Goal: Information Seeking & Learning: Learn about a topic

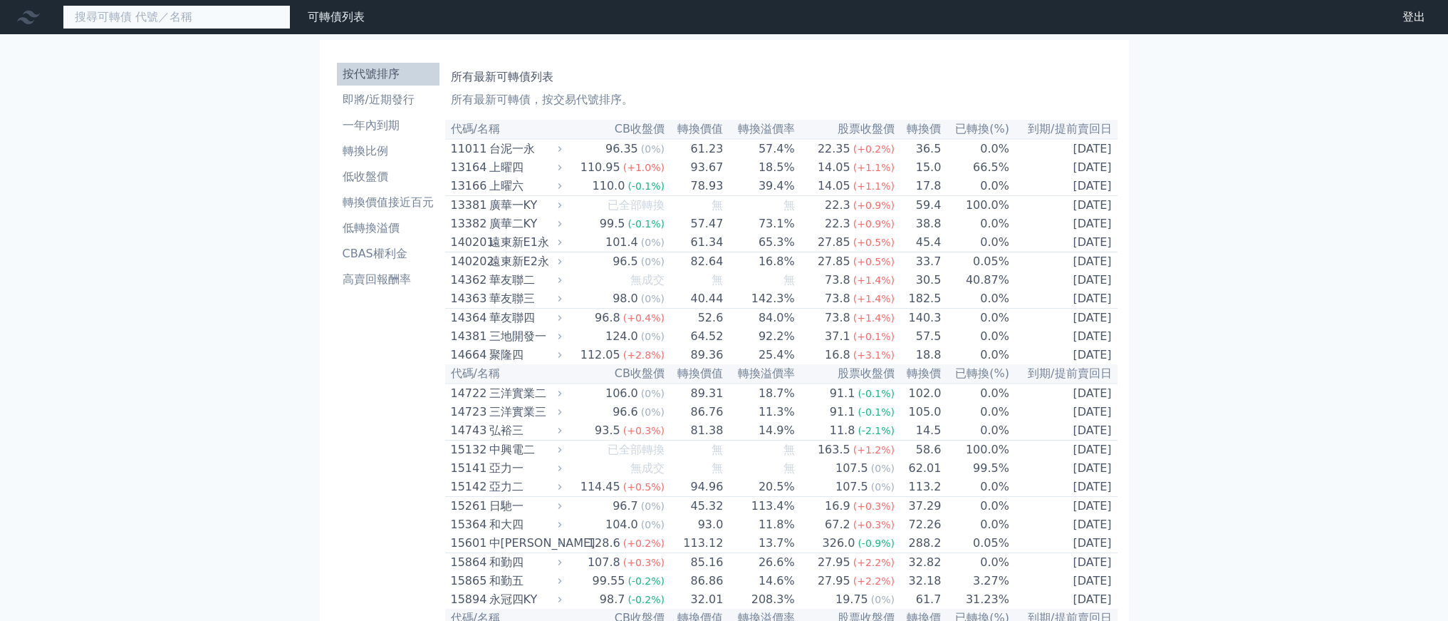
click at [217, 29] on input at bounding box center [177, 17] width 228 height 24
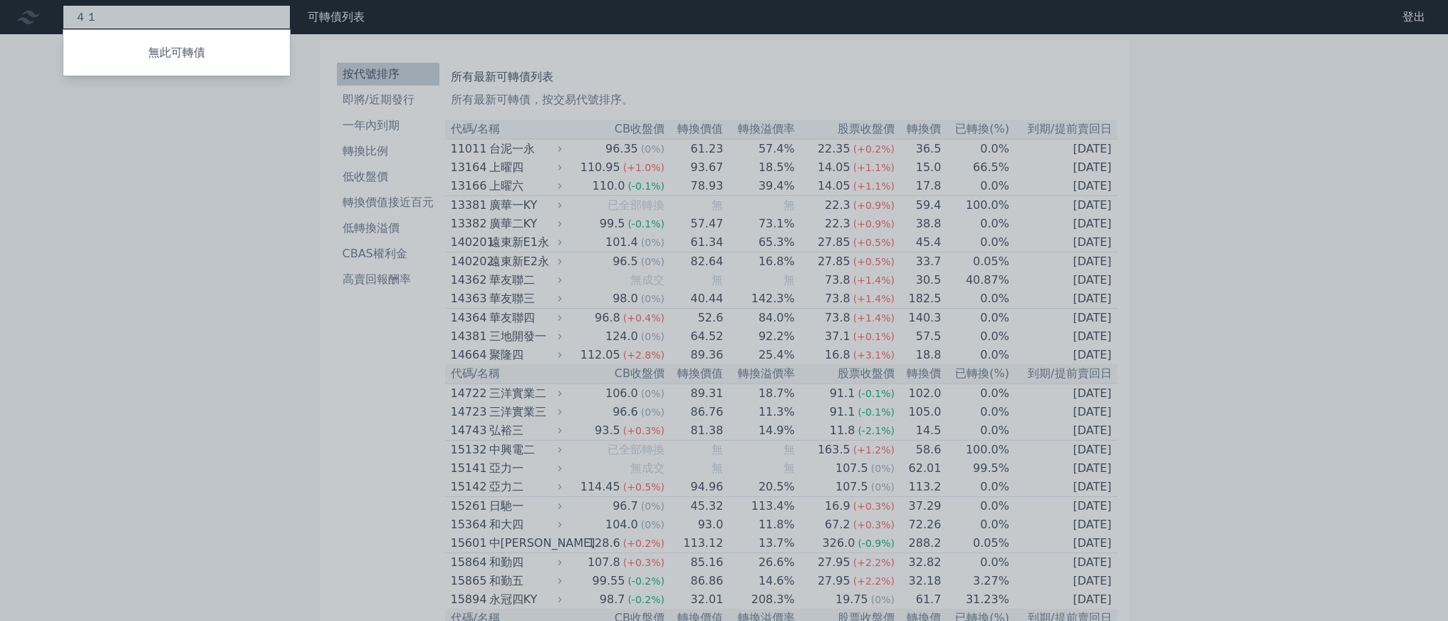
type input "４"
type input "44163"
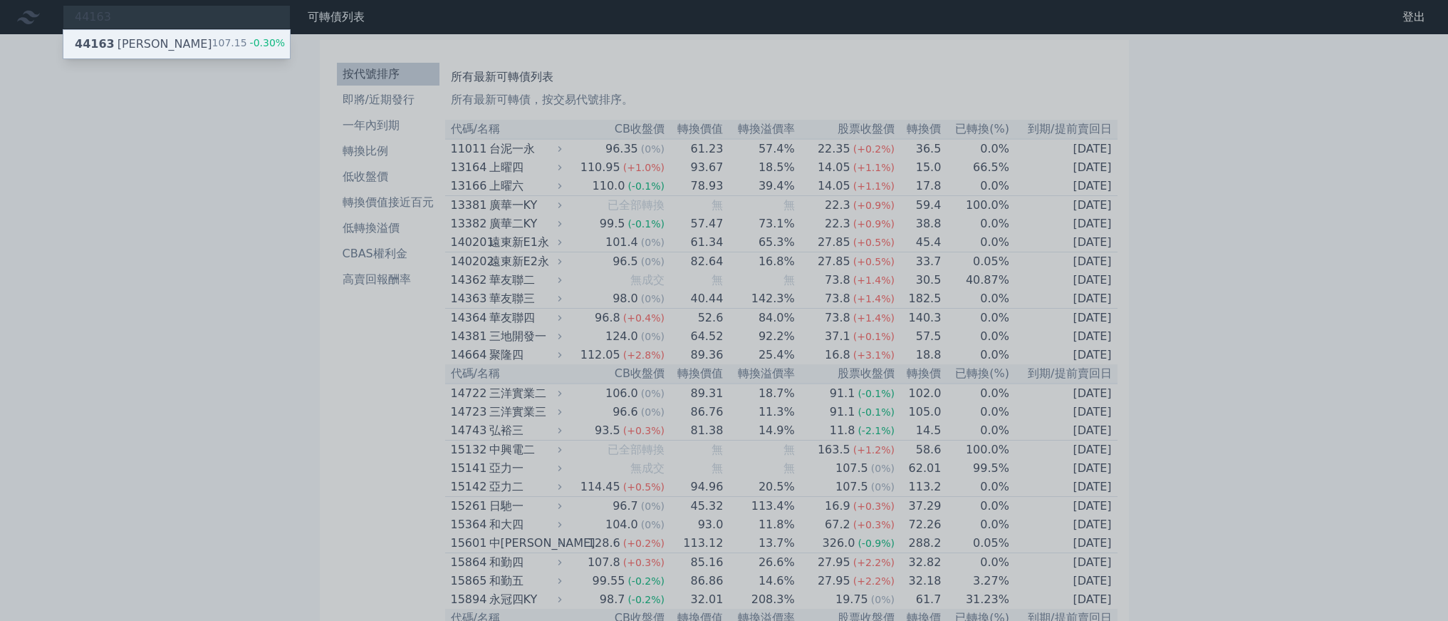
click at [227, 58] on div "44163 三圓三 107.15 -0.30%" at bounding box center [176, 44] width 227 height 28
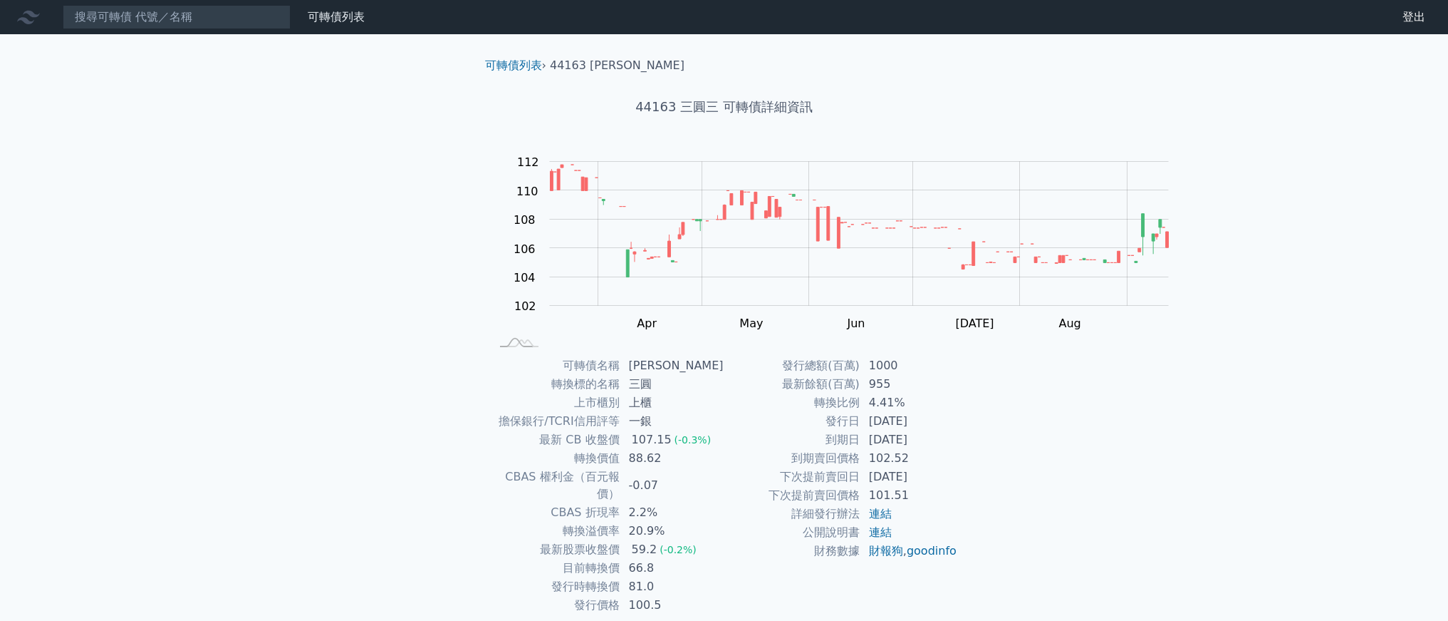
scroll to position [249, 0]
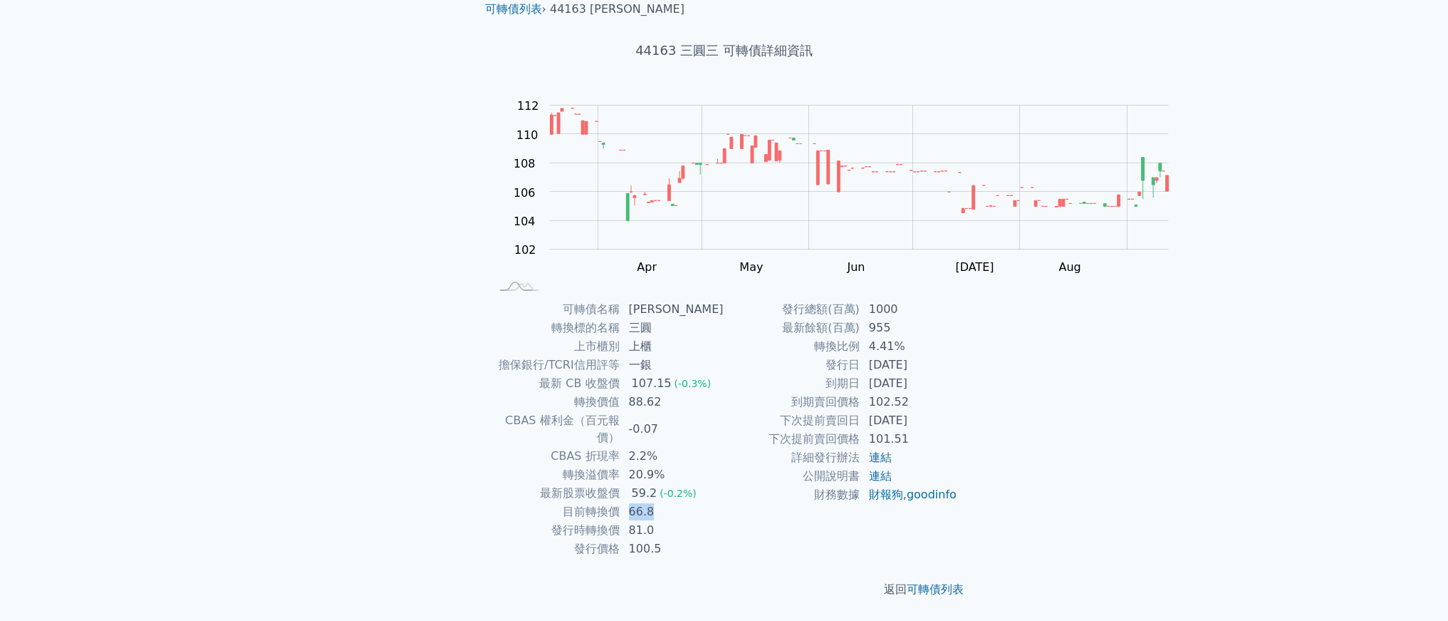
drag, startPoint x: 574, startPoint y: 478, endPoint x: 666, endPoint y: 482, distance: 92.7
click at [666, 502] on tr "目前轉換價 66.8" at bounding box center [608, 511] width 234 height 19
drag, startPoint x: 645, startPoint y: 507, endPoint x: 502, endPoint y: 501, distance: 144.0
click at [502, 521] on tr "發行時轉換價 81.0" at bounding box center [608, 530] width 234 height 19
drag, startPoint x: 517, startPoint y: 526, endPoint x: 657, endPoint y: 529, distance: 140.4
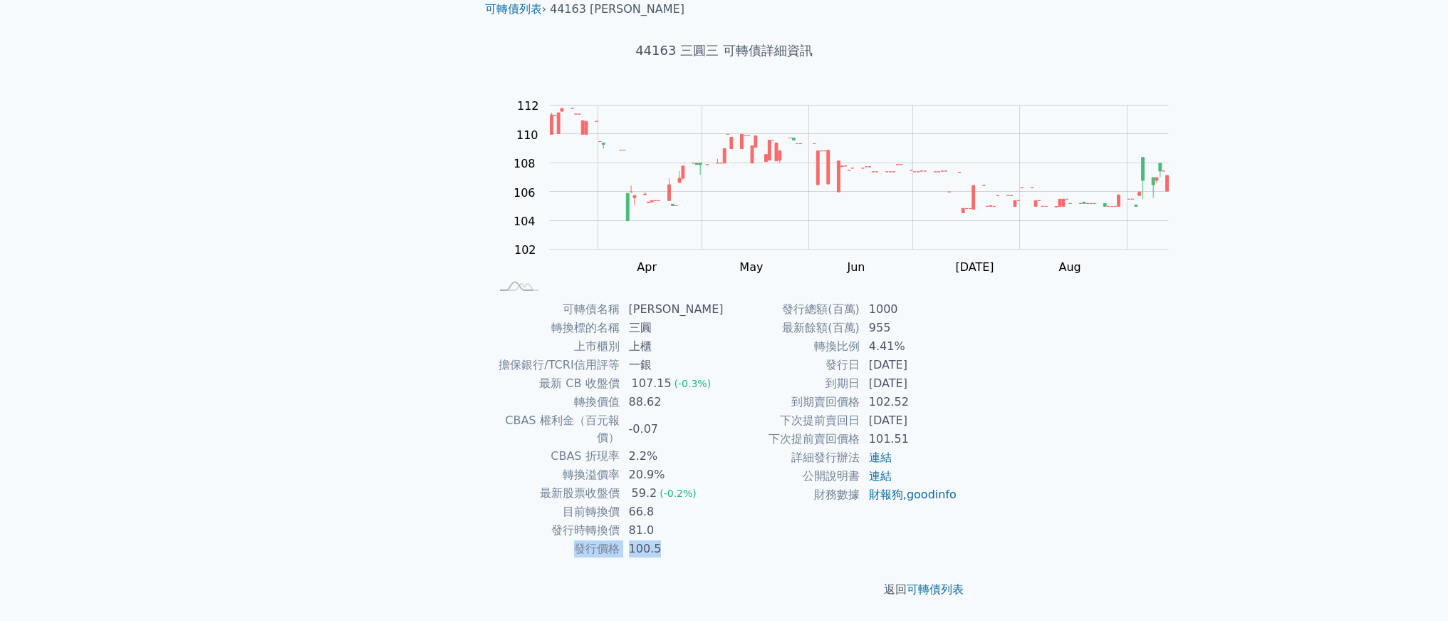
click at [657, 539] on tr "發行價格 100.5" at bounding box center [608, 548] width 234 height 19
drag, startPoint x: 846, startPoint y: 248, endPoint x: 1040, endPoint y: 252, distance: 194.6
click at [958, 337] on tr "轉換比例 4.41%" at bounding box center [842, 346] width 234 height 19
click at [958, 356] on td "[DATE]" at bounding box center [910, 365] width 98 height 19
drag, startPoint x: 933, startPoint y: 288, endPoint x: 1032, endPoint y: 286, distance: 99.0
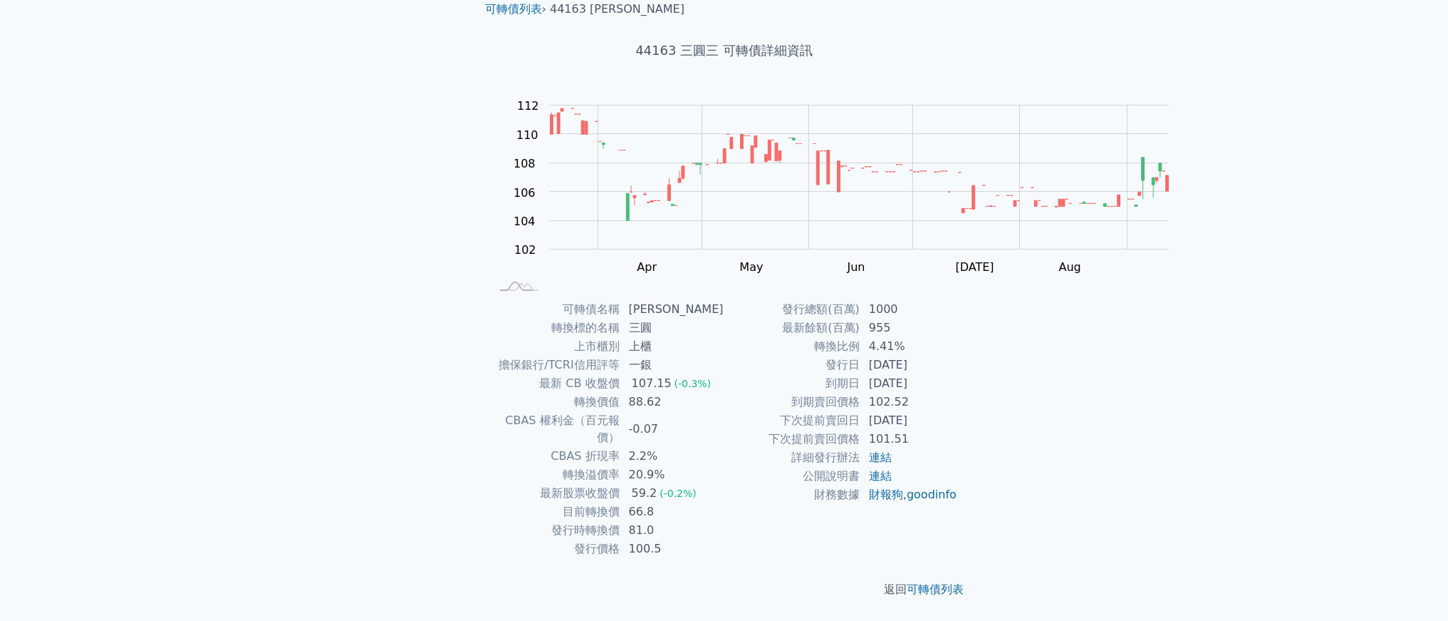
click at [958, 356] on td "[DATE]" at bounding box center [910, 365] width 98 height 19
drag, startPoint x: 1012, startPoint y: 306, endPoint x: 923, endPoint y: 308, distance: 88.4
click at [923, 374] on tr "到期日 [DATE]" at bounding box center [842, 383] width 234 height 19
drag, startPoint x: 872, startPoint y: 309, endPoint x: 1049, endPoint y: 319, distance: 177.0
click at [958, 374] on tr "到期日 [DATE]" at bounding box center [842, 383] width 234 height 19
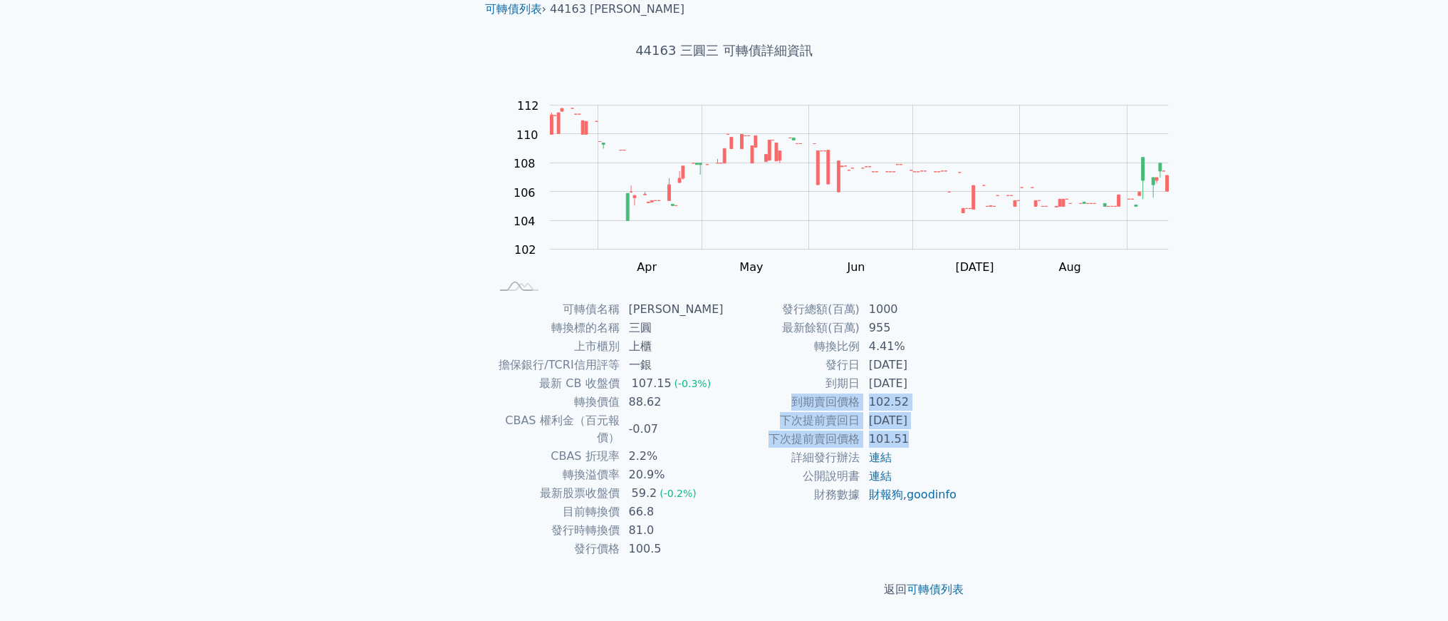
drag, startPoint x: 817, startPoint y: 339, endPoint x: 1059, endPoint y: 388, distance: 246.3
click at [958, 388] on tbody "發行總額(百萬) 1000 最新餘額(百萬) 955 轉換比例 4.41% 發行日 [DATE] 到期日 [DATE] 到期賣回價格 102.52 下次提前賣…" at bounding box center [842, 402] width 234 height 204
click at [958, 430] on td "101.51" at bounding box center [910, 439] width 98 height 19
drag, startPoint x: 1072, startPoint y: 387, endPoint x: 836, endPoint y: 327, distance: 243.3
click at [836, 328] on tbody "發行總額(百萬) 1000 最新餘額(百萬) 955 轉換比例 4.41% 發行日 [DATE] 到期日 [DATE] 到期賣回價格 102.52 下次提前賣…" at bounding box center [842, 402] width 234 height 204
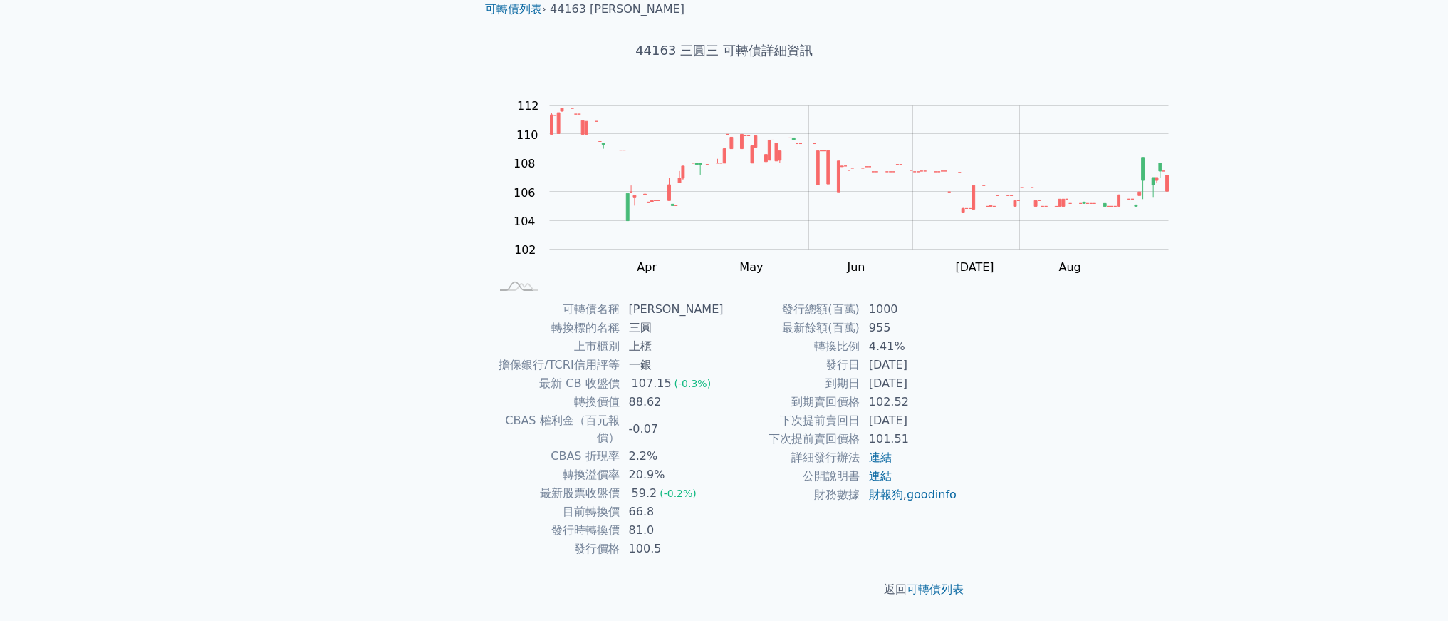
click at [831, 393] on td "到期賣回價格" at bounding box center [793, 402] width 136 height 19
drag, startPoint x: 847, startPoint y: 338, endPoint x: 1056, endPoint y: 385, distance: 214.0
click at [958, 385] on tbody "發行總額(百萬) 1000 最新餘額(百萬) 955 轉換比例 4.41% 發行日 [DATE] 到期日 [DATE] 到期賣回價格 102.52 下次提前賣…" at bounding box center [842, 402] width 234 height 204
click at [958, 430] on td "101.51" at bounding box center [910, 439] width 98 height 19
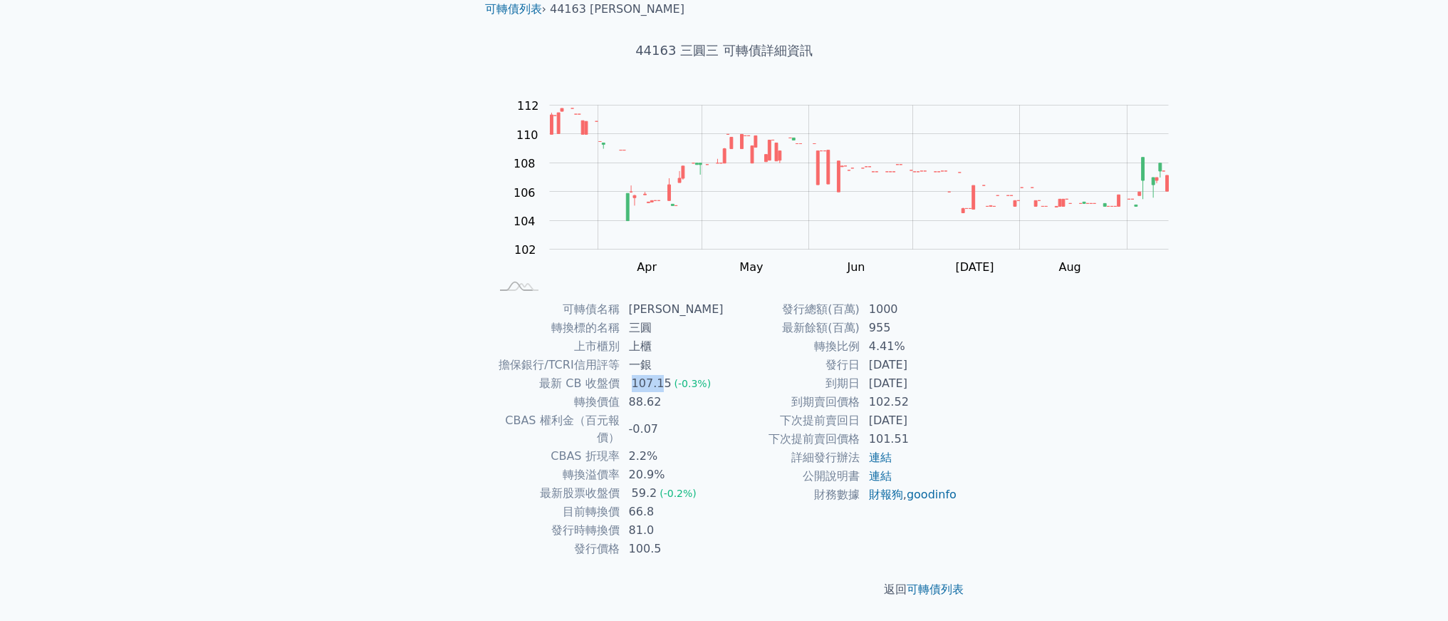
drag, startPoint x: 575, startPoint y: 381, endPoint x: 636, endPoint y: 387, distance: 60.8
click at [636, 387] on tr "最新 CB 收盤價 107.15 (-0.3%)" at bounding box center [608, 383] width 234 height 19
drag, startPoint x: 438, startPoint y: 361, endPoint x: 690, endPoint y: 386, distance: 253.4
click at [690, 386] on tbody "可轉債名稱 三圓三 轉換標的名稱 三圓 上市櫃別 上櫃 擔保銀行/TCRI信用評等 一銀 最新 CB 收盤價 107.15 (-0.3%) 轉換價值 88.6…" at bounding box center [608, 429] width 234 height 258
click at [690, 386] on span "(-0.3%)" at bounding box center [693, 383] width 37 height 11
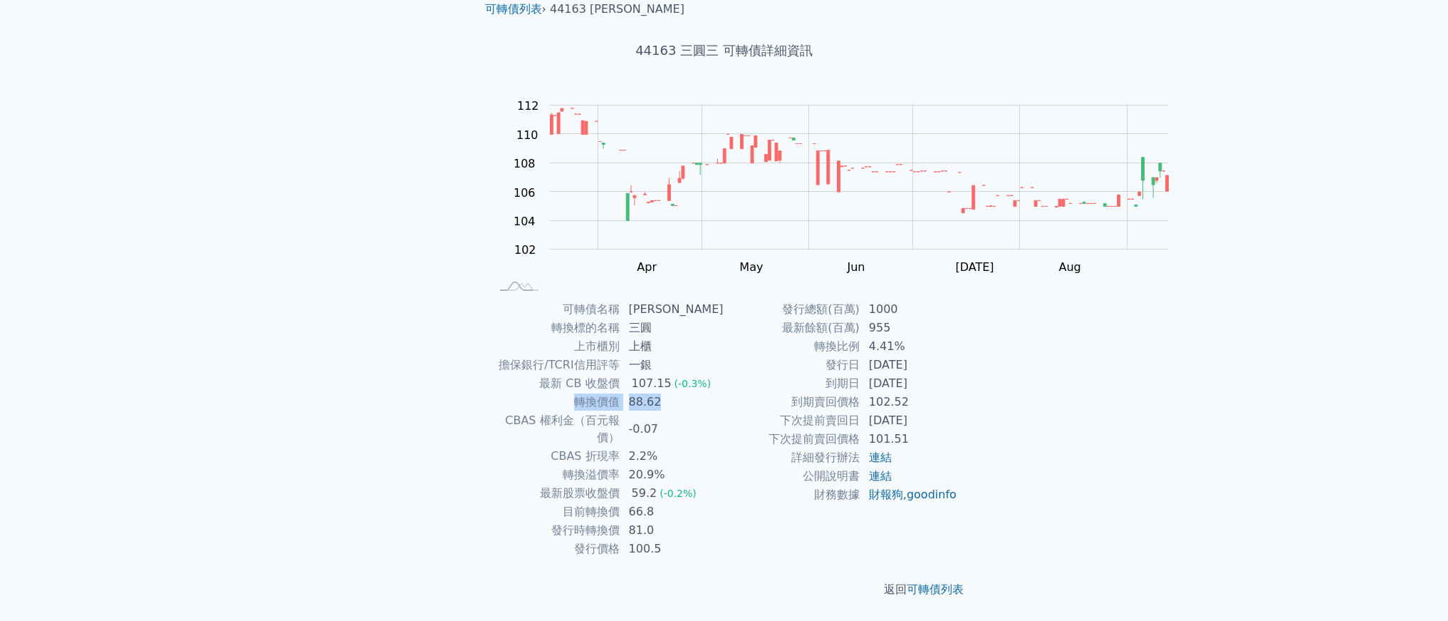
drag, startPoint x: 507, startPoint y: 420, endPoint x: 653, endPoint y: 415, distance: 146.1
click at [653, 411] on tr "轉換價值 88.62" at bounding box center [608, 402] width 234 height 19
drag, startPoint x: 637, startPoint y: 439, endPoint x: 378, endPoint y: 435, distance: 259.4
click at [491, 435] on tr "CBAS 權利金（百元報價） -0.07" at bounding box center [608, 429] width 234 height 36
click at [491, 435] on td "CBAS 權利金（百元報價）" at bounding box center [556, 429] width 130 height 36
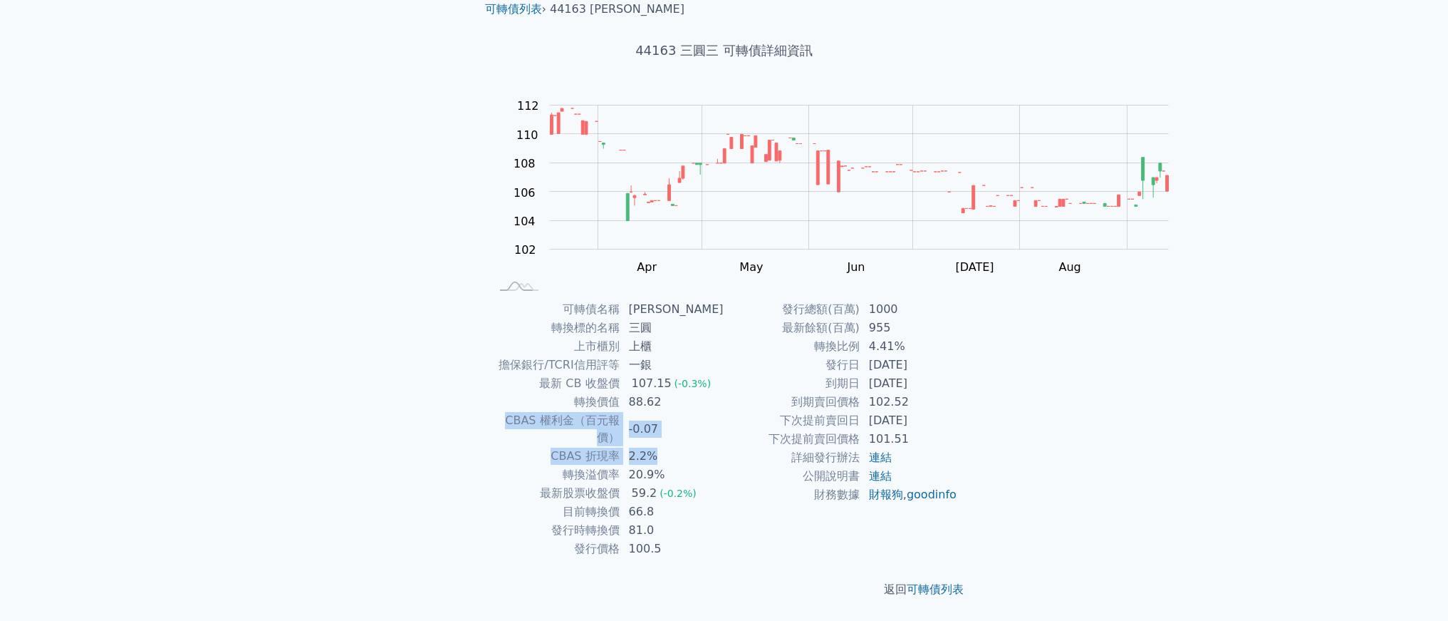
drag, startPoint x: 378, startPoint y: 434, endPoint x: 665, endPoint y: 462, distance: 287.8
click at [665, 462] on tbody "可轉債名稱 三圓三 轉換標的名稱 三圓 上市櫃別 上櫃 擔保銀行/TCRI信用評等 一銀 最新 CB 收盤價 107.15 (-0.3%) 轉換價值 88.6…" at bounding box center [608, 429] width 234 height 258
drag, startPoint x: 656, startPoint y: 495, endPoint x: 494, endPoint y: 485, distance: 162.0
click at [494, 484] on tr "轉換溢價率 20.9%" at bounding box center [608, 474] width 234 height 19
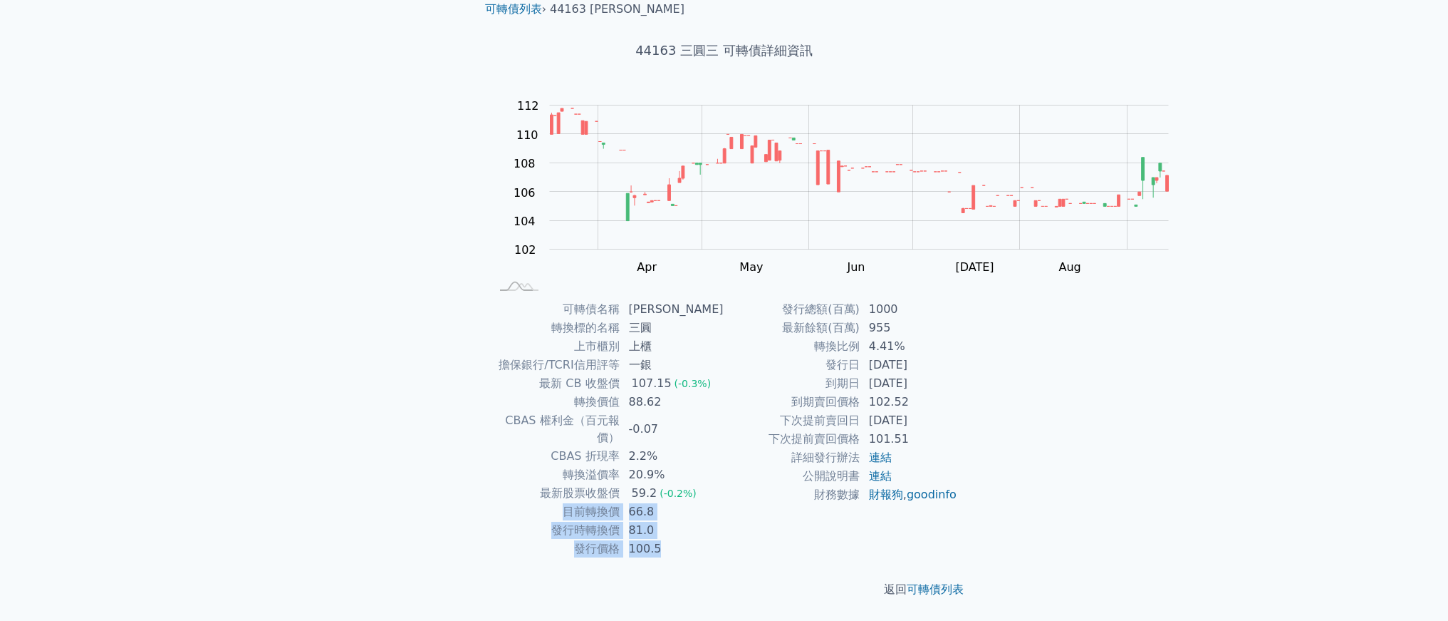
drag, startPoint x: 489, startPoint y: 547, endPoint x: 735, endPoint y: 575, distance: 248.1
click at [735, 558] on div "可轉債名稱 三圓三 轉換標的名稱 三圓 上市櫃別 上櫃 擔保銀行/TCRI信用評等 一銀 最新 CB 收盤價 107.15 (-0.3%) 轉換價值 88.6…" at bounding box center [725, 429] width 502 height 258
click at [736, 558] on div "發行總額(百萬) 1000 最新餘額(百萬) 955 轉換比例 4.41% 發行日 [DATE] 到期日 [DATE] 到期賣回價格 102.52 下次提前賣…" at bounding box center [842, 429] width 234 height 258
drag, startPoint x: 690, startPoint y: 581, endPoint x: 472, endPoint y: 558, distance: 219.3
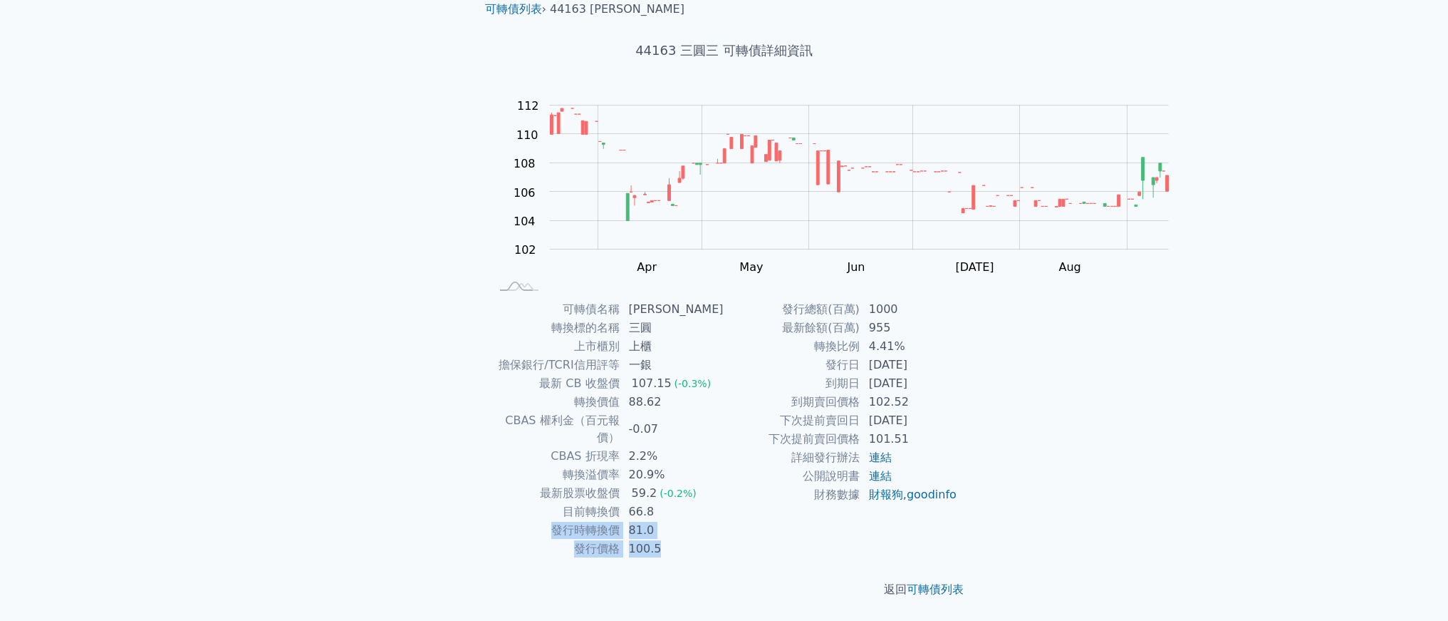
click at [491, 558] on tbody "可轉債名稱 三圓三 轉換標的名稱 三圓 上市櫃別 上櫃 擔保銀行/TCRI信用評等 一銀 最新 CB 收盤價 107.15 (-0.3%) 轉換價值 88.6…" at bounding box center [608, 429] width 234 height 258
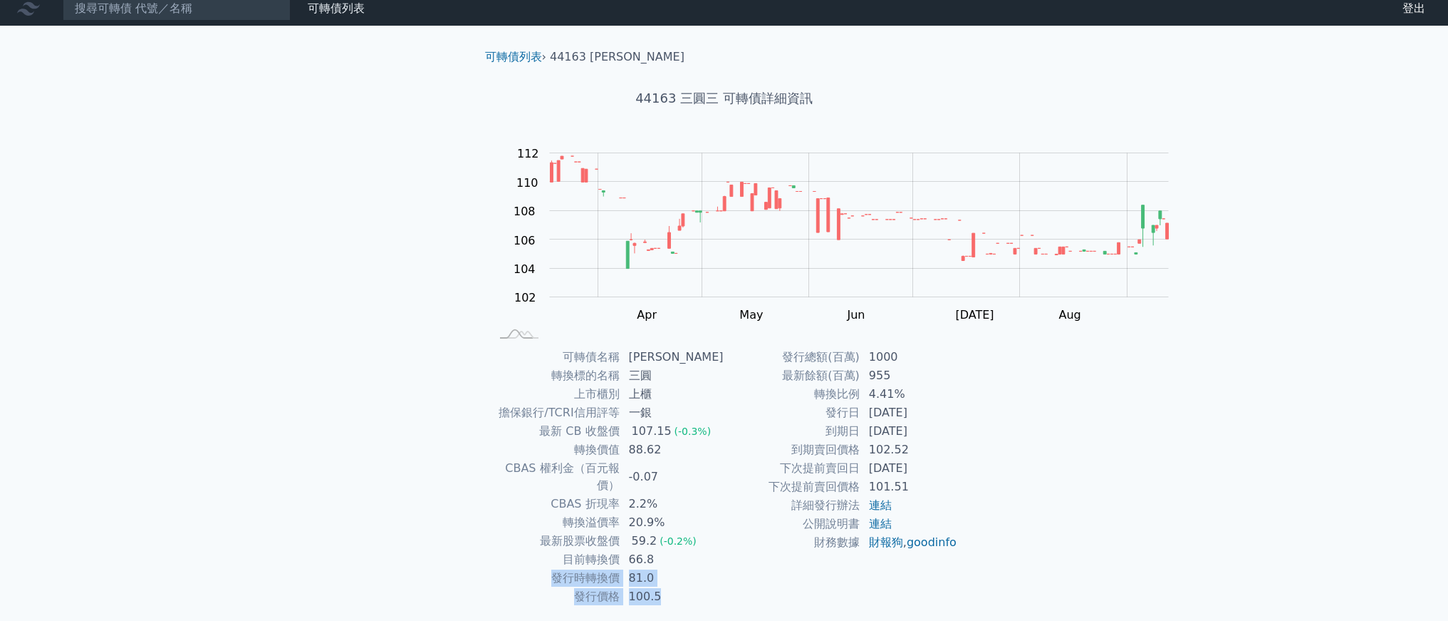
scroll to position [227, 0]
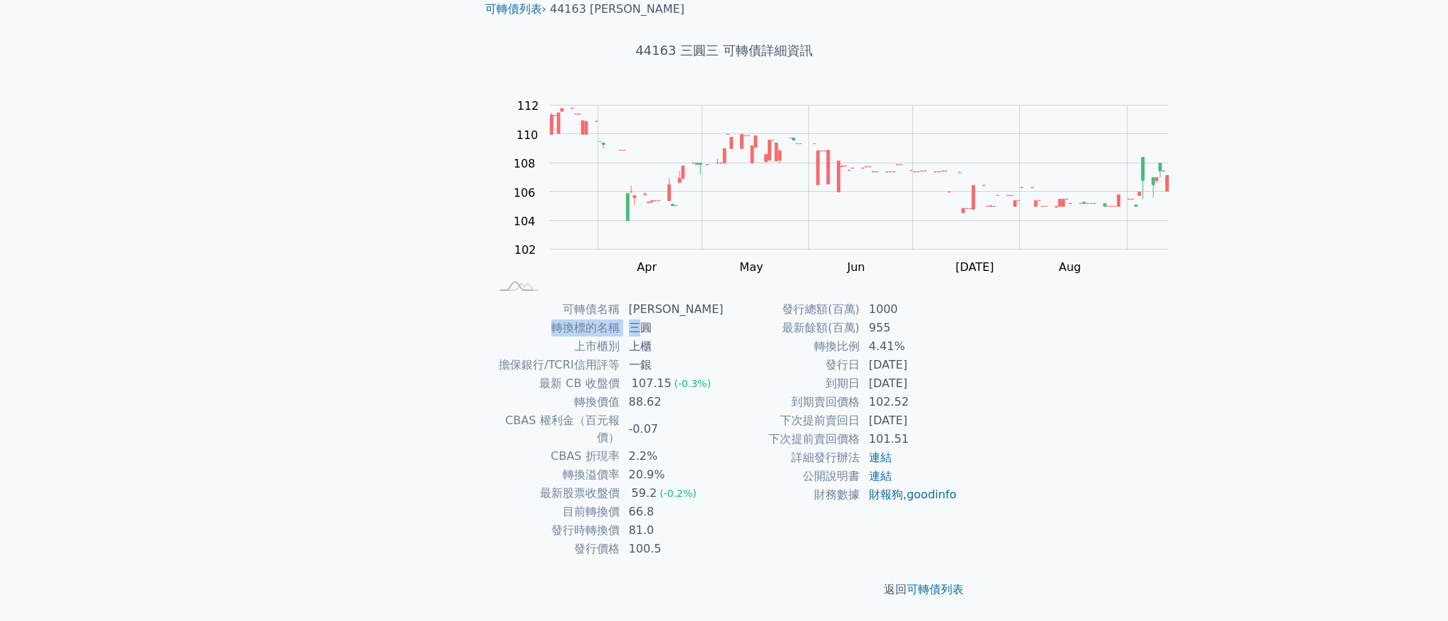
drag, startPoint x: 477, startPoint y: 244, endPoint x: 604, endPoint y: 251, distance: 127.7
click at [604, 318] on tr "轉換標的名稱 三圓" at bounding box center [608, 327] width 234 height 19
drag, startPoint x: 396, startPoint y: 309, endPoint x: 471, endPoint y: 324, distance: 76.3
click at [491, 324] on tbody "可轉債名稱 三圓三 轉換標的名稱 三圓 上市櫃別 上櫃 擔保銀行/TCRI信用評等 一銀 最新 CB 收盤價 107.15 (-0.3%) 轉換價值 88.6…" at bounding box center [608, 429] width 234 height 258
click at [491, 374] on td "最新 CB 收盤價" at bounding box center [556, 383] width 130 height 19
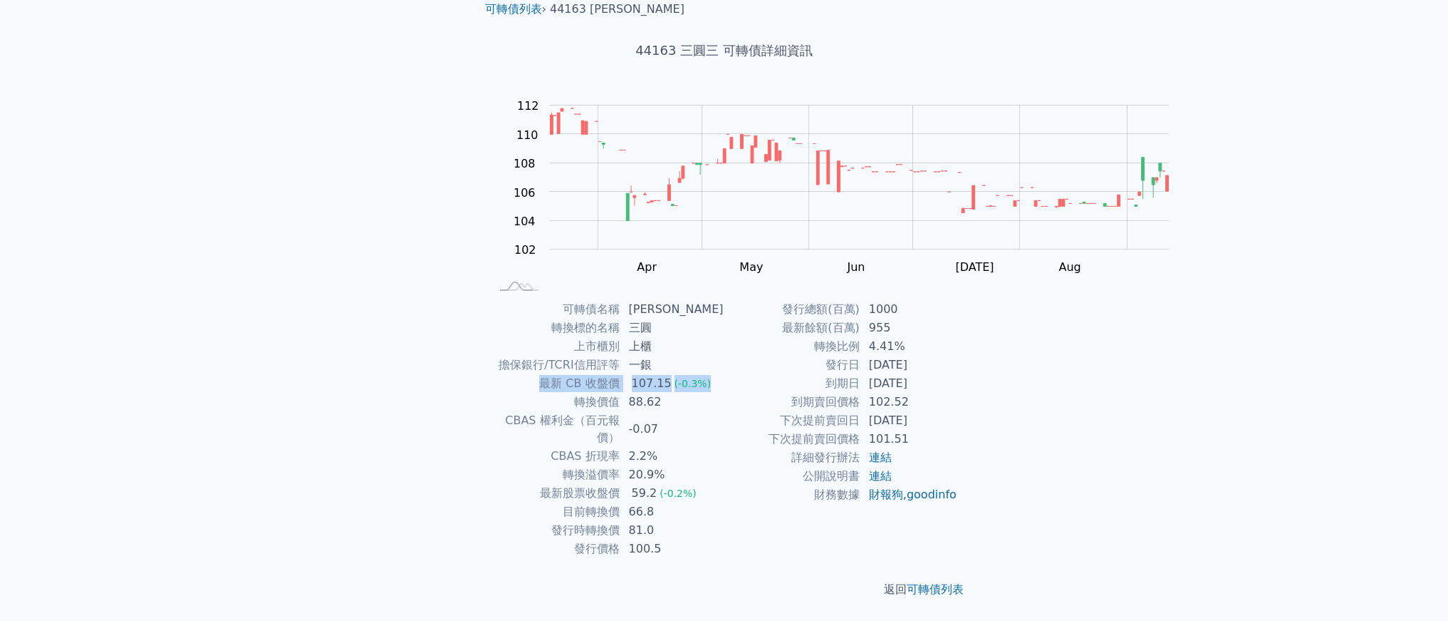
drag, startPoint x: 527, startPoint y: 336, endPoint x: 701, endPoint y: 334, distance: 174.6
click at [701, 374] on tr "最新 CB 收盤價 107.15 (-0.3%)" at bounding box center [608, 383] width 234 height 19
drag, startPoint x: 846, startPoint y: 219, endPoint x: 990, endPoint y: 242, distance: 146.5
click at [958, 300] on tbody "發行總額(百萬) 1000 最新餘額(百萬) 955 轉換比例 4.41% 發行日 [DATE] 到期日 [DATE] 到期賣回價格 102.52 下次提前賣…" at bounding box center [842, 402] width 234 height 204
drag, startPoint x: 1084, startPoint y: 380, endPoint x: 1007, endPoint y: 286, distance: 121.0
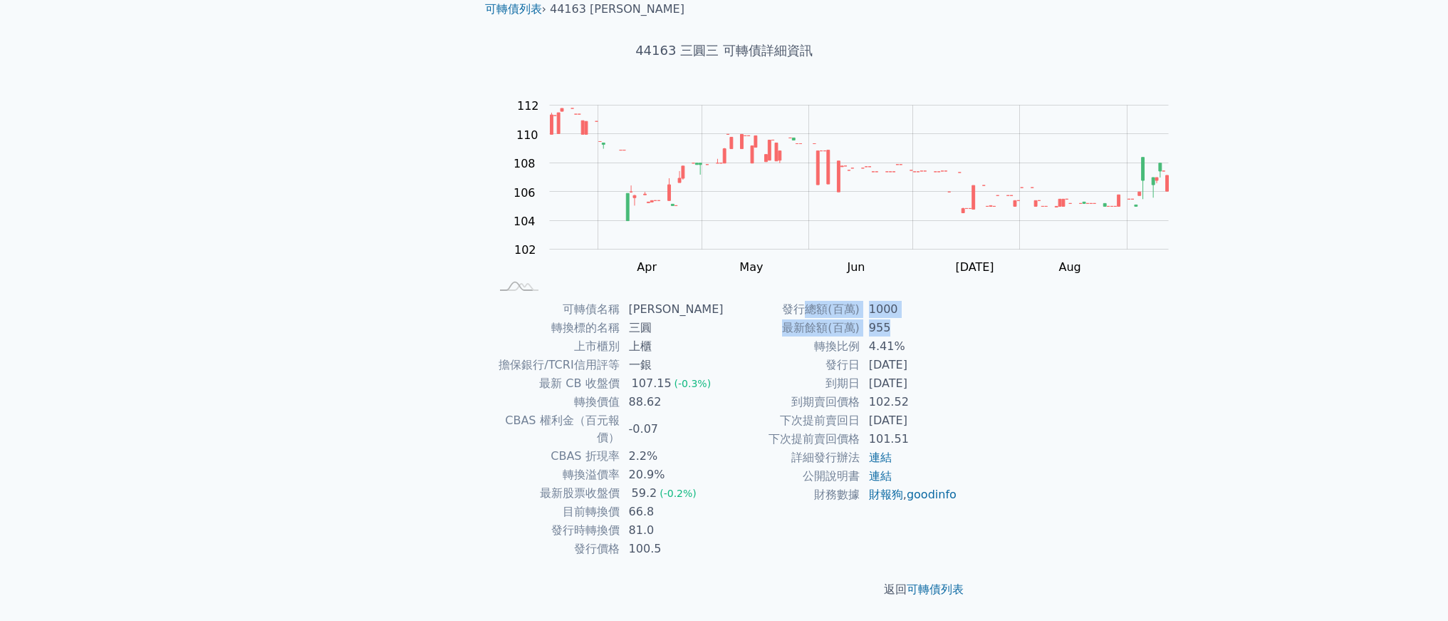
click at [975, 300] on div "可轉債名稱 三圓三 轉換標的名稱 三圓 上市櫃別 上櫃 擔保銀行/TCRI信用評等 一銀 最新 CB 收盤價 107.15 (-0.3%) 轉換價值 88.6…" at bounding box center [725, 429] width 502 height 258
click at [958, 337] on td "4.41%" at bounding box center [910, 346] width 98 height 19
drag, startPoint x: 998, startPoint y: 288, endPoint x: 1079, endPoint y: 404, distance: 141.3
click at [975, 404] on div "可轉債名稱 三圓三 轉換標的名稱 三圓 上市櫃別 上櫃 擔保銀行/TCRI信用評等 一銀 最新 CB 收盤價 107.15 (-0.3%) 轉換價值 88.6…" at bounding box center [725, 429] width 502 height 258
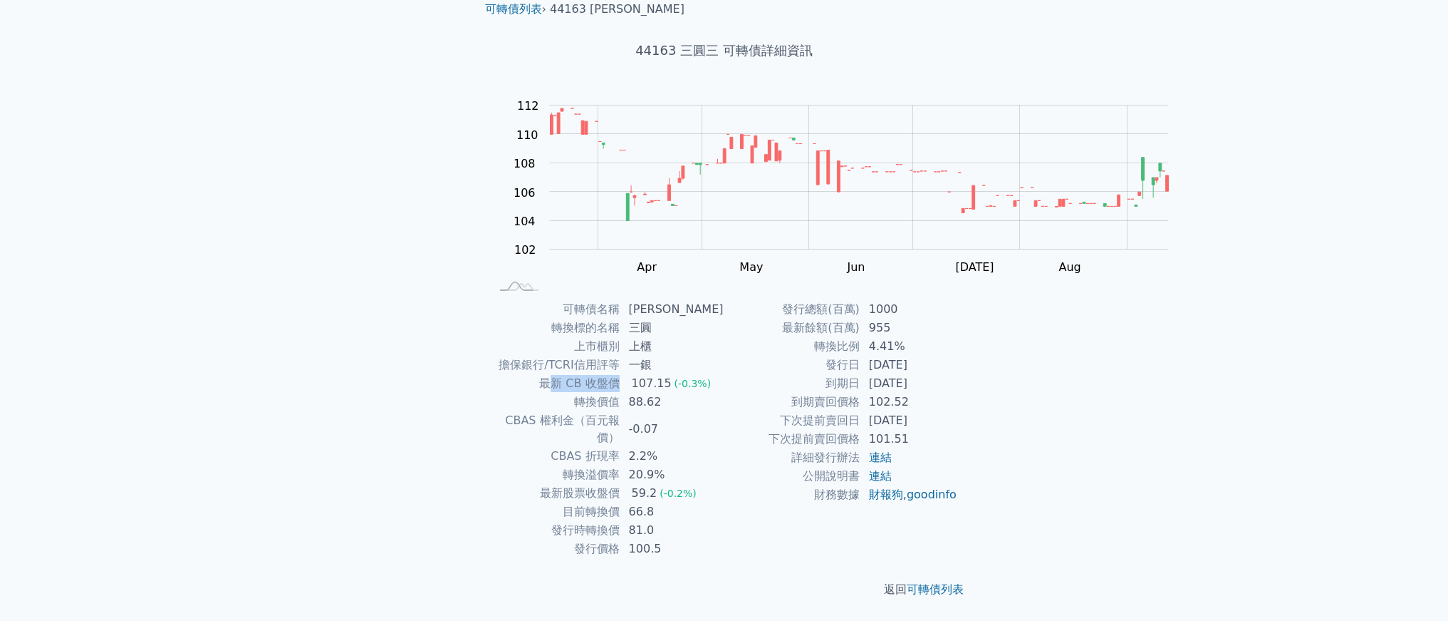
drag, startPoint x: 477, startPoint y: 334, endPoint x: 647, endPoint y: 333, distance: 170.3
click at [592, 374] on tr "最新 CB 收盤價 107.15 (-0.3%)" at bounding box center [608, 383] width 234 height 19
drag, startPoint x: 665, startPoint y: 336, endPoint x: 551, endPoint y: 349, distance: 114.8
click at [554, 348] on tbody "可轉債名稱 三圓三 轉換標的名稱 三圓 上市櫃別 上櫃 擔保銀行/TCRI信用評等 一銀 最新 CB 收盤價 107.15 (-0.3%) 轉換價值 88.6…" at bounding box center [608, 429] width 234 height 258
click at [528, 393] on td "轉換價值" at bounding box center [556, 402] width 130 height 19
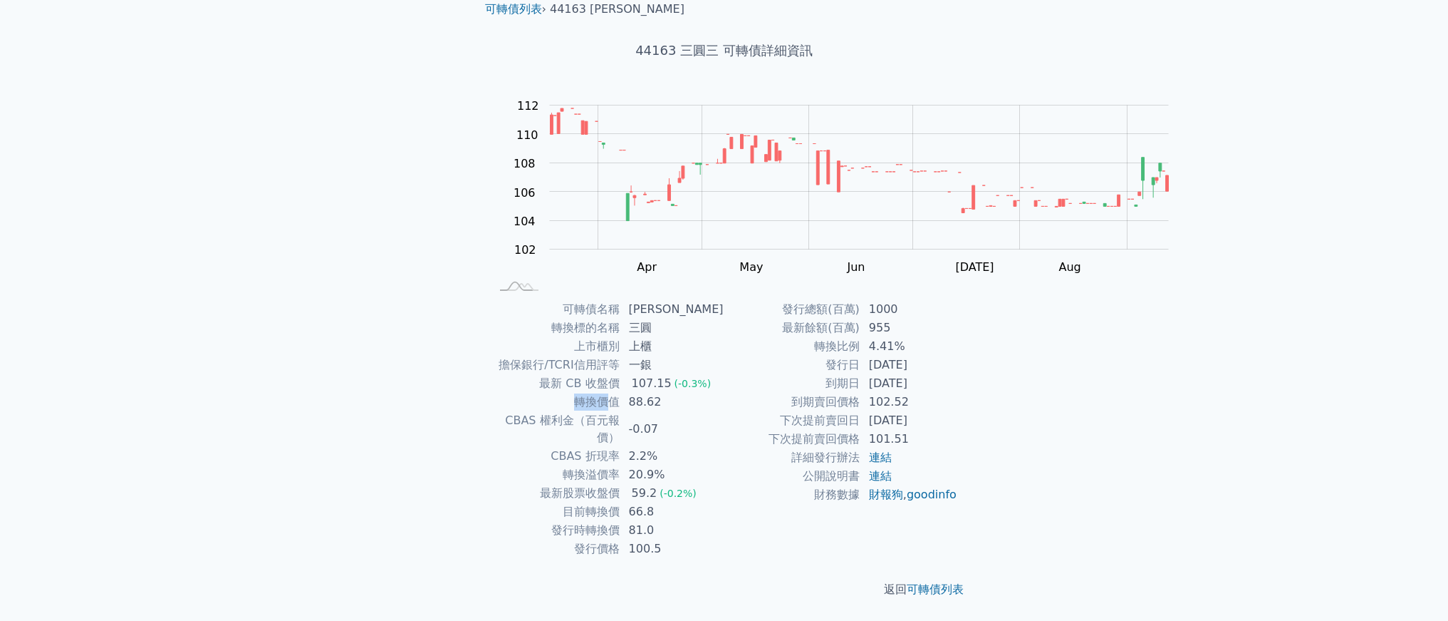
drag, startPoint x: 505, startPoint y: 370, endPoint x: 593, endPoint y: 357, distance: 89.3
click at [567, 393] on td "轉換價值" at bounding box center [556, 402] width 130 height 19
drag, startPoint x: 675, startPoint y: 358, endPoint x: 509, endPoint y: 351, distance: 165.4
click at [509, 393] on tr "轉換價值 88.62" at bounding box center [608, 402] width 234 height 19
click at [498, 374] on td "最新 CB 收盤價" at bounding box center [556, 383] width 130 height 19
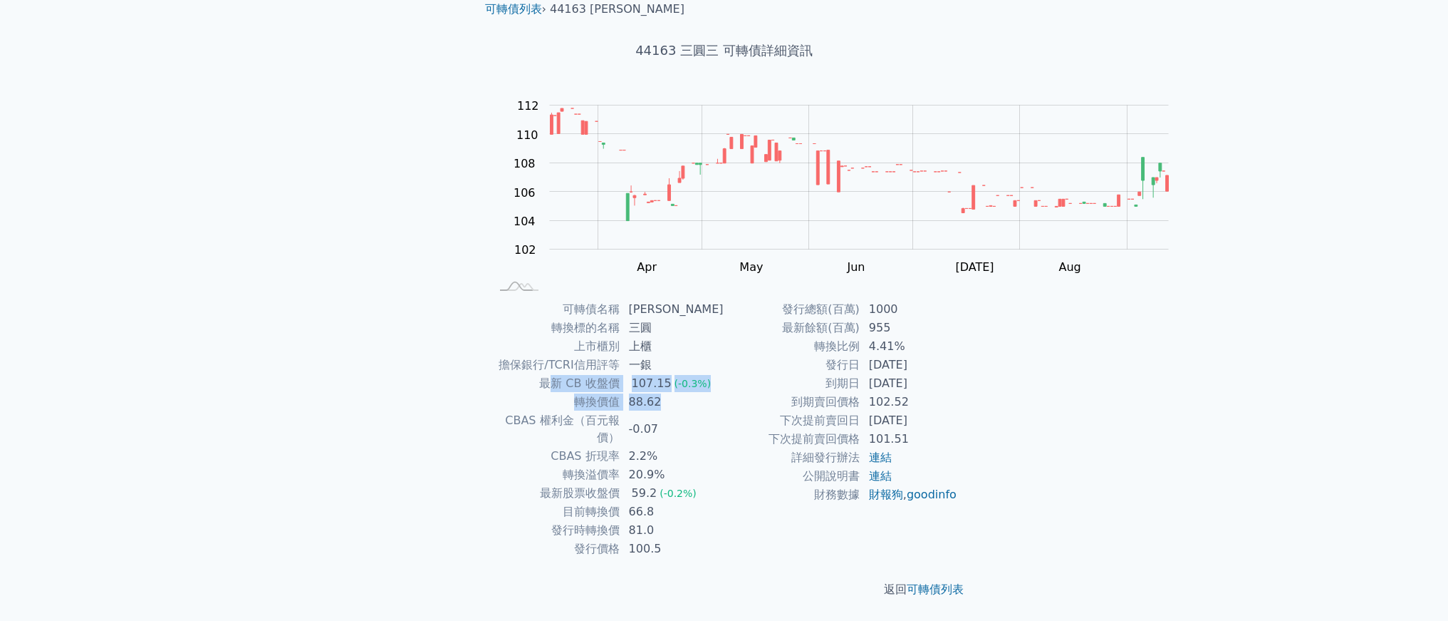
drag, startPoint x: 472, startPoint y: 333, endPoint x: 705, endPoint y: 357, distance: 234.2
click at [705, 357] on tbody "可轉債名稱 三圓三 轉換標的名稱 三圓 上市櫃別 上櫃 擔保銀行/TCRI信用評等 一銀 最新 CB 收盤價 107.15 (-0.3%) 轉換價值 88.6…" at bounding box center [608, 429] width 234 height 258
drag, startPoint x: 571, startPoint y: 398, endPoint x: 381, endPoint y: 401, distance: 190.3
click at [491, 411] on td "CBAS 權利金（百元報價）" at bounding box center [556, 429] width 130 height 36
drag, startPoint x: 475, startPoint y: 406, endPoint x: 664, endPoint y: 452, distance: 195.1
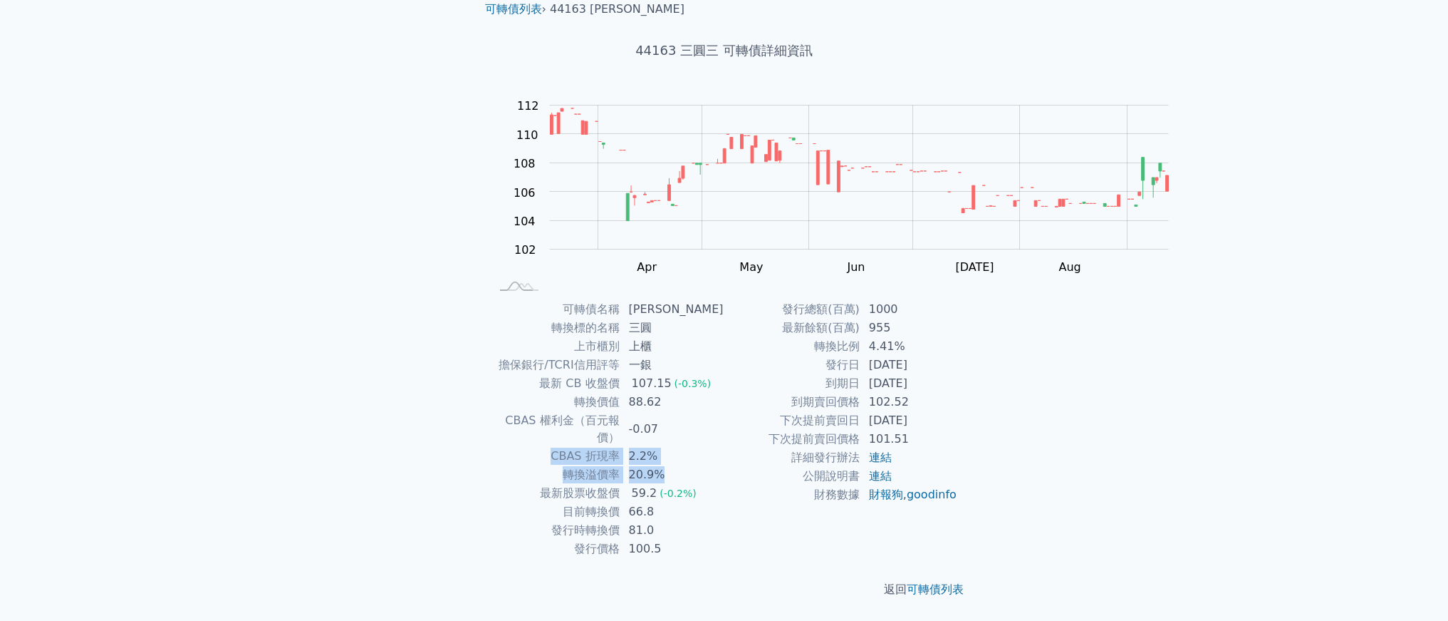
click at [664, 452] on tbody "可轉債名稱 三圓三 轉換標的名稱 三圓 上市櫃別 上櫃 擔保銀行/TCRI信用評等 一銀 最新 CB 收盤價 107.15 (-0.3%) 轉換價值 88.6…" at bounding box center [608, 429] width 234 height 258
click at [530, 447] on td "CBAS 折現率" at bounding box center [556, 456] width 130 height 19
drag, startPoint x: 574, startPoint y: 416, endPoint x: 451, endPoint y: 413, distance: 123.3
click at [491, 447] on td "CBAS 折現率" at bounding box center [556, 456] width 130 height 19
copy td "CBAS 折現率"
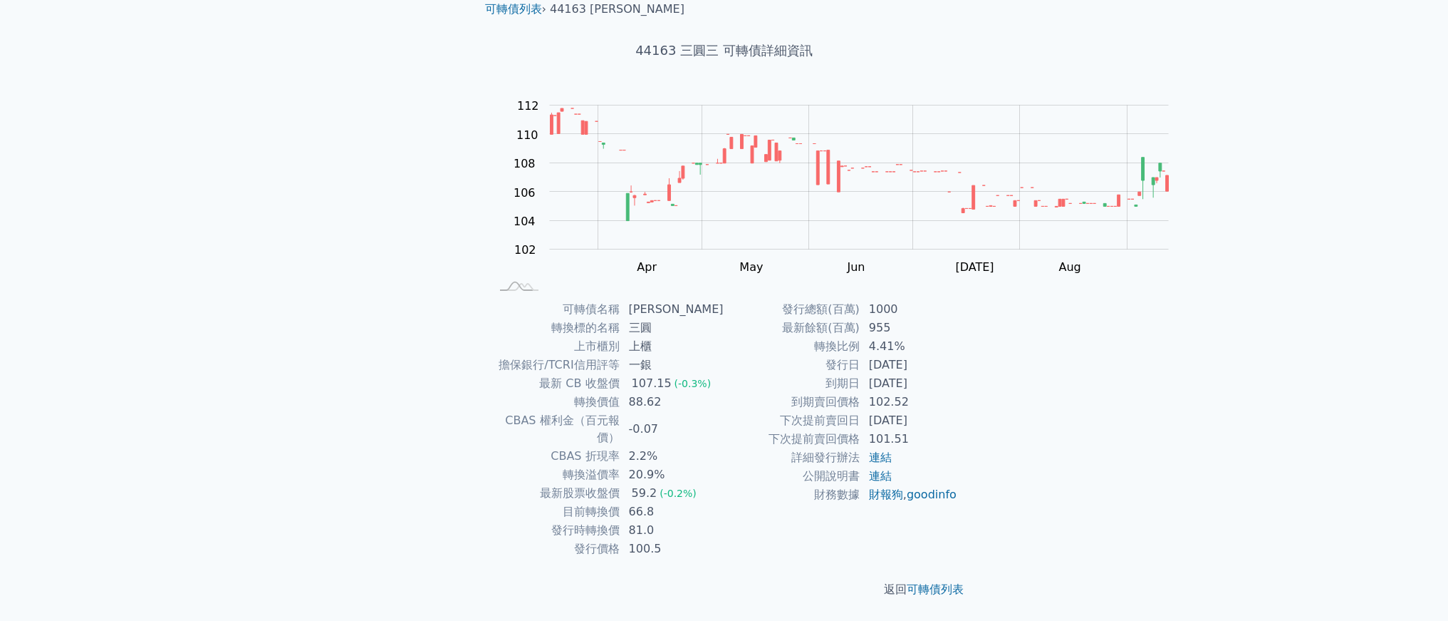
click at [621, 447] on td "2.2%" at bounding box center [673, 456] width 104 height 19
drag, startPoint x: 641, startPoint y: 420, endPoint x: 462, endPoint y: 422, distance: 178.8
click at [491, 447] on tr "CBAS 折現率 2.2%" at bounding box center [608, 456] width 234 height 19
drag, startPoint x: 458, startPoint y: 479, endPoint x: 638, endPoint y: 506, distance: 182.3
click at [638, 506] on tbody "可轉債名稱 三圓三 轉換標的名稱 三圓 上市櫃別 上櫃 擔保銀行/TCRI信用評等 一銀 最新 CB 收盤價 107.15 (-0.3%) 轉換價值 88.6…" at bounding box center [608, 429] width 234 height 258
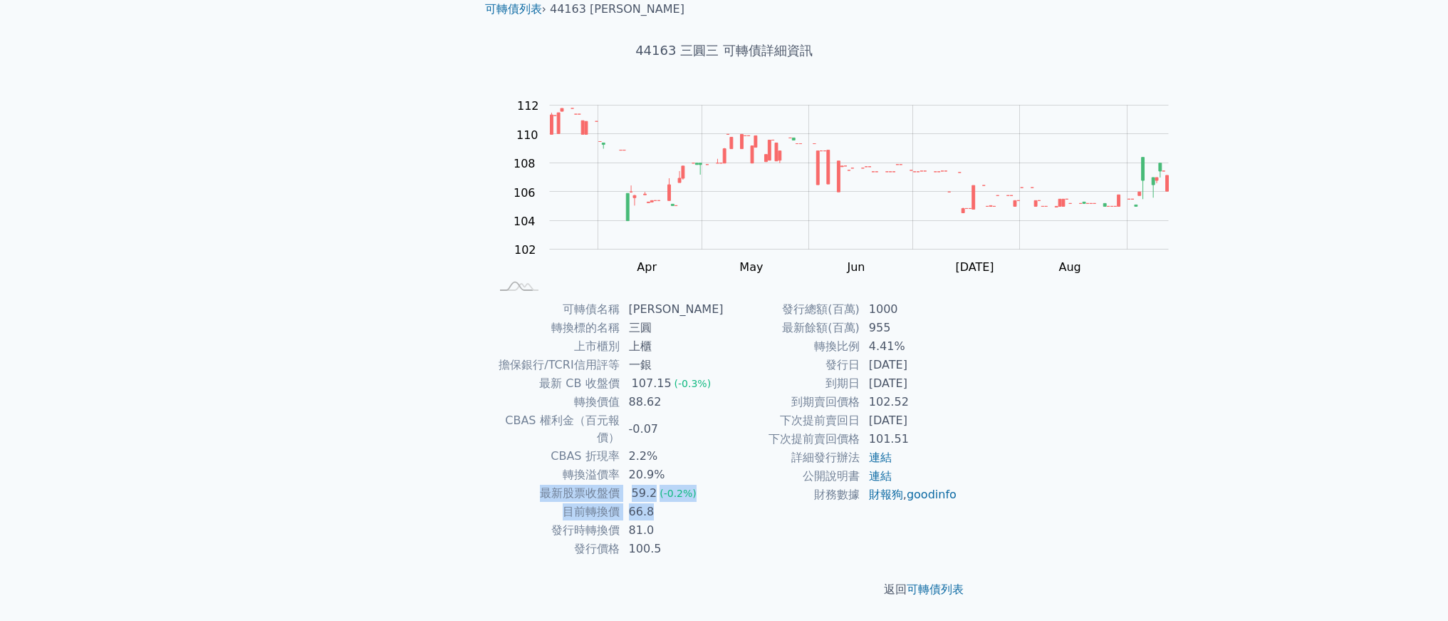
click at [638, 506] on td "66.8" at bounding box center [673, 511] width 104 height 19
drag, startPoint x: 638, startPoint y: 505, endPoint x: 480, endPoint y: 504, distance: 157.5
click at [491, 504] on tr "目前轉換價 66.8" at bounding box center [608, 511] width 234 height 19
drag, startPoint x: 611, startPoint y: 541, endPoint x: 494, endPoint y: 527, distance: 117.8
click at [494, 527] on tbody "可轉債名稱 三圓三 轉換標的名稱 三圓 上市櫃別 上櫃 擔保銀行/TCRI信用評等 一銀 最新 CB 收盤價 107.15 (-0.3%) 轉換價值 88.6…" at bounding box center [608, 429] width 234 height 258
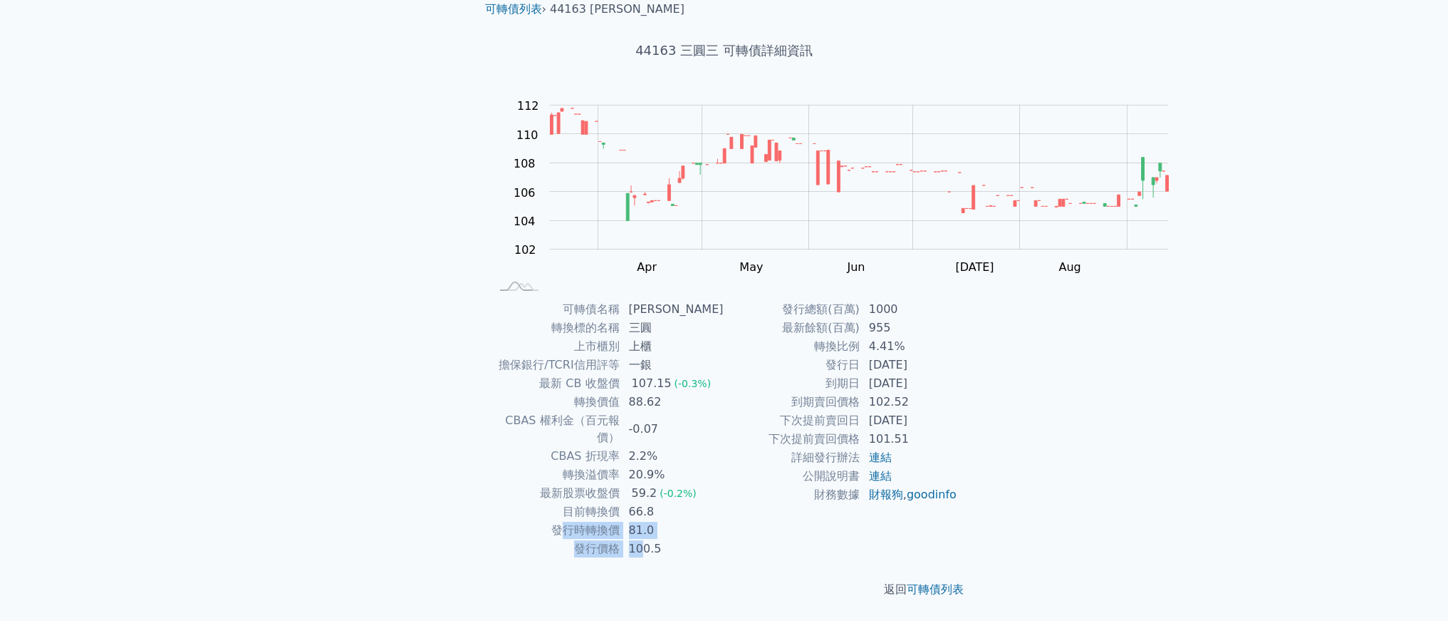
click at [494, 526] on td "發行時轉換價" at bounding box center [556, 530] width 130 height 19
drag, startPoint x: 484, startPoint y: 525, endPoint x: 640, endPoint y: 522, distance: 156.1
click at [638, 522] on tr "發行時轉換價 81.0" at bounding box center [608, 530] width 234 height 19
click at [643, 539] on td "81.0" at bounding box center [673, 530] width 104 height 19
drag, startPoint x: 644, startPoint y: 545, endPoint x: 514, endPoint y: 529, distance: 130.7
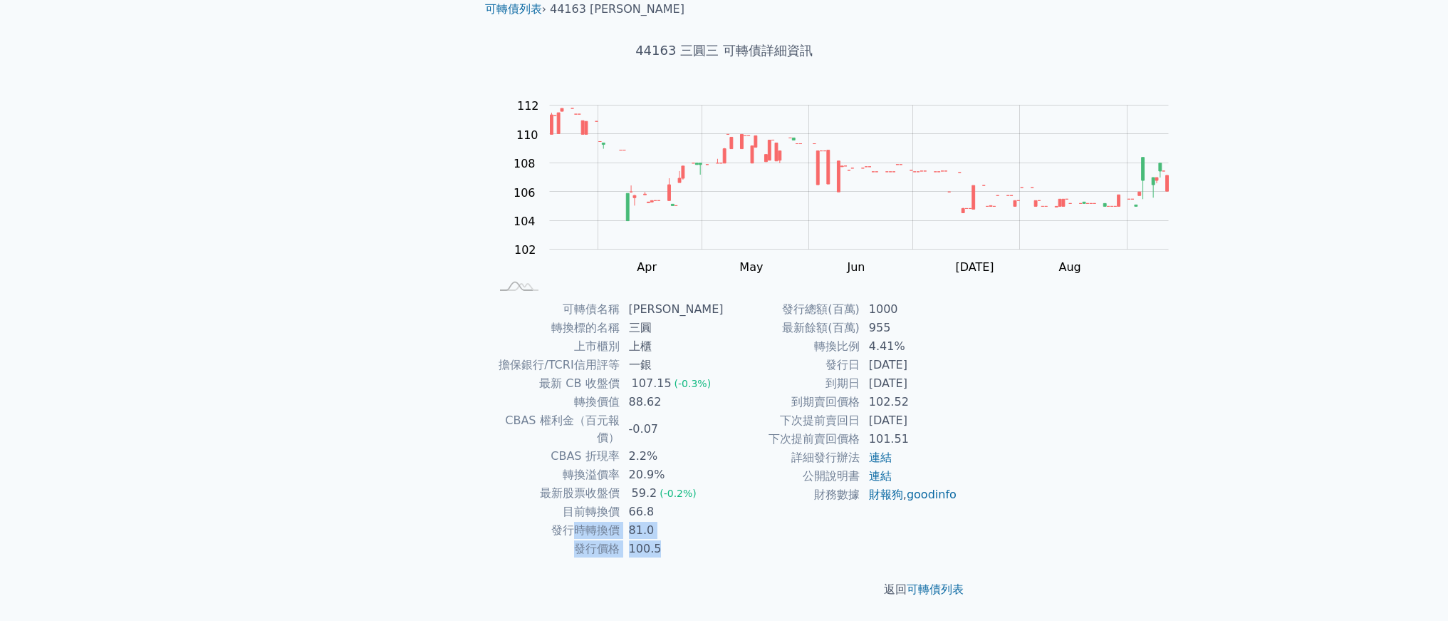
click at [516, 534] on tbody "可轉債名稱 三圓三 轉換標的名稱 三圓 上市櫃別 上櫃 擔保銀行/TCRI信用評等 一銀 最新 CB 收盤價 107.15 (-0.3%) 轉換價值 88.6…" at bounding box center [608, 429] width 234 height 258
click at [507, 507] on td "目前轉換價" at bounding box center [556, 511] width 130 height 19
drag, startPoint x: 492, startPoint y: 499, endPoint x: 655, endPoint y: 564, distance: 176.0
click at [655, 558] on tbody "可轉債名稱 三圓三 轉換標的名稱 三圓 上市櫃別 上櫃 擔保銀行/TCRI信用評等 一銀 最新 CB 收盤價 107.15 (-0.3%) 轉換價值 88.6…" at bounding box center [608, 429] width 234 height 258
click at [658, 558] on td "100.5" at bounding box center [673, 548] width 104 height 19
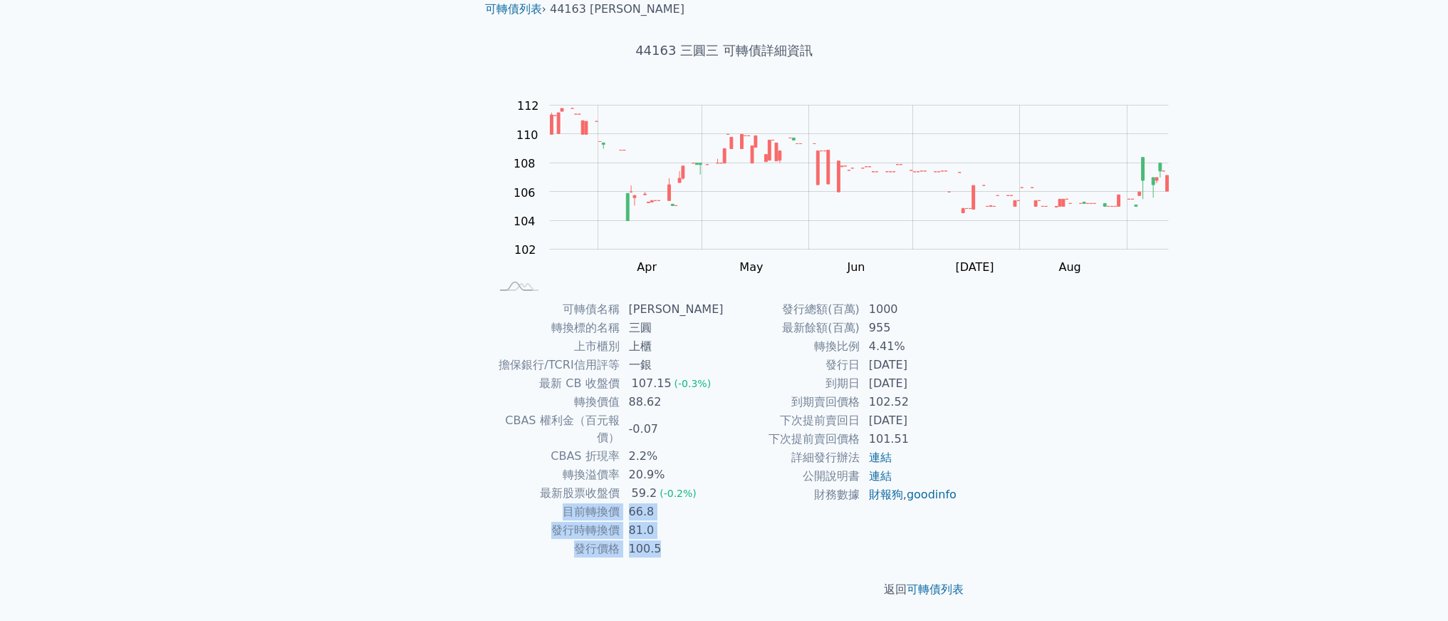
drag, startPoint x: 655, startPoint y: 558, endPoint x: 467, endPoint y: 495, distance: 198.3
click at [491, 498] on tbody "可轉債名稱 三圓三 轉換標的名稱 三圓 上市櫃別 上櫃 擔保銀行/TCRI信用評等 一銀 最新 CB 收盤價 107.15 (-0.3%) 轉換價值 88.6…" at bounding box center [608, 429] width 234 height 258
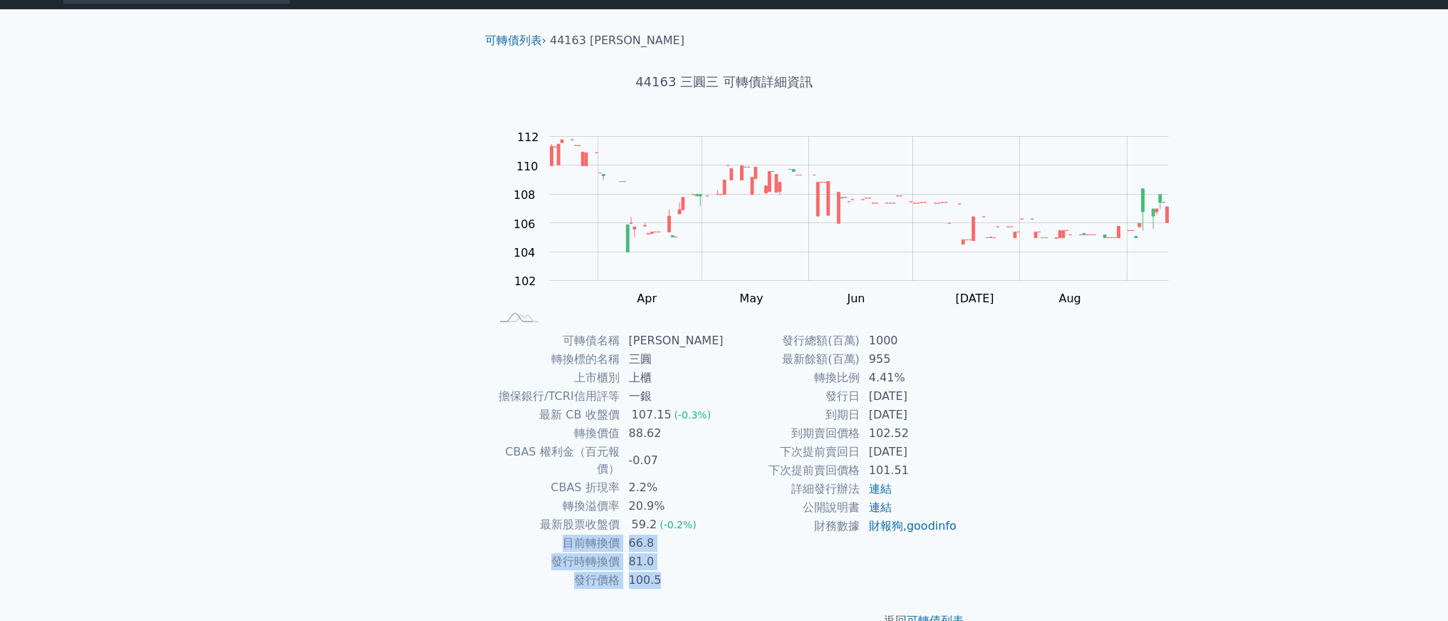
scroll to position [46, 0]
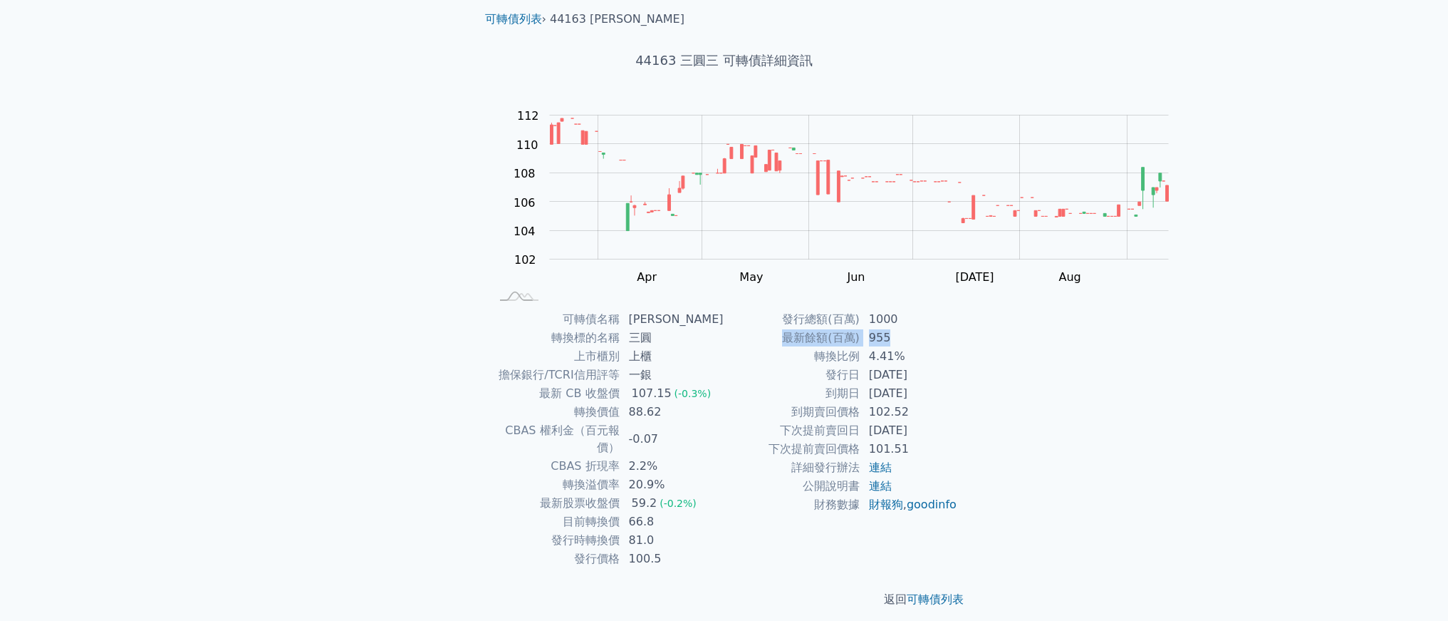
drag, startPoint x: 812, startPoint y: 418, endPoint x: 996, endPoint y: 418, distance: 184.5
click at [958, 347] on tr "最新餘額(百萬) 955" at bounding box center [842, 337] width 234 height 19
click at [958, 347] on td "955" at bounding box center [910, 337] width 98 height 19
drag, startPoint x: 1008, startPoint y: 398, endPoint x: 802, endPoint y: 385, distance: 206.3
click at [802, 385] on div "可轉債列表 › 44163 三圓三 44163 三圓三 可轉債詳細資訊 Zoom Out 104 98 100 102 104 106 108 110 112…" at bounding box center [725, 309] width 502 height 643
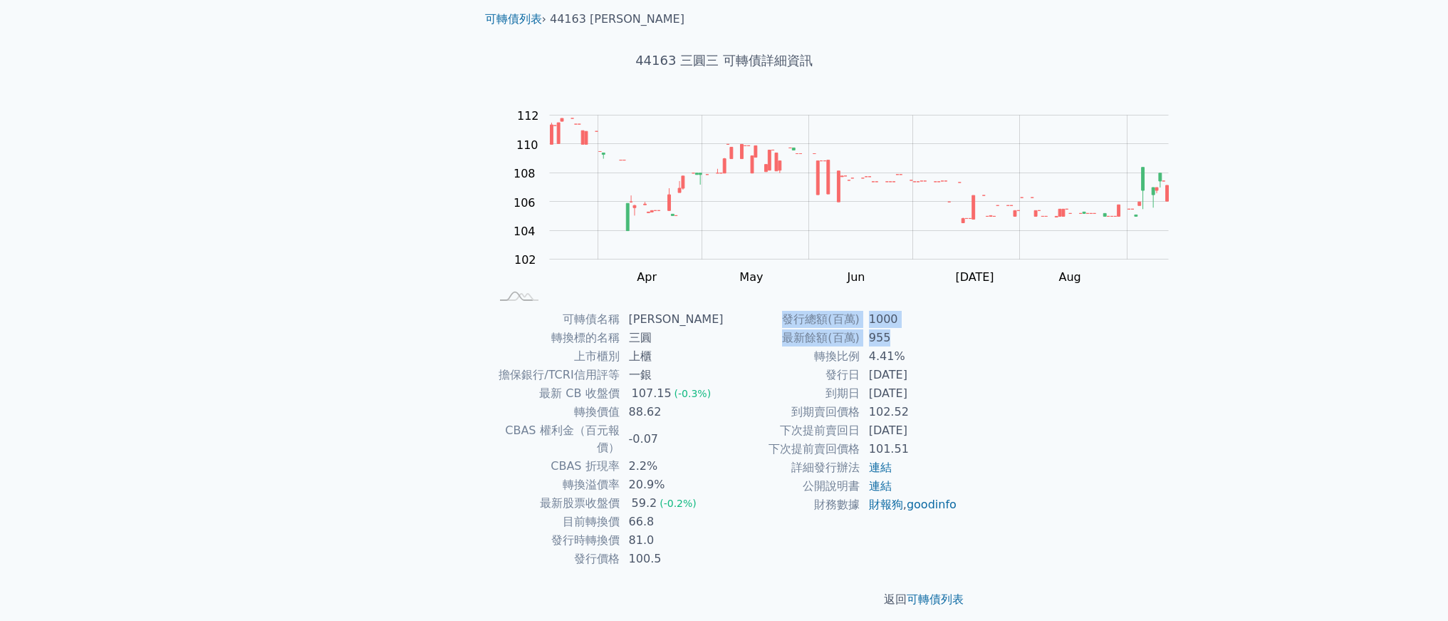
drag, startPoint x: 806, startPoint y: 411, endPoint x: 992, endPoint y: 431, distance: 187.7
click at [958, 431] on tbody "發行總額(百萬) 1000 最新餘額(百萬) 955 轉換比例 4.41% 發行日 [DATE] 到期日 [DATE] 到期賣回價格 102.52 下次提前賣…" at bounding box center [842, 412] width 234 height 204
click at [958, 347] on td "955" at bounding box center [910, 337] width 98 height 19
drag, startPoint x: 874, startPoint y: 501, endPoint x: 1006, endPoint y: 509, distance: 132.1
click at [958, 403] on tr "到期日 [DATE]" at bounding box center [842, 393] width 234 height 19
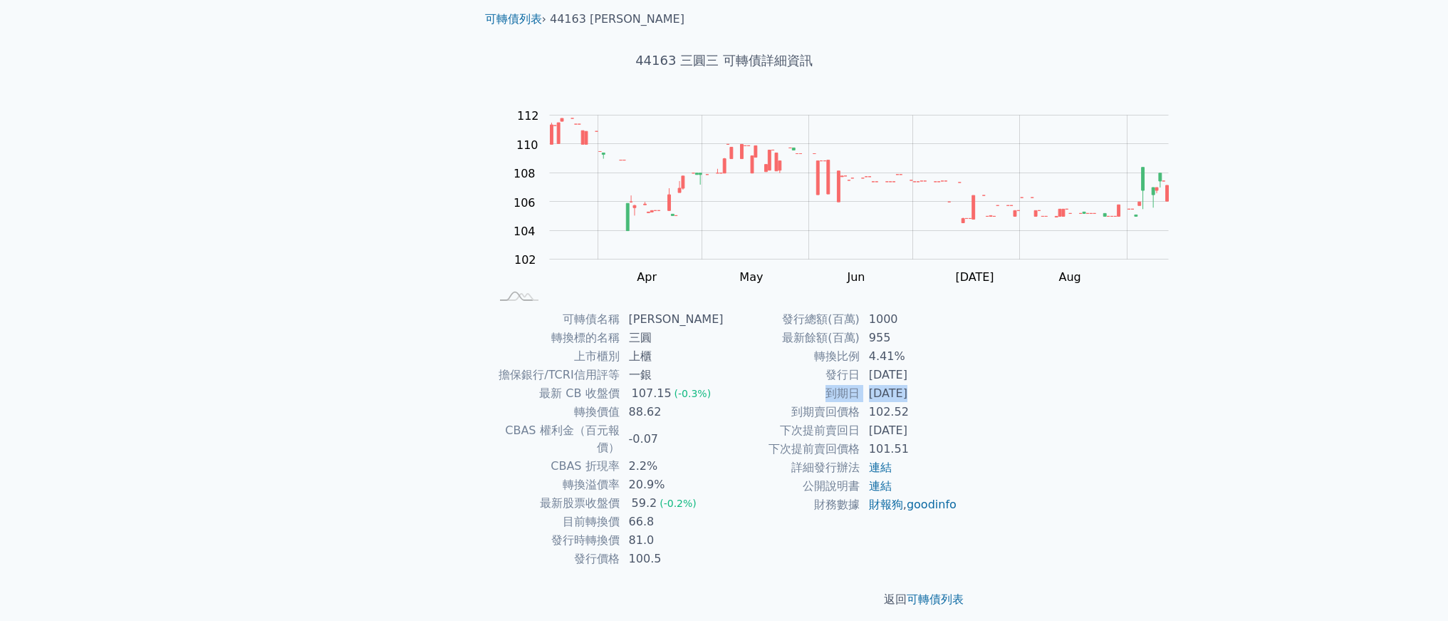
scroll to position [65, 0]
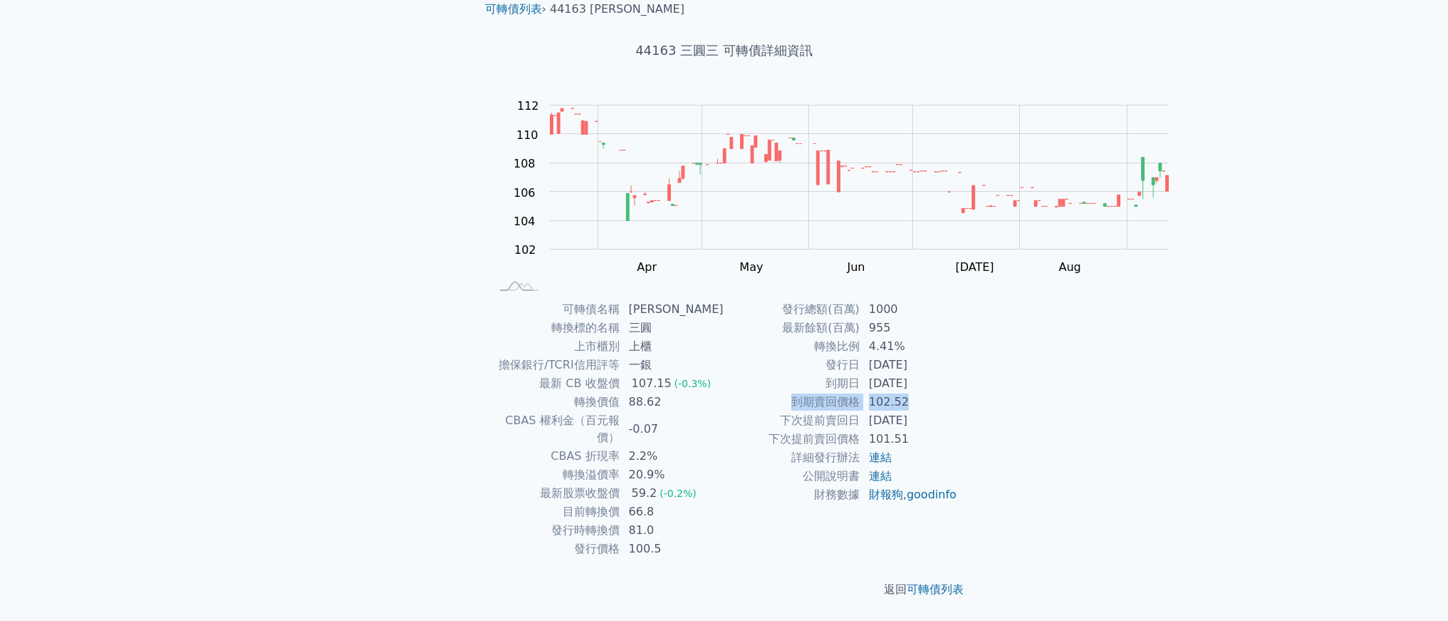
drag, startPoint x: 1023, startPoint y: 522, endPoint x: 828, endPoint y: 527, distance: 195.3
click at [828, 411] on tr "到期賣回價格 102.52" at bounding box center [842, 402] width 234 height 19
click at [829, 411] on td "到期賣回價格" at bounding box center [793, 402] width 136 height 19
drag, startPoint x: 831, startPoint y: 522, endPoint x: 1001, endPoint y: 515, distance: 170.4
click at [958, 411] on tr "到期賣回價格 102.52" at bounding box center [842, 402] width 234 height 19
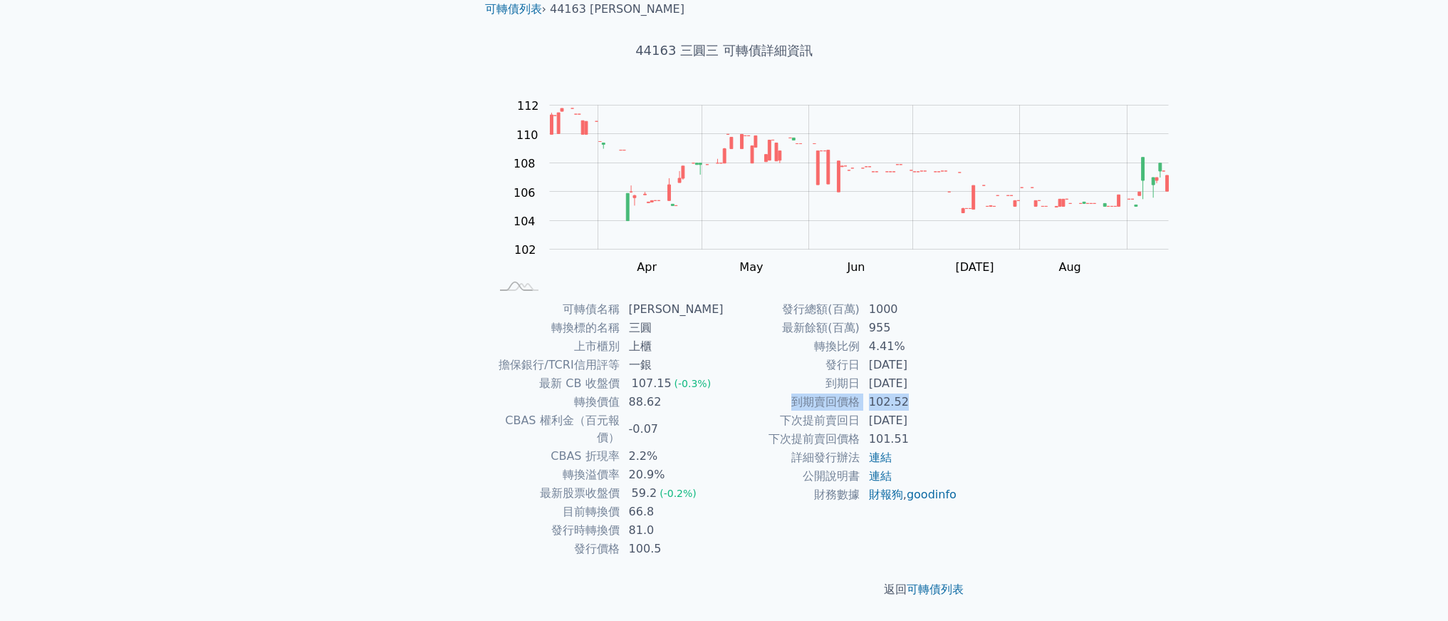
scroll to position [230, 0]
drag, startPoint x: 826, startPoint y: 388, endPoint x: 1033, endPoint y: 420, distance: 209.1
click at [958, 420] on tbody "發行總額(百萬) 1000 最新餘額(百萬) 955 轉換比例 4.41% 發行日 [DATE] 到期日 [DATE] 到期賣回價格 102.52 下次提前賣…" at bounding box center [842, 402] width 234 height 204
click at [958, 430] on td "101.51" at bounding box center [910, 439] width 98 height 19
drag, startPoint x: 1014, startPoint y: 413, endPoint x: 798, endPoint y: 388, distance: 217.2
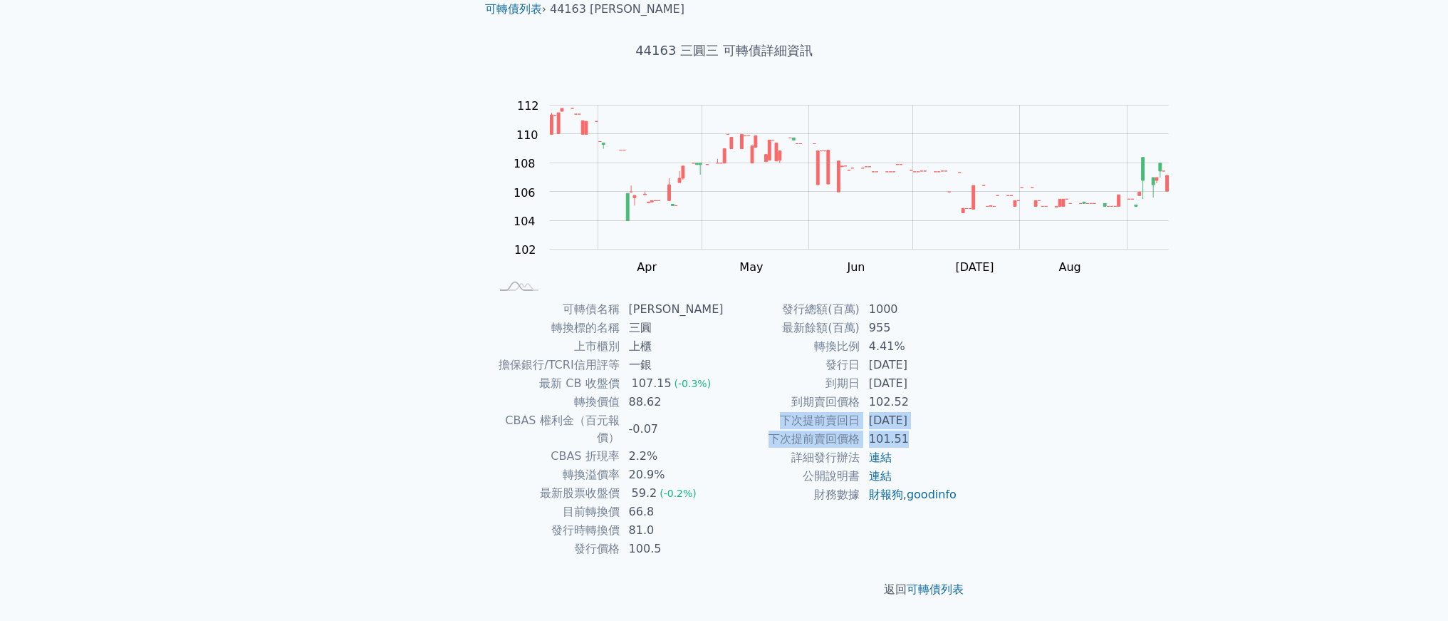
click at [798, 388] on tbody "發行總額(百萬) 1000 最新餘額(百萬) 955 轉換比例 4.41% 發行日 [DATE] 到期日 [DATE] 到期賣回價格 102.52 下次提前賣…" at bounding box center [842, 402] width 234 height 204
click at [799, 411] on td "下次提前賣回日" at bounding box center [793, 420] width 136 height 19
drag, startPoint x: 812, startPoint y: 380, endPoint x: 1056, endPoint y: 402, distance: 244.7
click at [958, 402] on tbody "發行總額(百萬) 1000 最新餘額(百萬) 955 轉換比例 4.41% 發行日 [DATE] 到期日 [DATE] 到期賣回價格 102.52 下次提前賣…" at bounding box center [842, 402] width 234 height 204
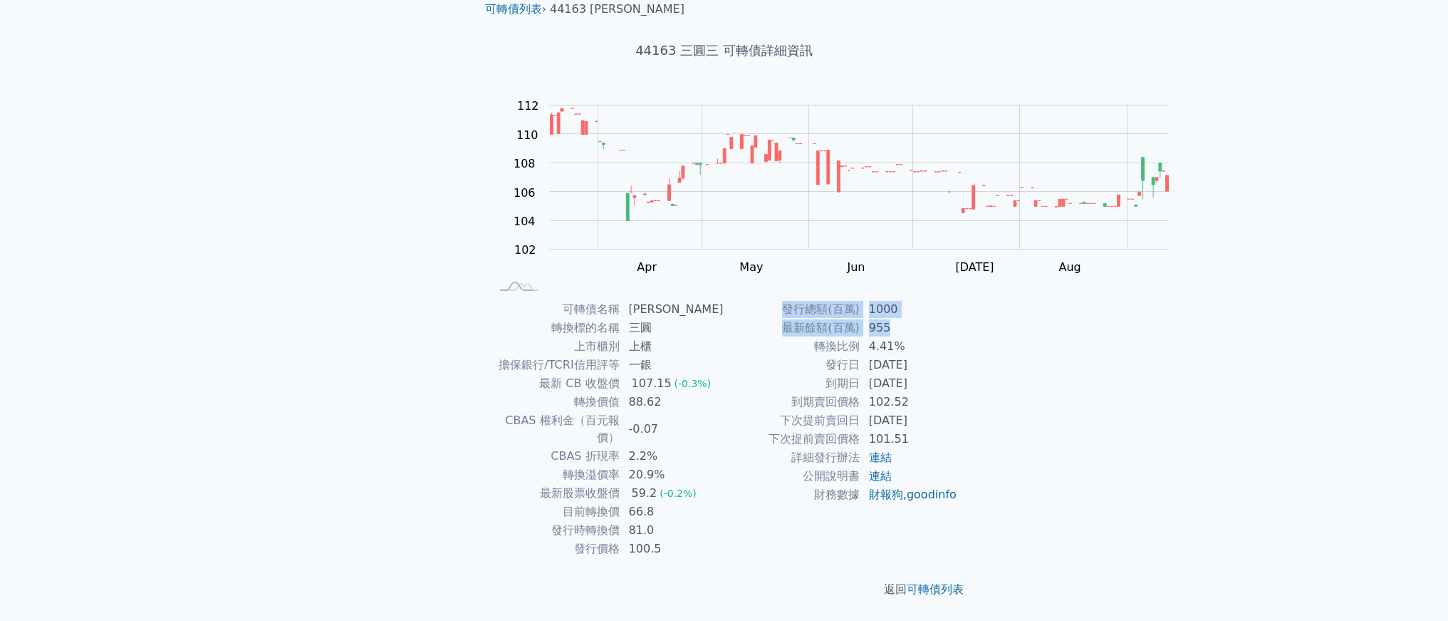
drag, startPoint x: 821, startPoint y: 217, endPoint x: 1013, endPoint y: 242, distance: 193.9
click at [958, 300] on tbody "發行總額(百萬) 1000 最新餘額(百萬) 955 轉換比例 4.41% 發行日 [DATE] 到期日 [DATE] 到期賣回價格 102.52 下次提前賣…" at bounding box center [842, 402] width 234 height 204
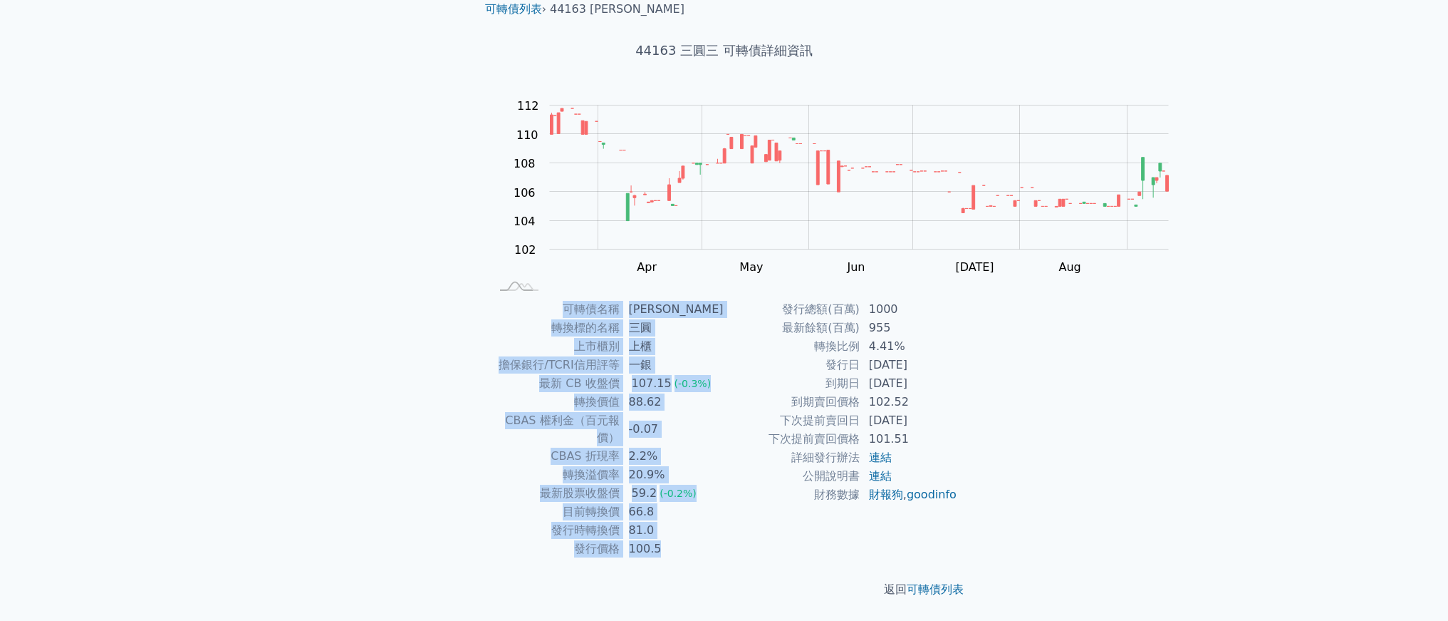
drag, startPoint x: 762, startPoint y: 555, endPoint x: 395, endPoint y: 227, distance: 492.5
click at [474, 300] on div "可轉債名稱 三圓三 轉換標的名稱 三圓 上市櫃別 上櫃 擔保銀行/TCRI信用評等 一銀 最新 CB 收盤價 107.15 (-0.3%) 轉換價值 88.6…" at bounding box center [725, 429] width 502 height 258
click at [491, 356] on td "上市櫃別" at bounding box center [556, 346] width 130 height 19
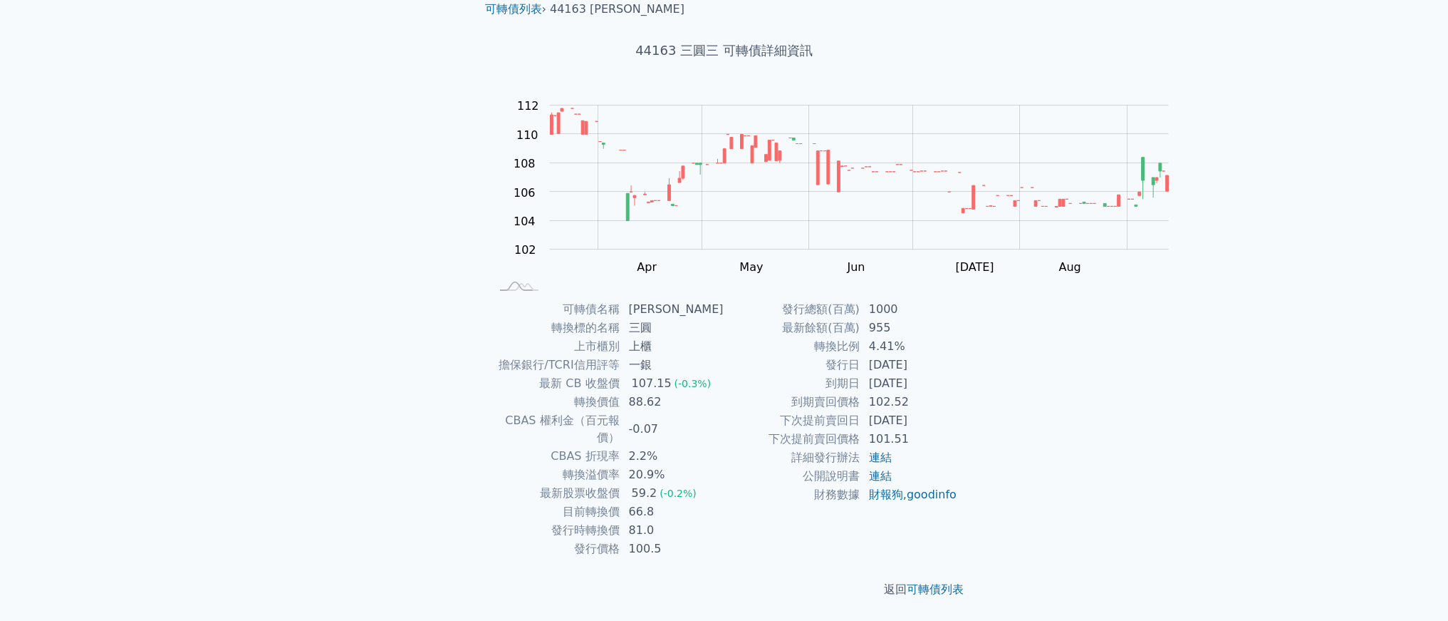
scroll to position [175, 0]
drag, startPoint x: 470, startPoint y: 373, endPoint x: 564, endPoint y: 381, distance: 94.4
click at [560, 380] on tbody "可轉債名稱 三圓三 轉換標的名稱 三圓 上市櫃別 上櫃 擔保銀行/TCRI信用評等 一銀 最新 CB 收盤價 107.15 (-0.3%) 轉換價值 88.6…" at bounding box center [608, 429] width 234 height 258
click at [629, 383] on div "107.15" at bounding box center [652, 383] width 46 height 17
drag, startPoint x: 572, startPoint y: 416, endPoint x: 516, endPoint y: 418, distance: 56.3
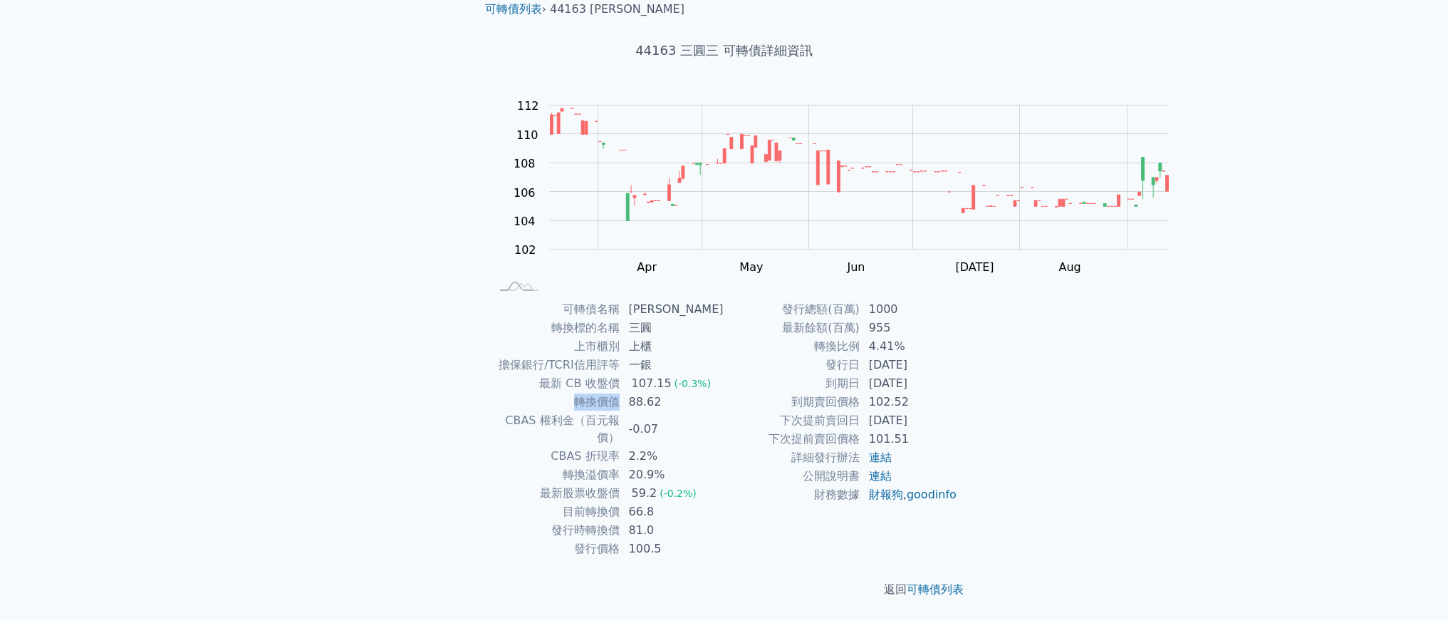
click at [516, 411] on td "轉換價值" at bounding box center [556, 402] width 130 height 19
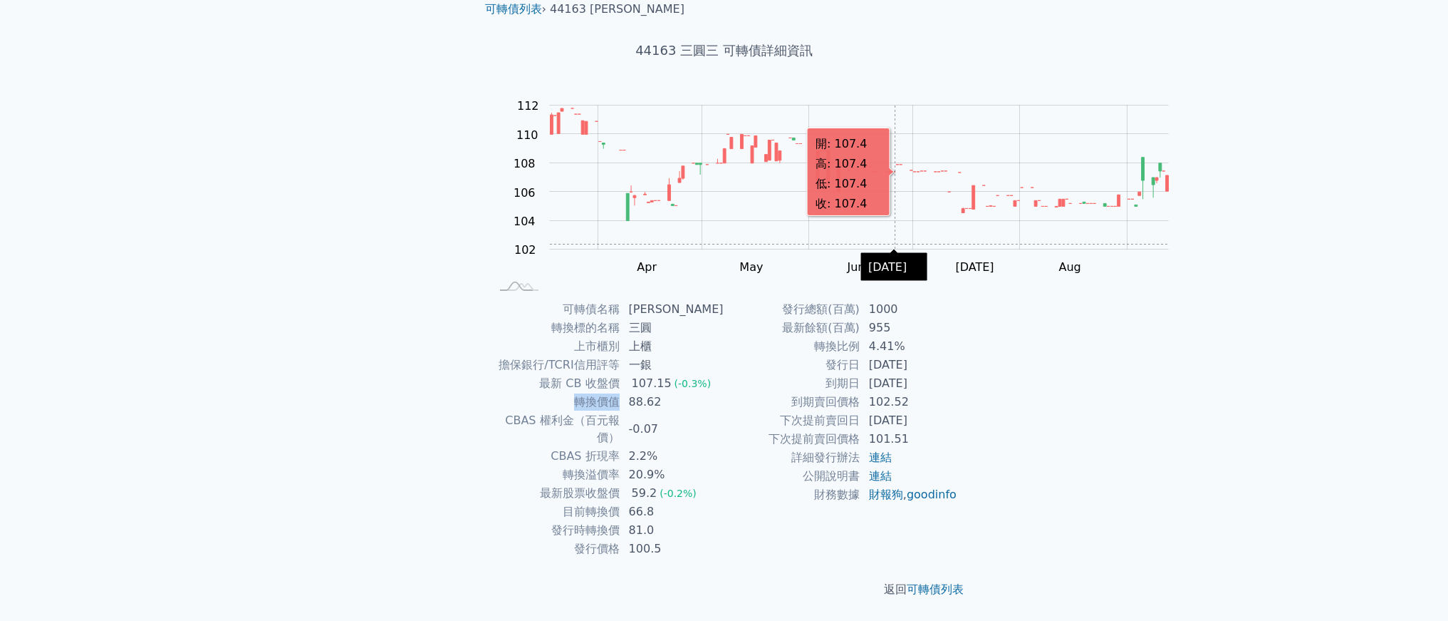
copy td "轉換價值"
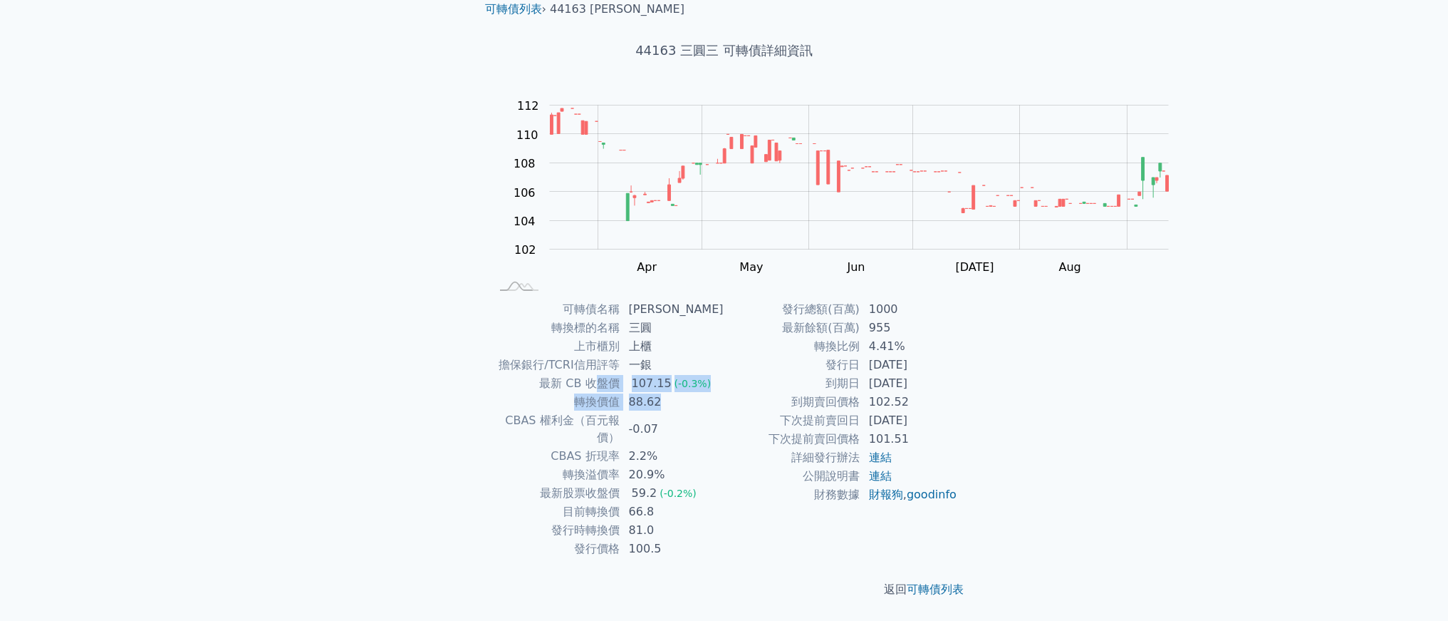
drag, startPoint x: 690, startPoint y: 418, endPoint x: 532, endPoint y: 395, distance: 160.6
click at [546, 395] on tbody "可轉債名稱 三圓三 轉換標的名稱 三圓 上市櫃別 上櫃 擔保銀行/TCRI信用評等 一銀 最新 CB 收盤價 107.15 (-0.3%) 轉換價值 88.6…" at bounding box center [608, 429] width 234 height 258
click at [524, 393] on td "最新 CB 收盤價" at bounding box center [556, 383] width 130 height 19
drag, startPoint x: 489, startPoint y: 415, endPoint x: 707, endPoint y: 409, distance: 218.1
click at [706, 409] on tr "轉換價值 88.62" at bounding box center [608, 402] width 234 height 19
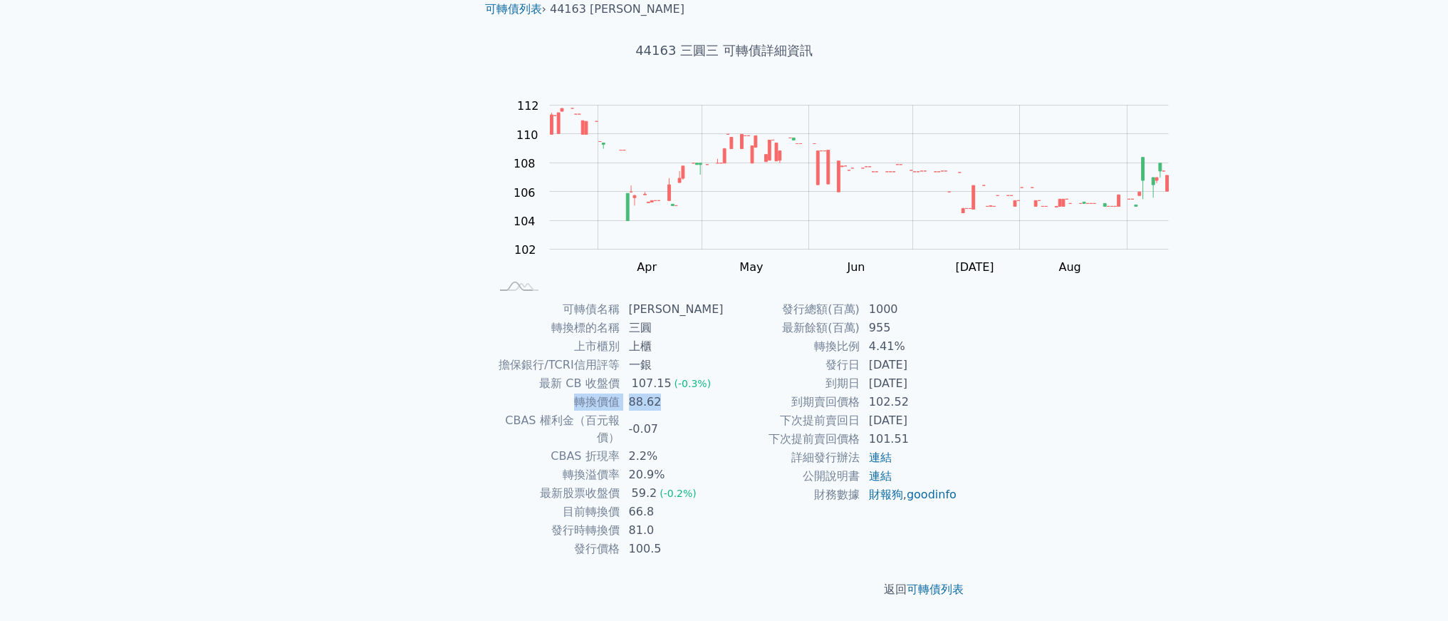
scroll to position [269, 0]
drag, startPoint x: 392, startPoint y: 346, endPoint x: 660, endPoint y: 338, distance: 268.0
click at [660, 411] on tr "CBAS 權利金（百元報價） -0.07" at bounding box center [608, 429] width 234 height 36
drag, startPoint x: 475, startPoint y: 380, endPoint x: 653, endPoint y: 398, distance: 179.7
click at [653, 398] on tbody "可轉債名稱 三圓三 轉換標的名稱 三圓 上市櫃別 上櫃 擔保銀行/TCRI信用評等 一銀 最新 CB 收盤價 107.15 (-0.3%) 轉換價值 88.6…" at bounding box center [608, 429] width 234 height 258
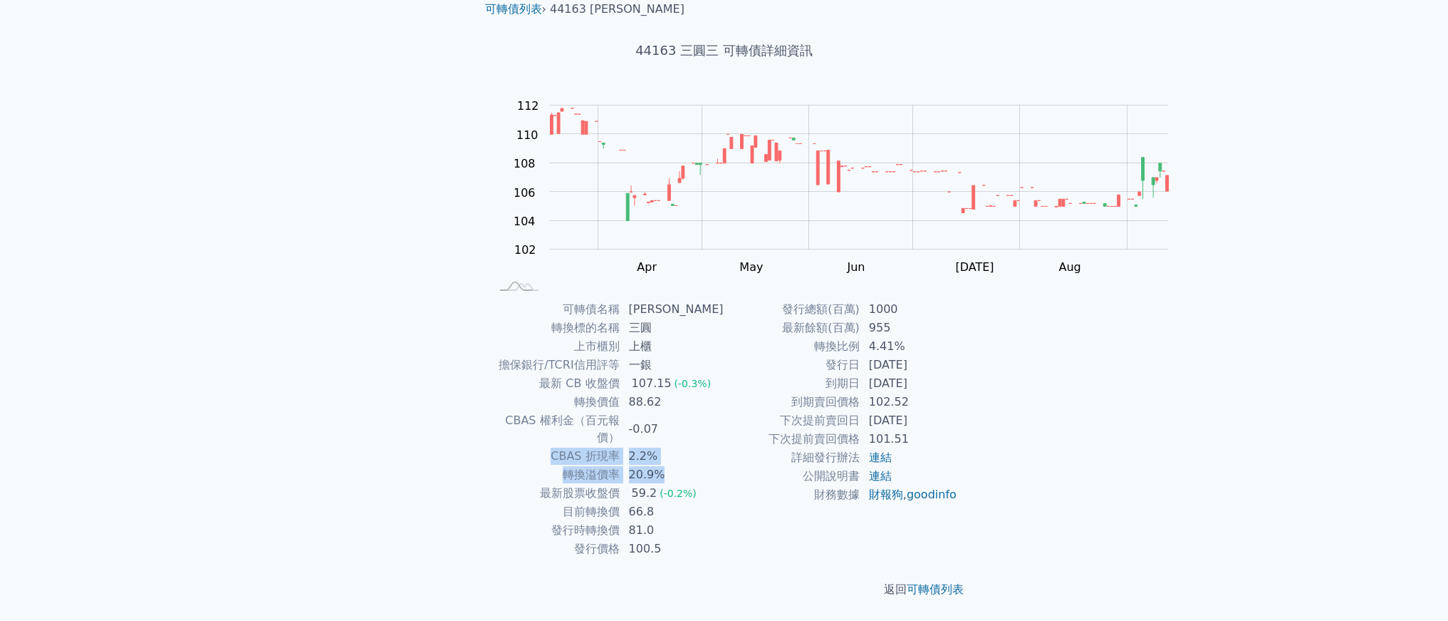
click at [653, 465] on td "20.9%" at bounding box center [673, 474] width 104 height 19
drag, startPoint x: 655, startPoint y: 398, endPoint x: 492, endPoint y: 393, distance: 163.2
click at [492, 465] on tr "轉換溢價率 20.9%" at bounding box center [608, 474] width 234 height 19
drag, startPoint x: 453, startPoint y: 424, endPoint x: 721, endPoint y: 465, distance: 270.9
click at [715, 464] on tbody "可轉債名稱 三圓三 轉換標的名稱 三圓 上市櫃別 上櫃 擔保銀行/TCRI信用評等 一銀 最新 CB 收盤價 107.15 (-0.3%) 轉換價值 88.6…" at bounding box center [608, 429] width 234 height 258
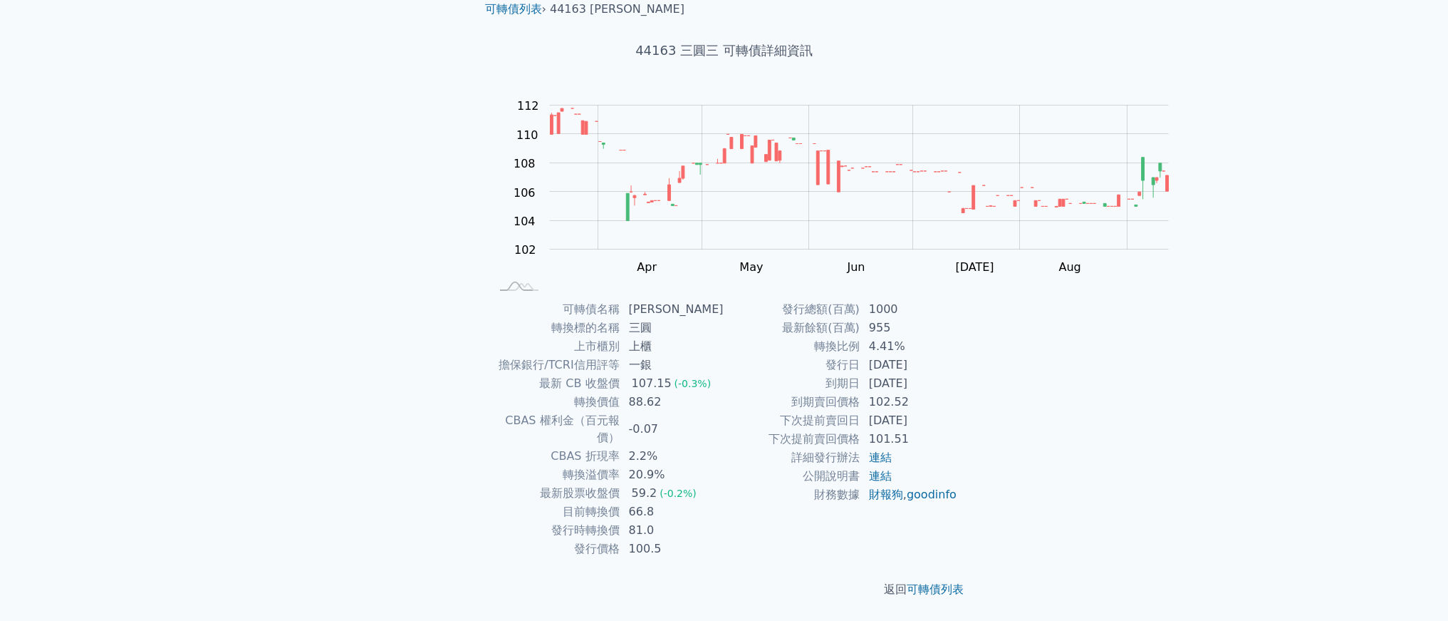
click at [755, 485] on td "財務數據" at bounding box center [793, 494] width 136 height 19
drag, startPoint x: 518, startPoint y: 324, endPoint x: 571, endPoint y: 319, distance: 53.0
click at [571, 393] on td "轉換價值" at bounding box center [556, 402] width 130 height 19
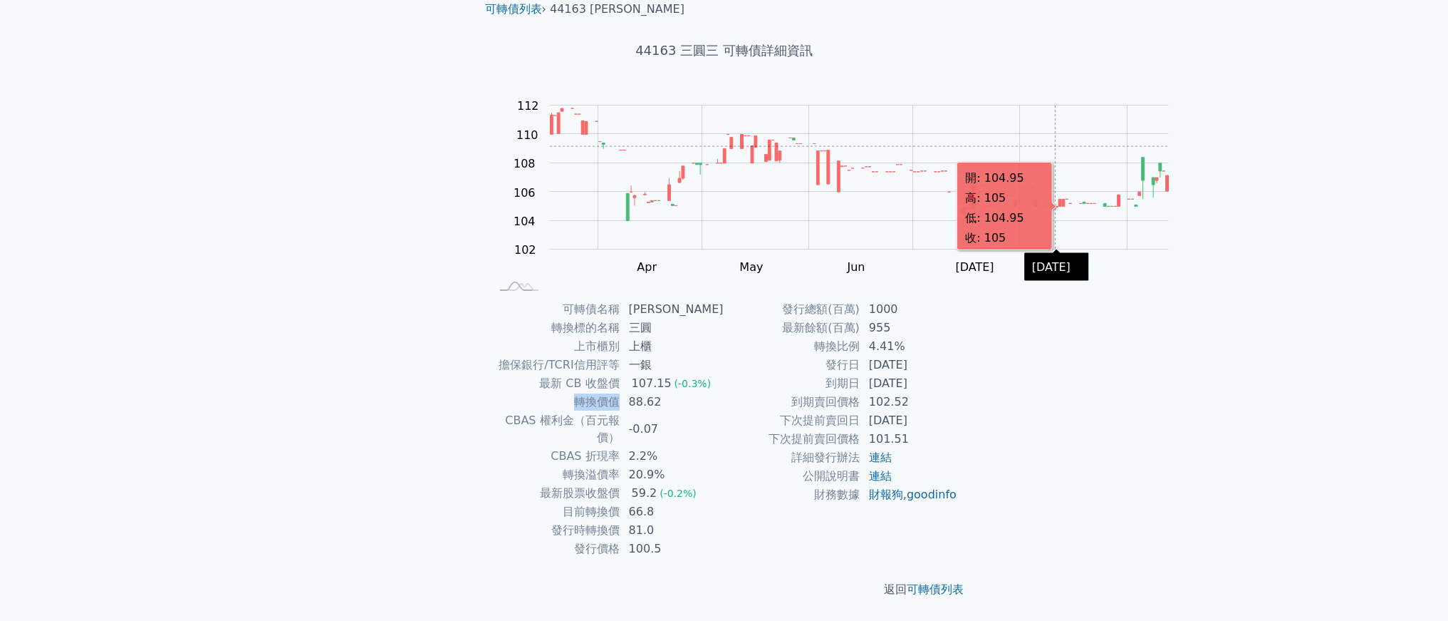
copy td "轉換價值"
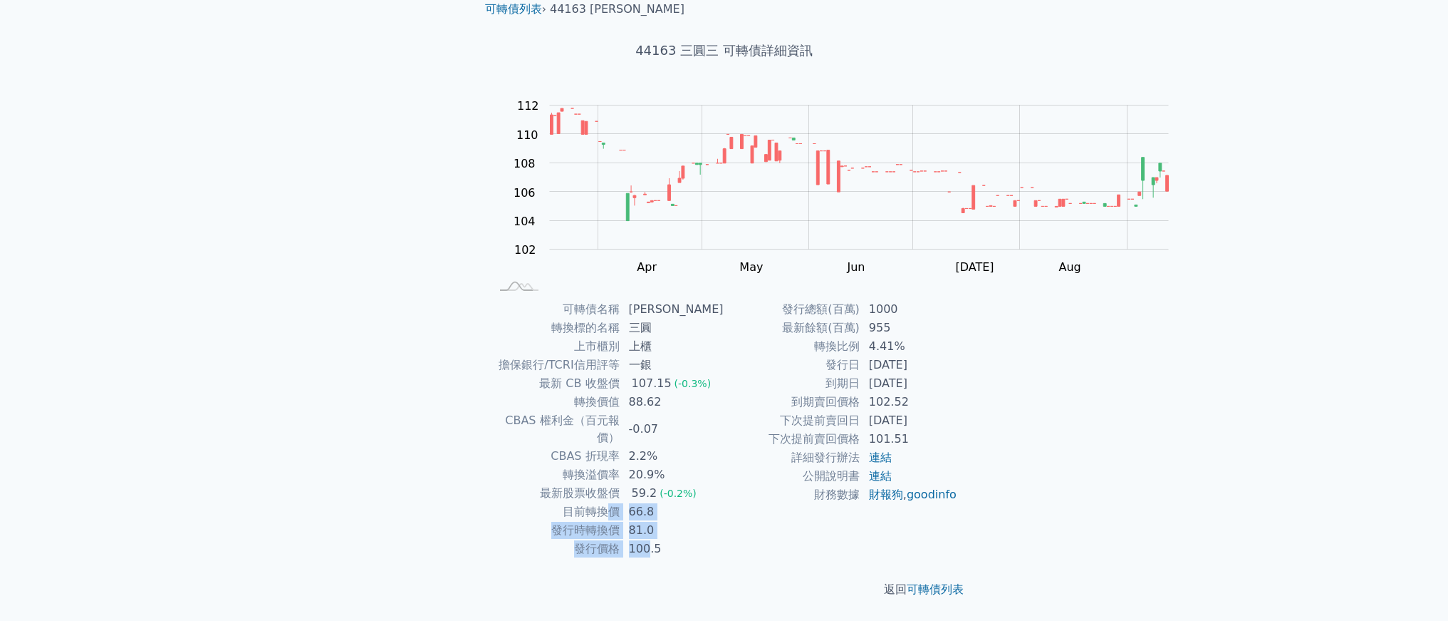
drag, startPoint x: 618, startPoint y: 513, endPoint x: 569, endPoint y: 445, distance: 84.2
click at [569, 445] on tbody "可轉債名稱 三圓三 轉換標的名稱 三圓 上市櫃別 上櫃 擔保銀行/TCRI信用評等 一銀 最新 CB 收盤價 107.15 (-0.3%) 轉換價值 88.6…" at bounding box center [608, 429] width 234 height 258
click at [566, 465] on td "轉換溢價率" at bounding box center [556, 474] width 130 height 19
drag, startPoint x: 501, startPoint y: 479, endPoint x: 662, endPoint y: 480, distance: 161.0
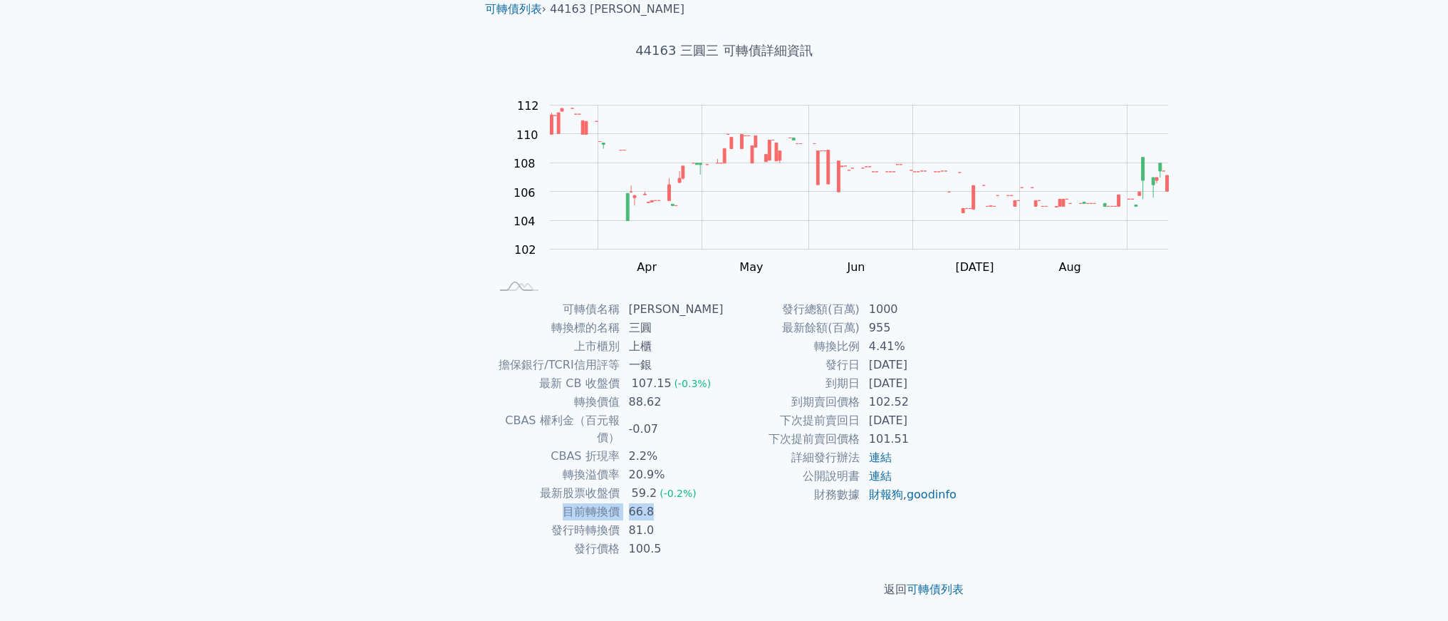
click at [662, 502] on tr "目前轉換價 66.8" at bounding box center [608, 511] width 234 height 19
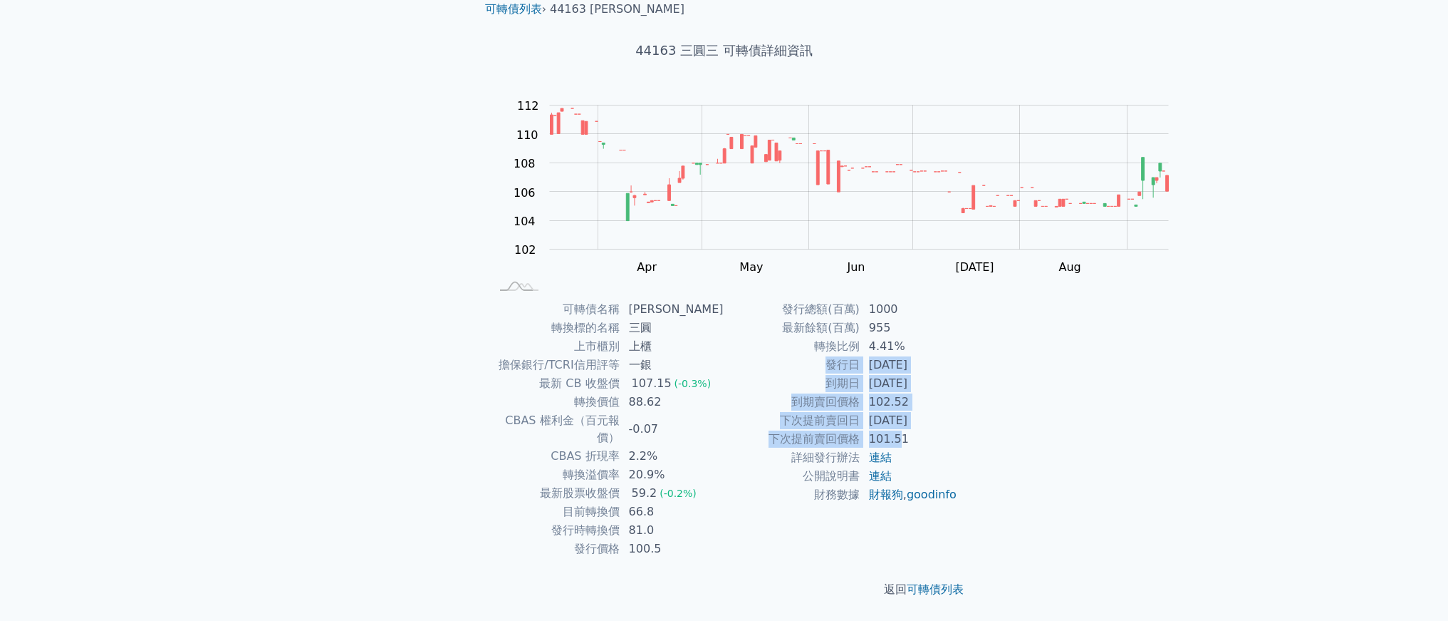
drag, startPoint x: 982, startPoint y: 385, endPoint x: 832, endPoint y: 277, distance: 185.3
click at [851, 300] on tbody "發行總額(百萬) 1000 最新餘額(百萬) 955 轉換比例 4.41% 發行日 [DATE] 到期日 [DATE] 到期賣回價格 102.52 下次提前賣…" at bounding box center [842, 402] width 234 height 204
click at [720, 356] on td "一銀" at bounding box center [673, 365] width 104 height 19
click at [998, 354] on div "可轉債列表 › 44163 三圓三 44163 三圓三 可轉債詳細資訊 Zoom Out 104 98 100 102 104 106 108 110 112…" at bounding box center [724, 299] width 547 height 643
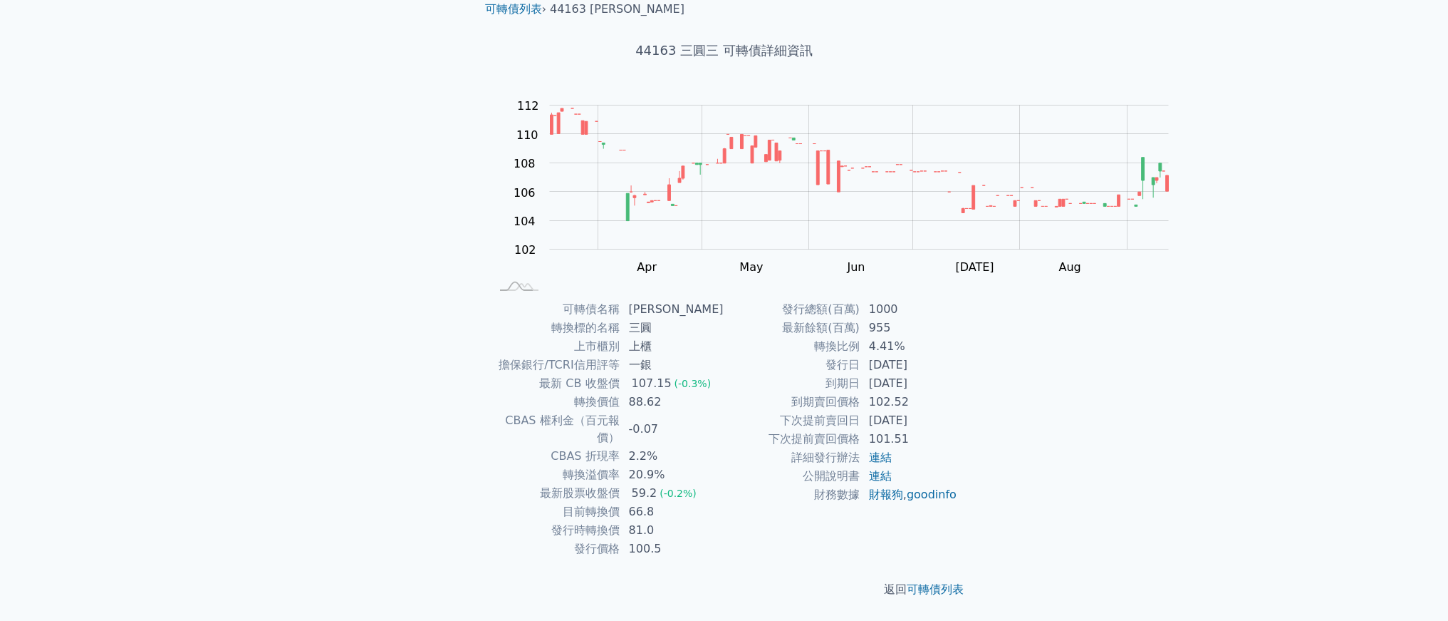
drag, startPoint x: 518, startPoint y: 457, endPoint x: 582, endPoint y: 455, distance: 64.1
click at [562, 502] on td "目前轉換價" at bounding box center [556, 511] width 130 height 19
click at [629, 375] on div "107.15" at bounding box center [652, 383] width 46 height 17
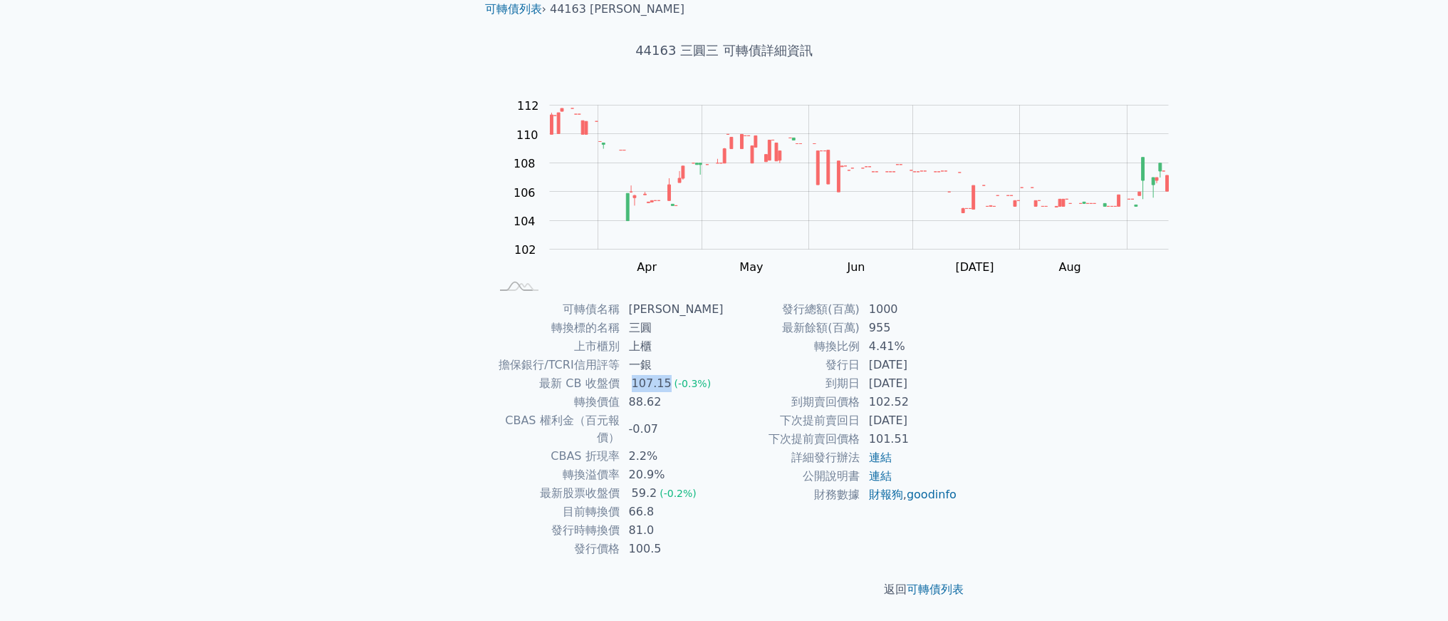
click at [629, 375] on div "107.15" at bounding box center [652, 383] width 46 height 17
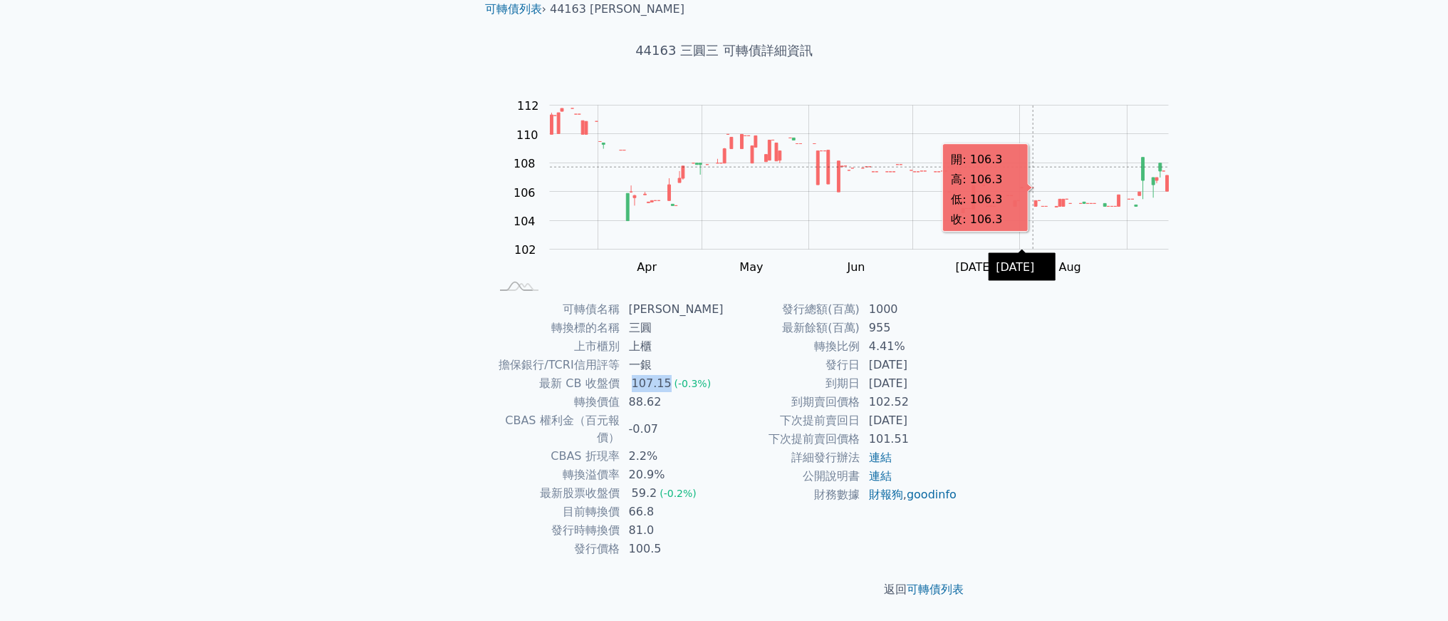
copy div "107.15"
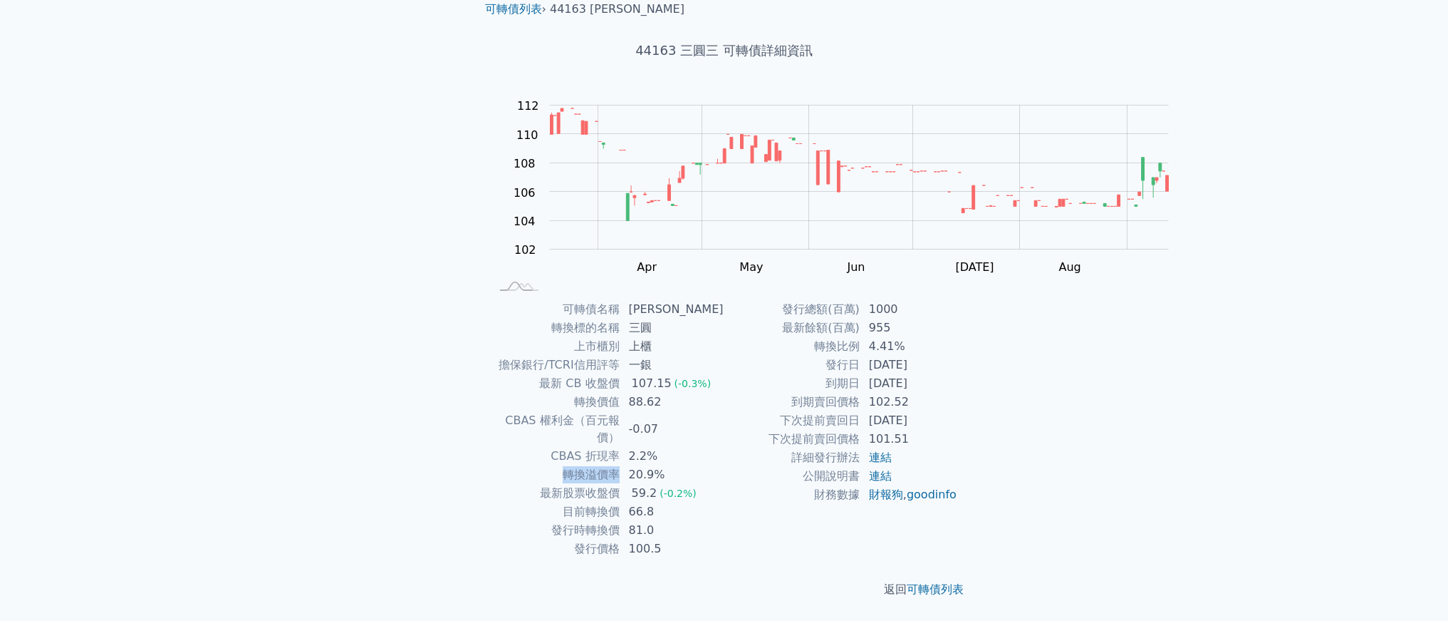
drag, startPoint x: 497, startPoint y: 406, endPoint x: 572, endPoint y: 403, distance: 74.9
click at [572, 465] on td "轉換溢價率" at bounding box center [556, 474] width 130 height 19
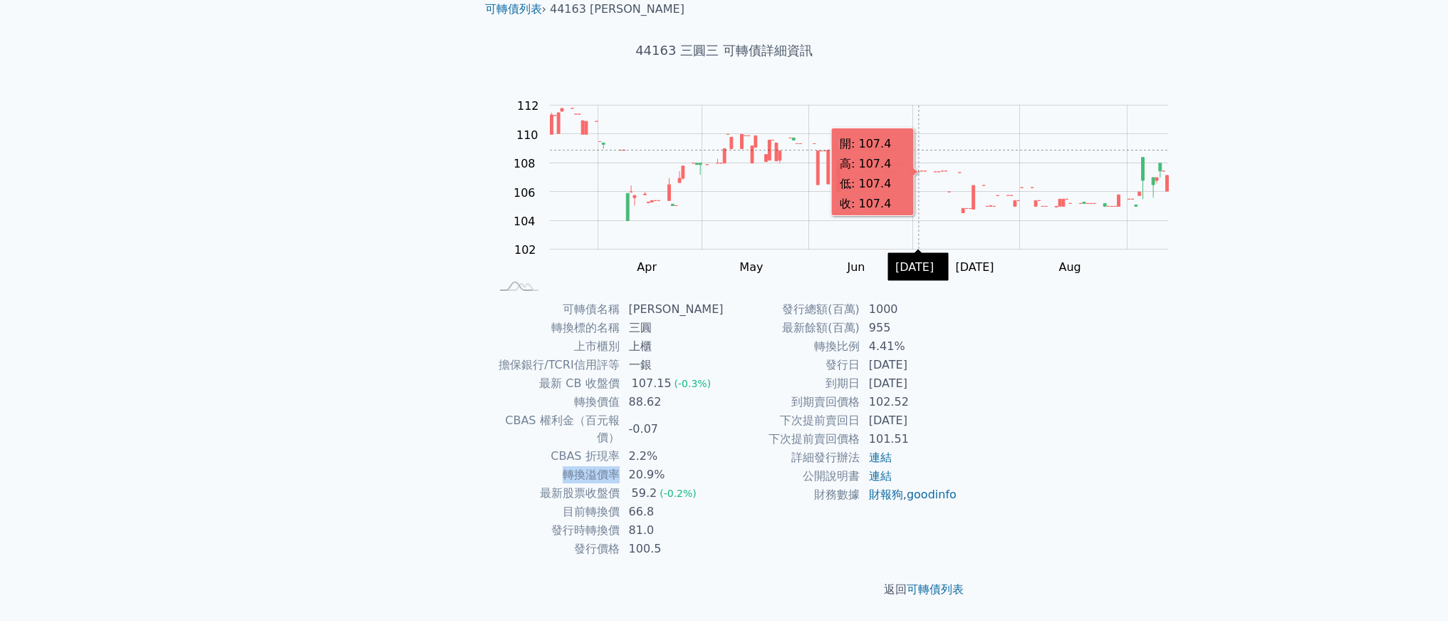
copy td "轉換溢價率"
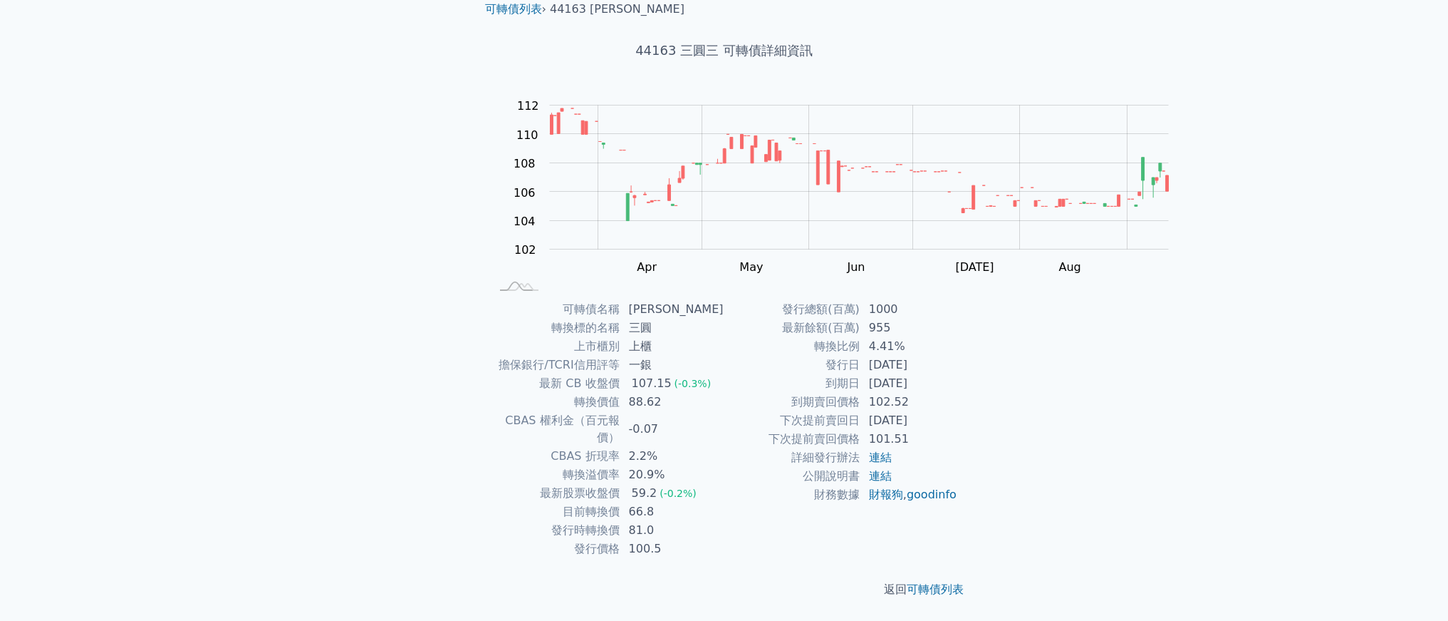
drag, startPoint x: 518, startPoint y: 310, endPoint x: 643, endPoint y: 319, distance: 125.0
click at [600, 393] on tr "轉換價值 88.62" at bounding box center [608, 402] width 234 height 19
click at [665, 393] on td "88.62" at bounding box center [673, 402] width 104 height 19
drag, startPoint x: 693, startPoint y: 317, endPoint x: 521, endPoint y: 308, distance: 172.7
click at [527, 393] on tr "轉換價值 88.62" at bounding box center [608, 402] width 234 height 19
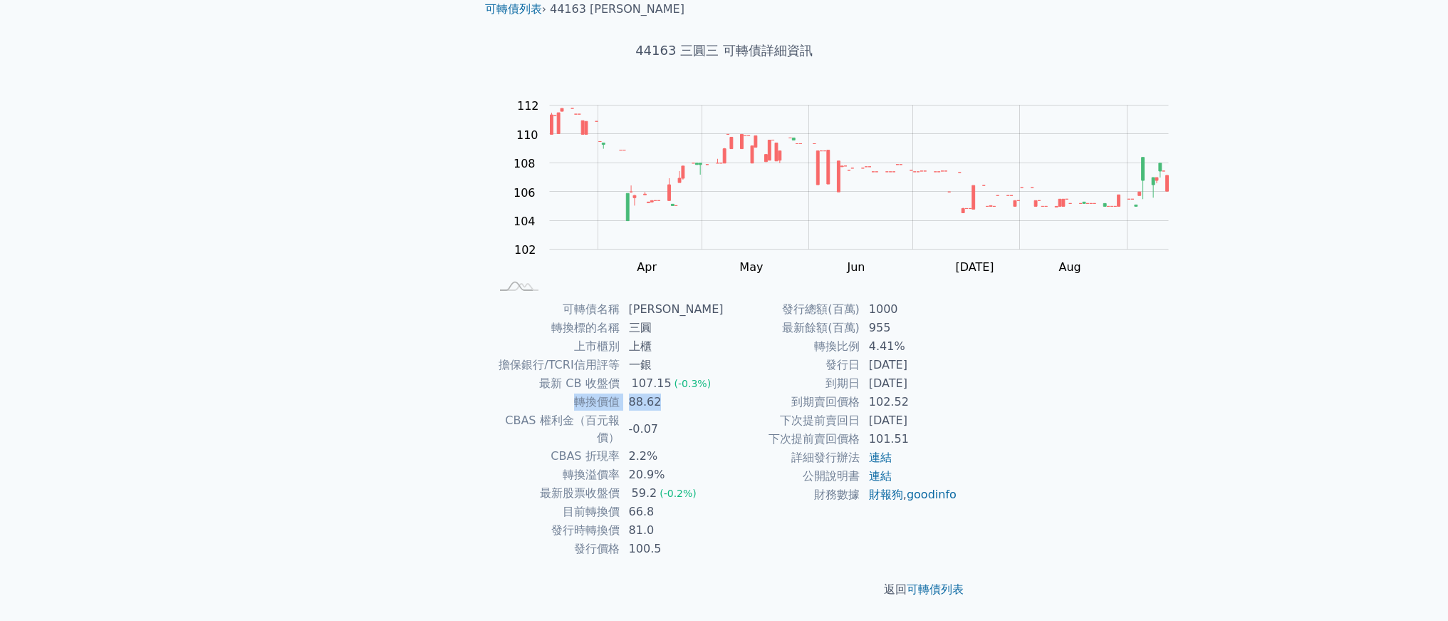
drag, startPoint x: 519, startPoint y: 311, endPoint x: 680, endPoint y: 315, distance: 161.1
click at [680, 393] on tr "轉換價值 88.62" at bounding box center [608, 402] width 234 height 19
click at [621, 502] on td "66.8" at bounding box center [673, 511] width 104 height 19
copy td "66.8"
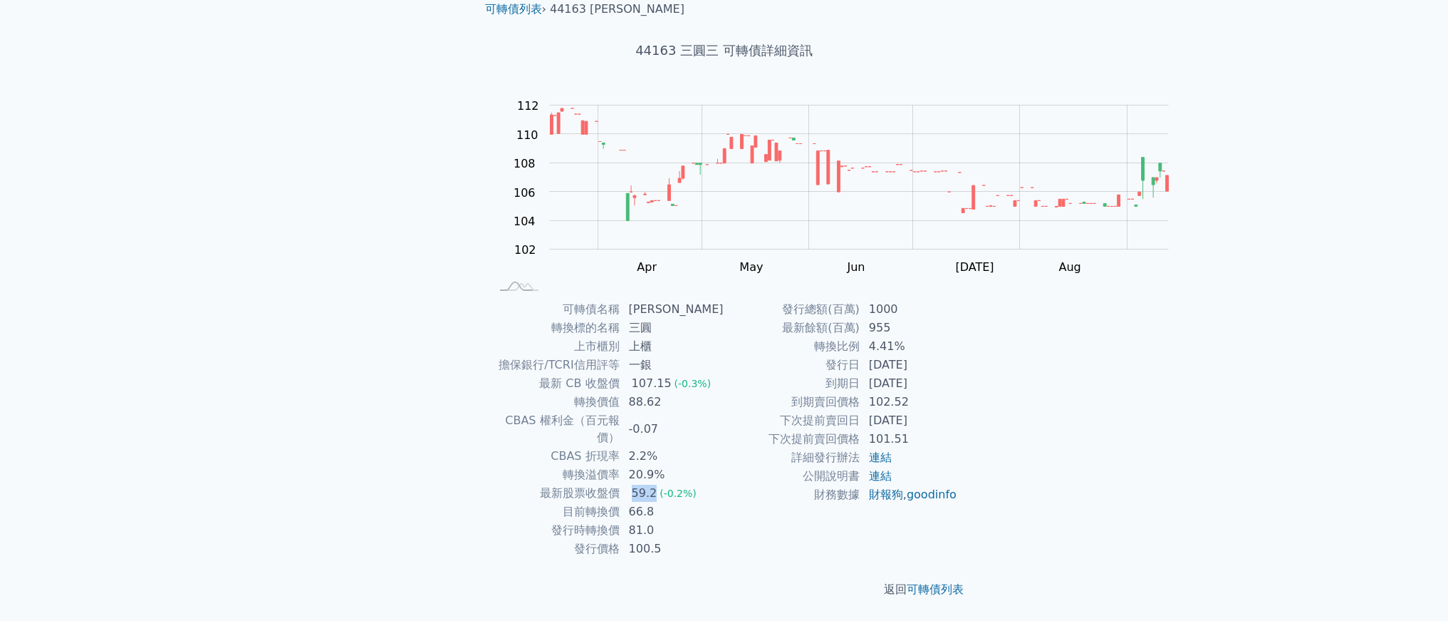
drag, startPoint x: 591, startPoint y: 427, endPoint x: 627, endPoint y: 425, distance: 35.7
click at [629, 484] on div "59.2" at bounding box center [644, 492] width 31 height 17
click at [621, 502] on td "66.8" at bounding box center [673, 511] width 104 height 19
click at [519, 502] on td "目前轉換價" at bounding box center [556, 511] width 130 height 19
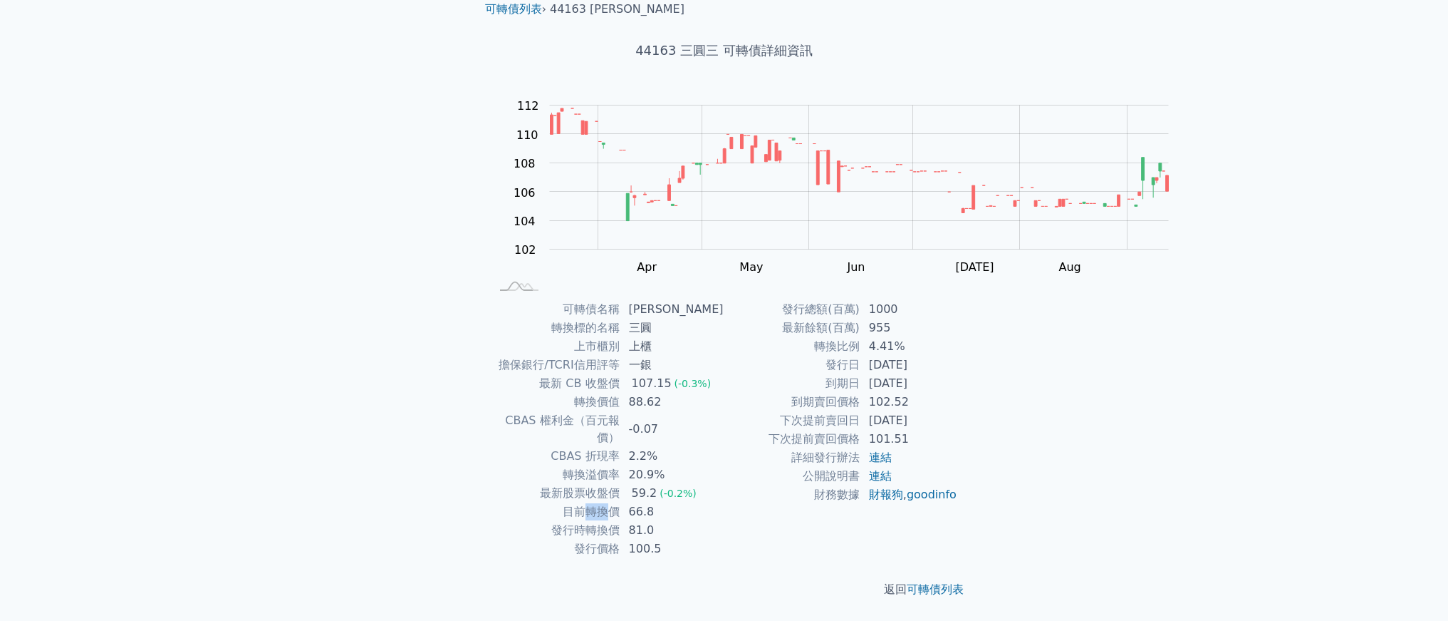
click at [519, 502] on td "目前轉換價" at bounding box center [556, 511] width 130 height 19
click at [621, 502] on td "66.8" at bounding box center [673, 511] width 104 height 19
click at [621, 521] on td "81.0" at bounding box center [673, 530] width 104 height 19
click at [621, 539] on td "100.5" at bounding box center [673, 548] width 104 height 19
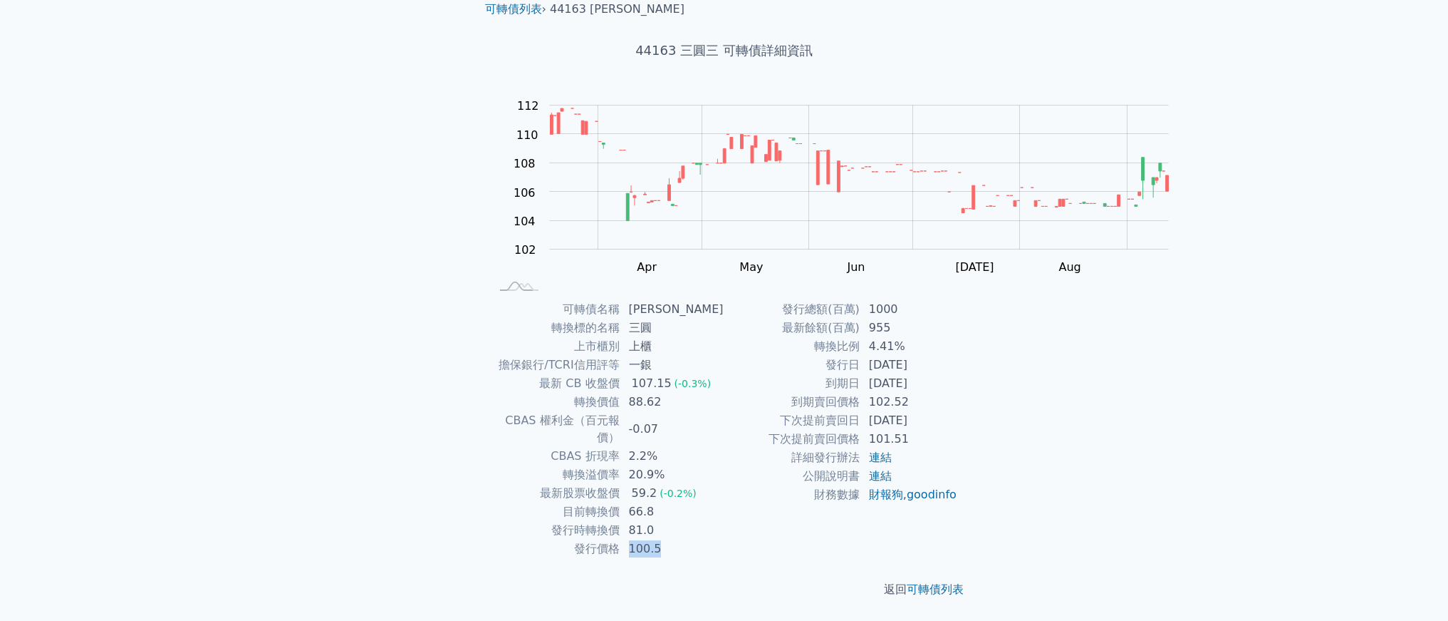
click at [621, 539] on td "100.5" at bounding box center [673, 548] width 104 height 19
click at [560, 393] on td "轉換價值" at bounding box center [556, 402] width 130 height 19
click at [536, 374] on td "最新 CB 收盤價" at bounding box center [556, 383] width 130 height 19
click at [544, 393] on td "轉換價值" at bounding box center [556, 402] width 130 height 19
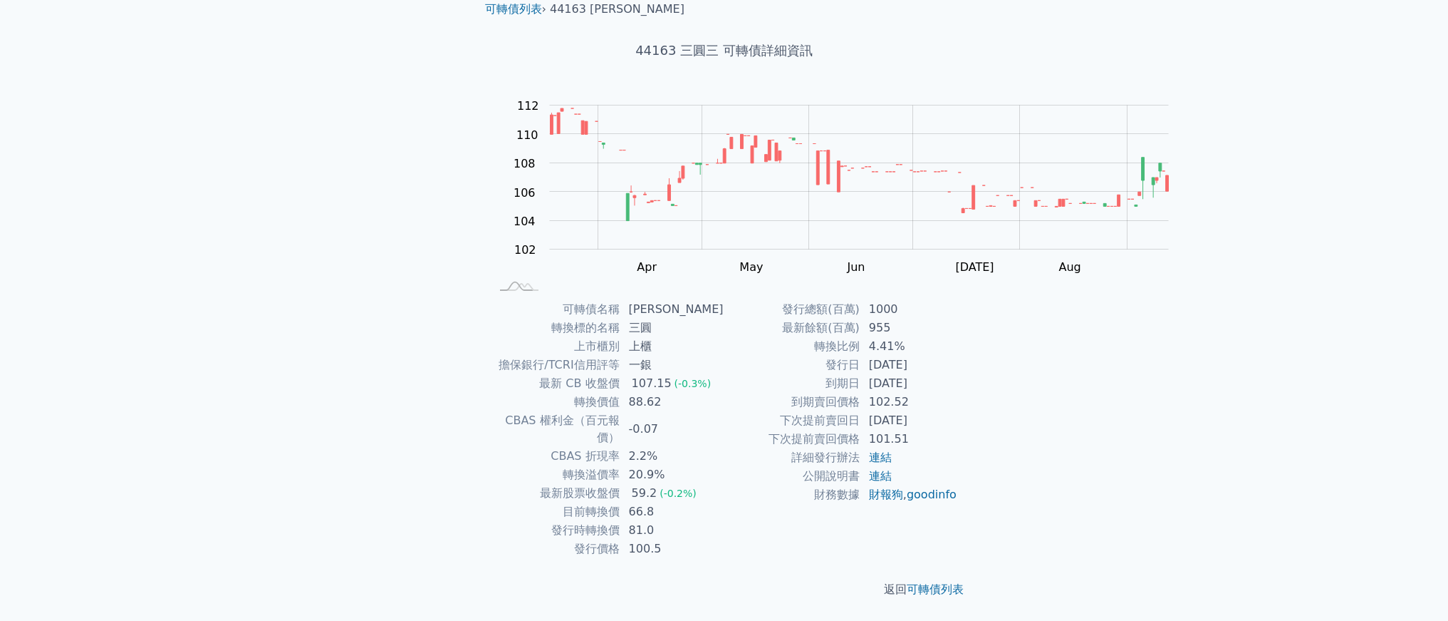
click at [529, 393] on td "轉換價值" at bounding box center [556, 402] width 130 height 19
drag, startPoint x: 515, startPoint y: 323, endPoint x: 557, endPoint y: 320, distance: 42.2
click at [557, 393] on td "轉換價值" at bounding box center [556, 402] width 130 height 19
click at [549, 374] on td "最新 CB 收盤價" at bounding box center [556, 383] width 130 height 19
click at [532, 393] on td "轉換價值" at bounding box center [556, 402] width 130 height 19
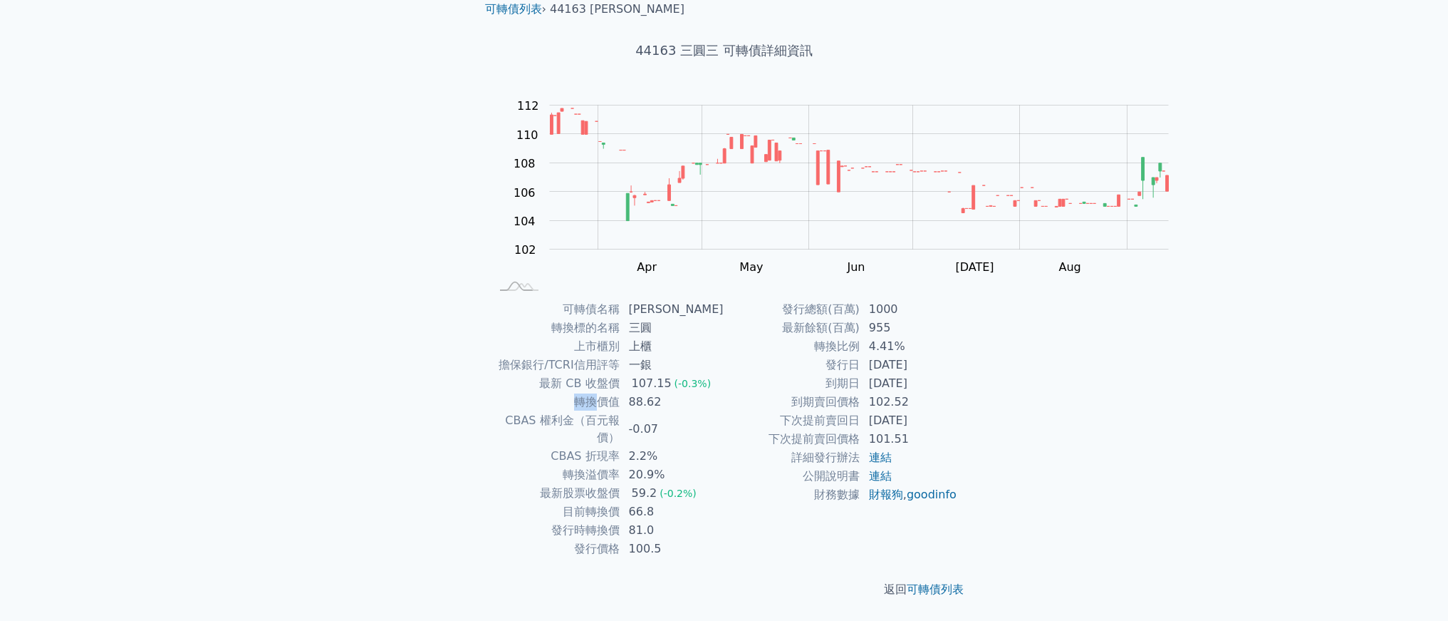
click at [532, 393] on td "轉換價值" at bounding box center [556, 402] width 130 height 19
drag, startPoint x: 519, startPoint y: 318, endPoint x: 550, endPoint y: 320, distance: 31.4
click at [550, 393] on td "轉換價值" at bounding box center [556, 402] width 130 height 19
drag, startPoint x: 494, startPoint y: 316, endPoint x: 660, endPoint y: 322, distance: 165.4
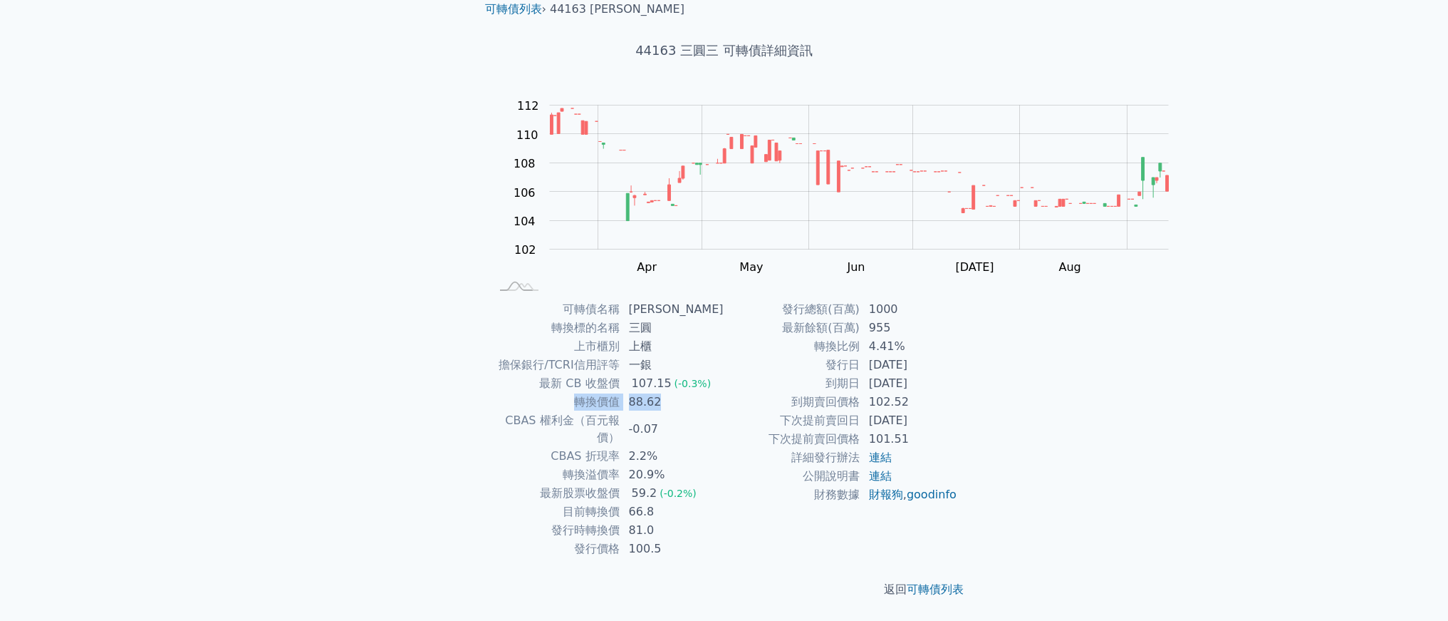
click at [660, 393] on tr "轉換價值 88.62" at bounding box center [608, 402] width 234 height 19
drag, startPoint x: 496, startPoint y: 289, endPoint x: 566, endPoint y: 298, distance: 71.1
click at [544, 374] on td "最新 CB 收盤價" at bounding box center [556, 383] width 130 height 19
click at [559, 411] on td "CBAS 權利金（百元報價）" at bounding box center [556, 429] width 130 height 36
click at [512, 411] on td "CBAS 權利金（百元報價）" at bounding box center [556, 429] width 130 height 36
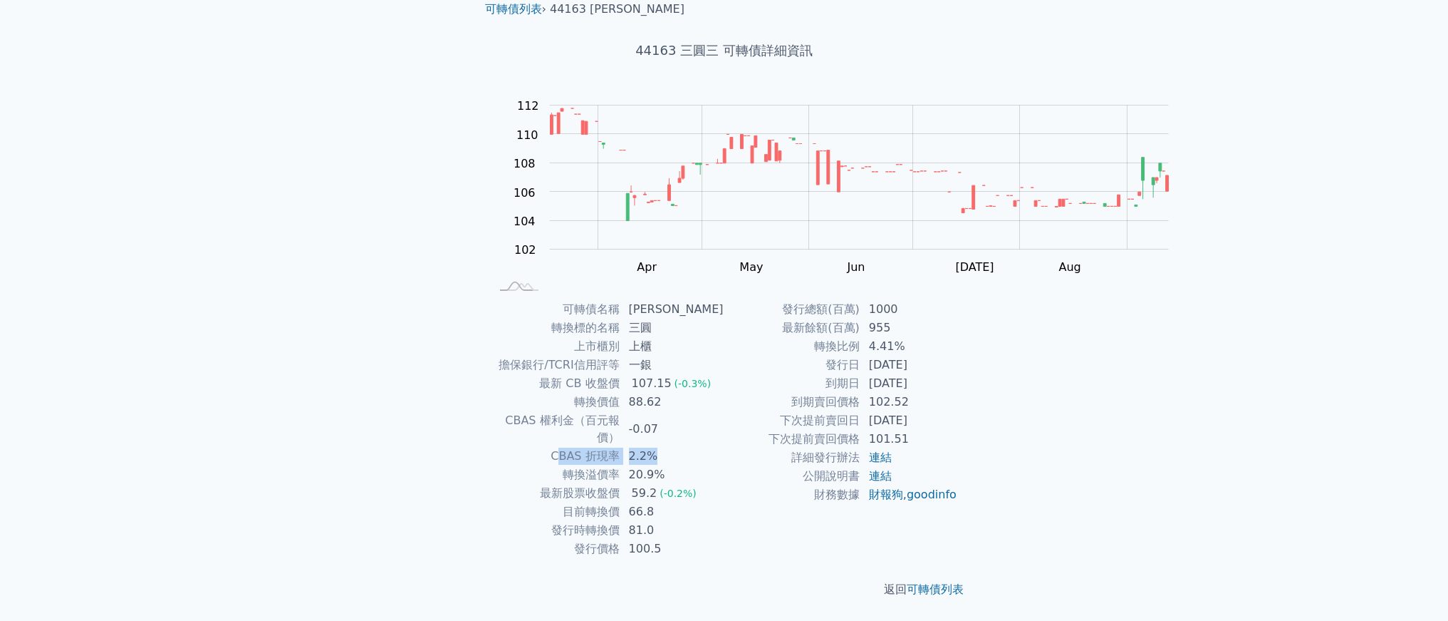
drag, startPoint x: 493, startPoint y: 372, endPoint x: 654, endPoint y: 381, distance: 161.3
click at [641, 447] on tr "CBAS 折現率 2.2%" at bounding box center [608, 456] width 234 height 19
click at [655, 447] on td "2.2%" at bounding box center [673, 456] width 104 height 19
drag, startPoint x: 646, startPoint y: 402, endPoint x: 491, endPoint y: 408, distance: 155.5
click at [491, 465] on tr "轉換溢價率 20.9%" at bounding box center [608, 474] width 234 height 19
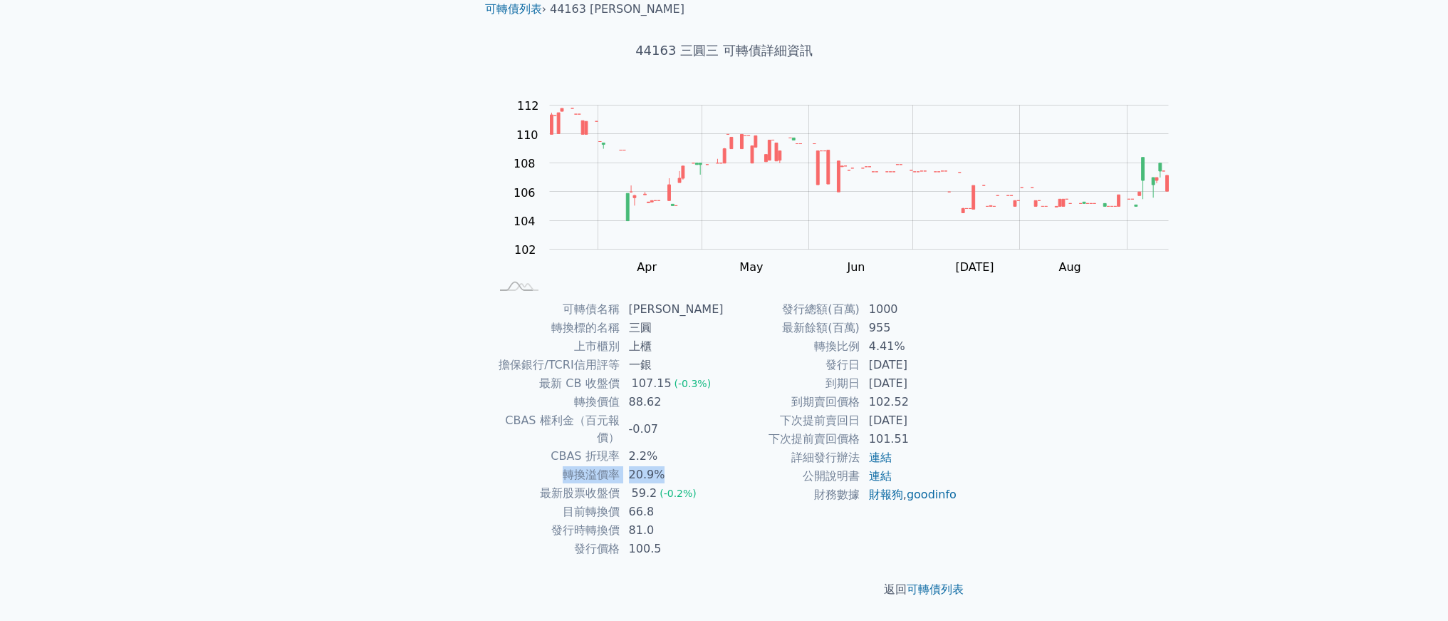
click at [492, 465] on td "轉換溢價率" at bounding box center [556, 474] width 130 height 19
drag, startPoint x: 496, startPoint y: 401, endPoint x: 571, endPoint y: 400, distance: 74.8
click at [571, 465] on td "轉換溢價率" at bounding box center [556, 474] width 130 height 19
copy td "轉換溢價率"
click at [621, 411] on td "-0.07" at bounding box center [673, 429] width 104 height 36
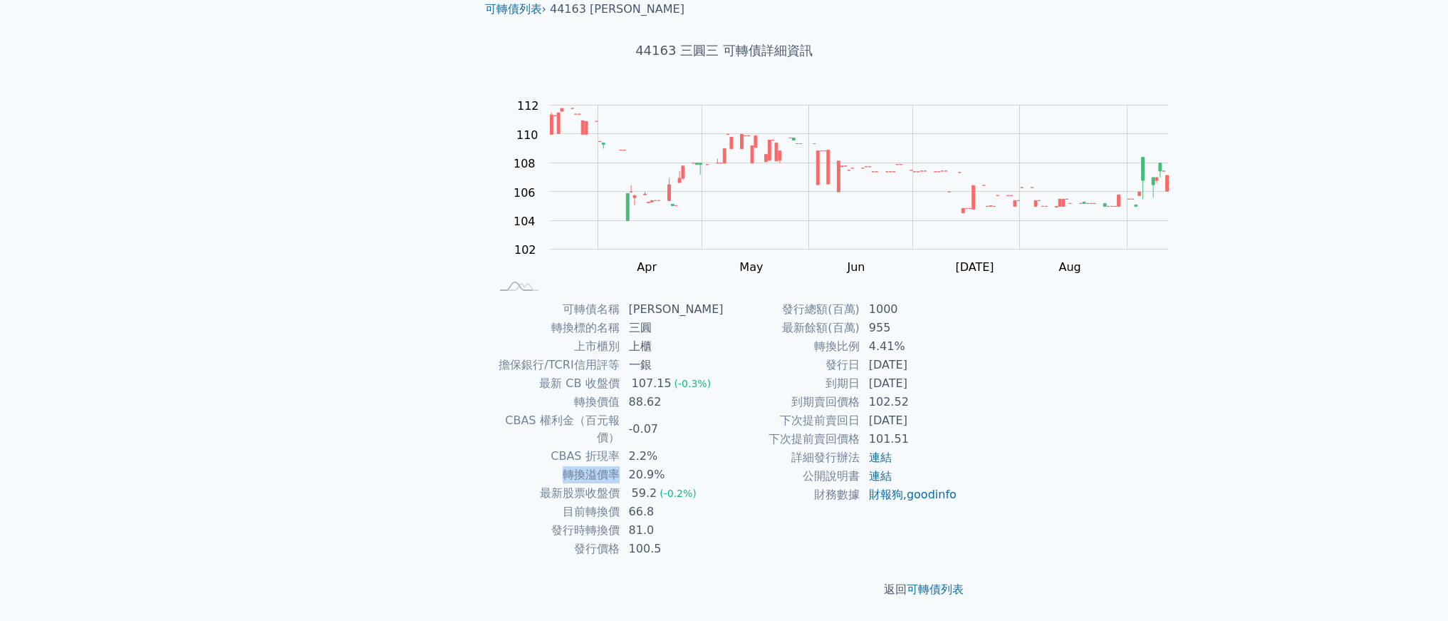
drag, startPoint x: 571, startPoint y: 403, endPoint x: 499, endPoint y: 406, distance: 72.0
click at [499, 465] on td "轉換溢價率" at bounding box center [556, 474] width 130 height 19
copy td "轉換溢價率"
drag, startPoint x: 844, startPoint y: 217, endPoint x: 1001, endPoint y: 242, distance: 159.4
click at [958, 300] on tbody "發行總額(百萬) 1000 最新餘額(百萬) 955 轉換比例 4.41% 發行日 [DATE] 到期日 [DATE] 到期賣回價格 102.52 下次提前賣…" at bounding box center [842, 402] width 234 height 204
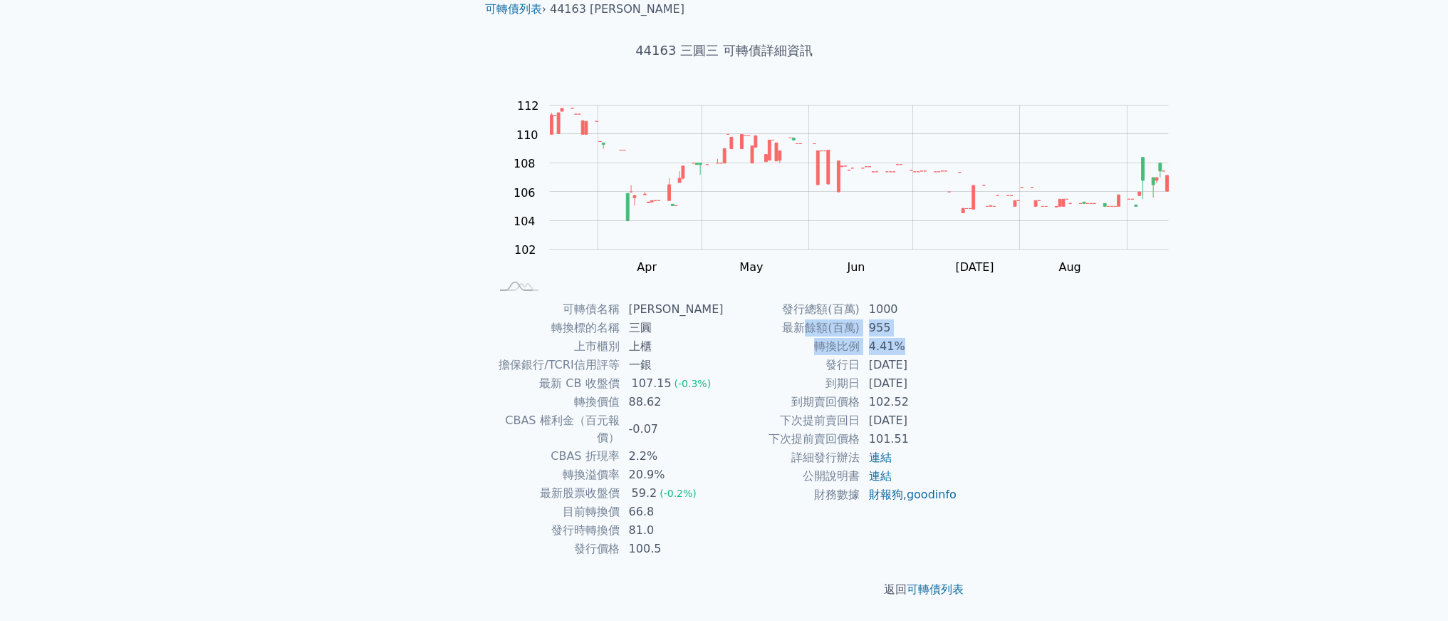
click at [958, 337] on td "4.41%" at bounding box center [910, 346] width 98 height 19
drag, startPoint x: 1015, startPoint y: 257, endPoint x: 1084, endPoint y: 314, distance: 89.6
click at [975, 314] on div "可轉債名稱 三圓三 轉換標的名稱 三圓 上市櫃別 上櫃 擔保銀行/TCRI信用評等 一銀 最新 CB 收盤價 107.15 (-0.3%) 轉換價值 88.6…" at bounding box center [725, 429] width 502 height 258
drag, startPoint x: 1074, startPoint y: 319, endPoint x: 1011, endPoint y: 342, distance: 67.4
click at [975, 325] on div "可轉債名稱 三圓三 轉換標的名稱 三圓 上市櫃別 上櫃 擔保銀行/TCRI信用評等 一銀 最新 CB 收盤價 107.15 (-0.3%) 轉換價值 88.6…" at bounding box center [725, 429] width 502 height 258
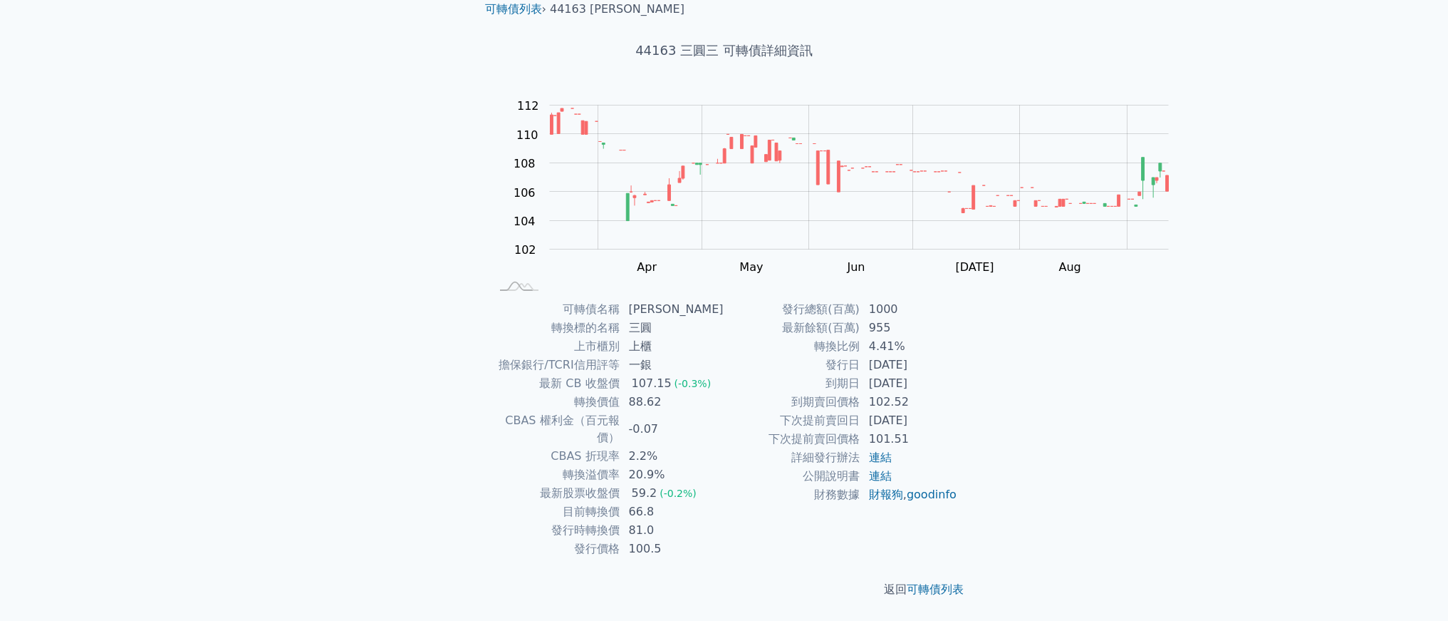
click at [958, 430] on td "101.51" at bounding box center [910, 439] width 98 height 19
drag, startPoint x: 465, startPoint y: 404, endPoint x: 606, endPoint y: 403, distance: 141.1
click at [588, 465] on tr "轉換溢價率 20.9%" at bounding box center [608, 474] width 234 height 19
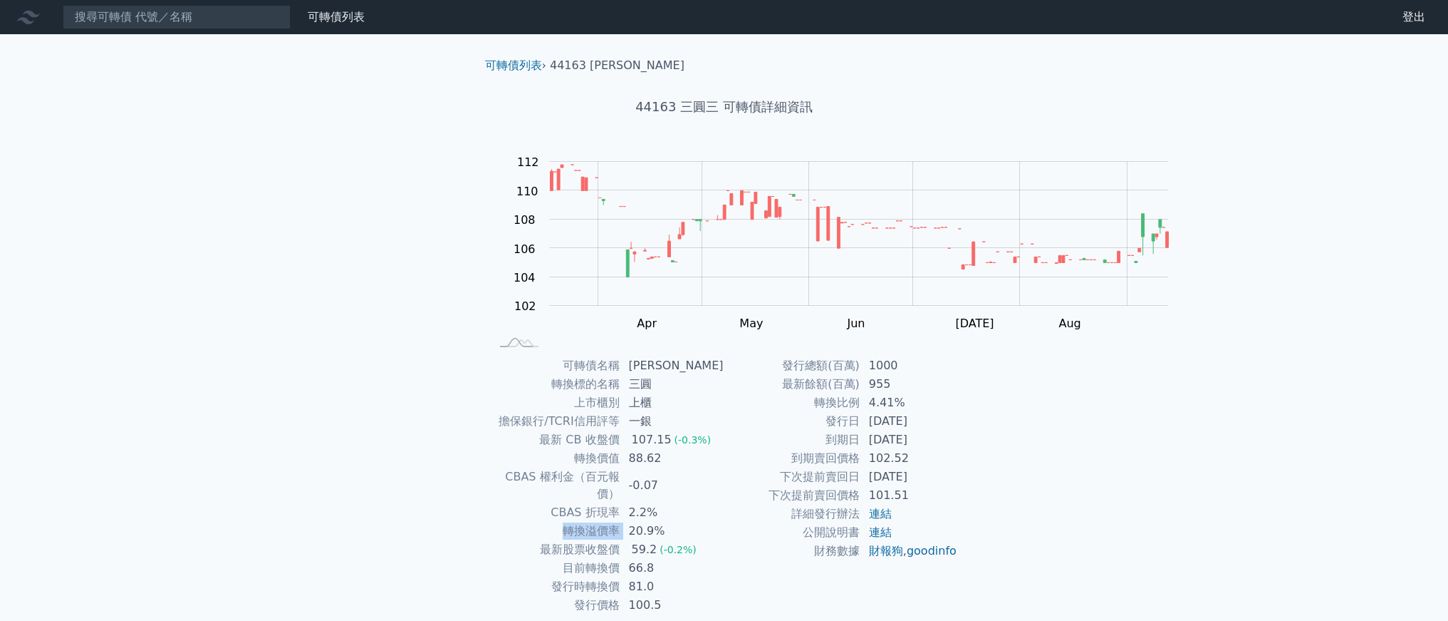
scroll to position [9, 0]
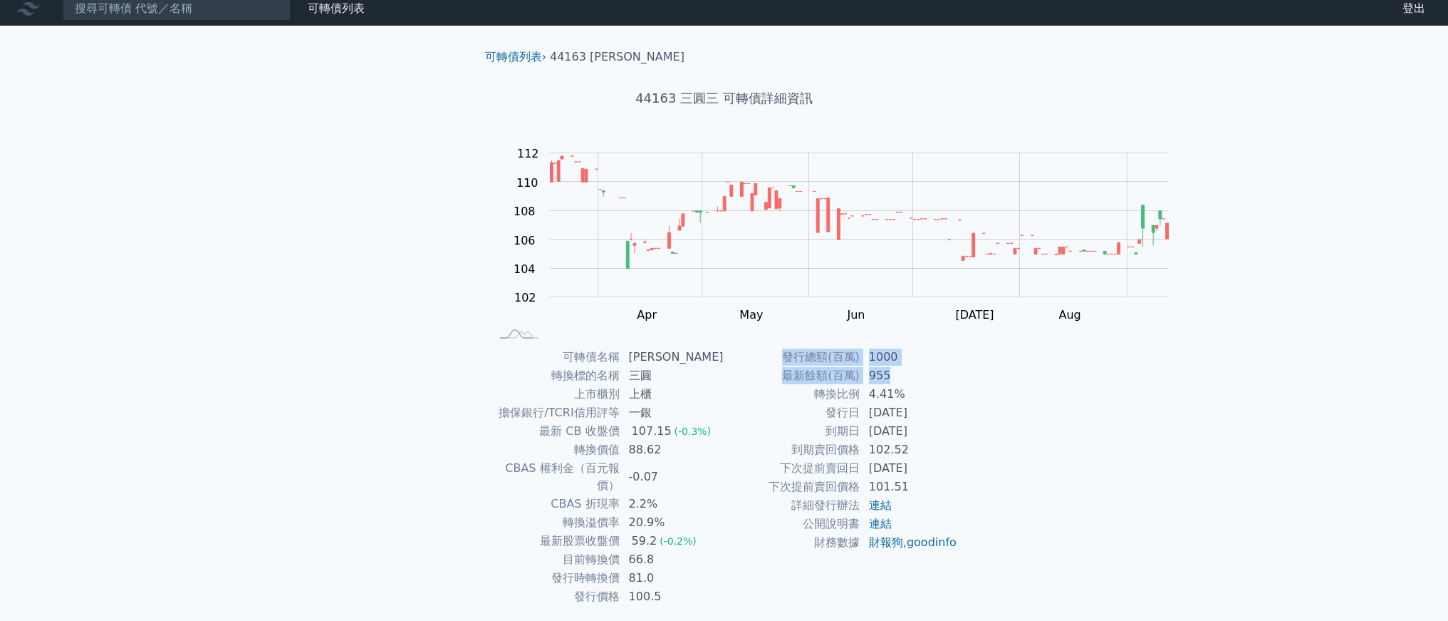
drag, startPoint x: 818, startPoint y: 434, endPoint x: 1028, endPoint y: 461, distance: 211.9
click at [958, 461] on tbody "發行總額(百萬) 1000 最新餘額(百萬) 955 轉換比例 4.41% 發行日 [DATE] 到期日 [DATE] 到期賣回價格 102.52 下次提前賣…" at bounding box center [842, 450] width 234 height 204
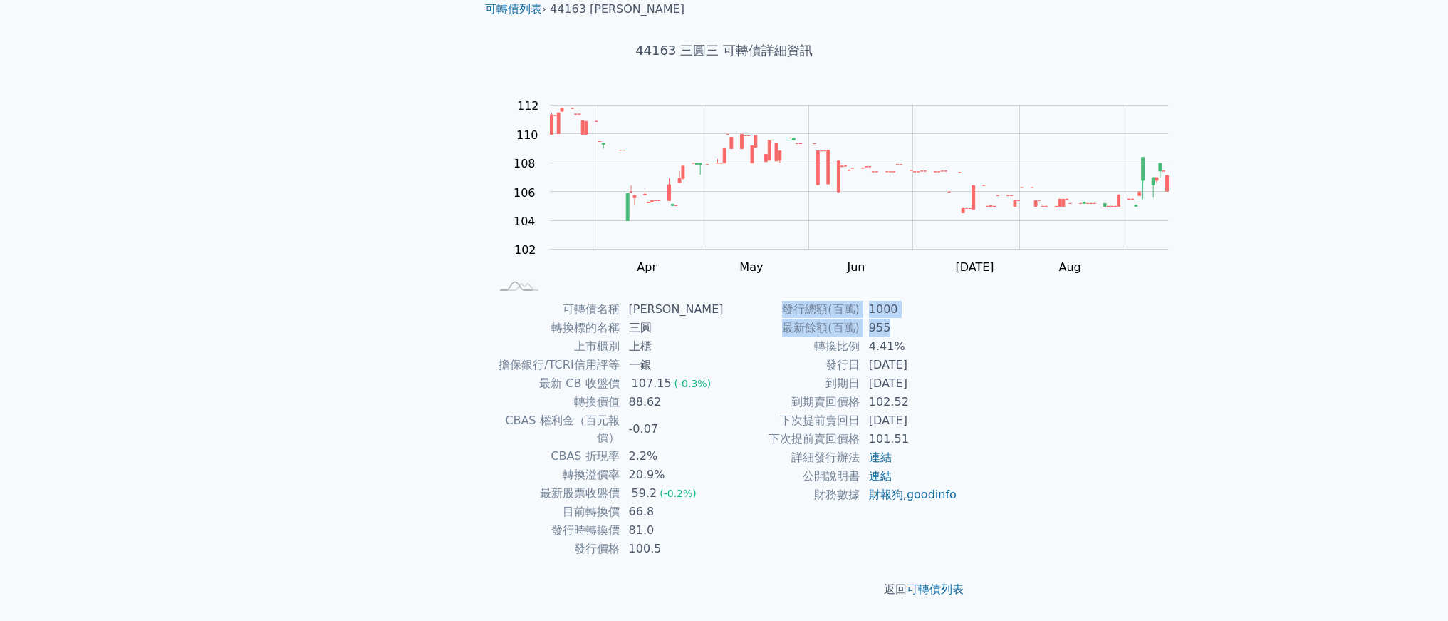
scroll to position [269, 0]
drag, startPoint x: 1069, startPoint y: 295, endPoint x: 1035, endPoint y: 173, distance: 126.7
click at [958, 300] on tbody "發行總額(百萬) 1000 最新餘額(百萬) 955 轉換比例 4.41% 發行日 [DATE] 到期日 [DATE] 到期賣回價格 102.52 下次提前賣…" at bounding box center [842, 402] width 234 height 204
click at [958, 300] on td "1000" at bounding box center [910, 309] width 98 height 19
drag, startPoint x: 443, startPoint y: 346, endPoint x: 702, endPoint y: 342, distance: 259.4
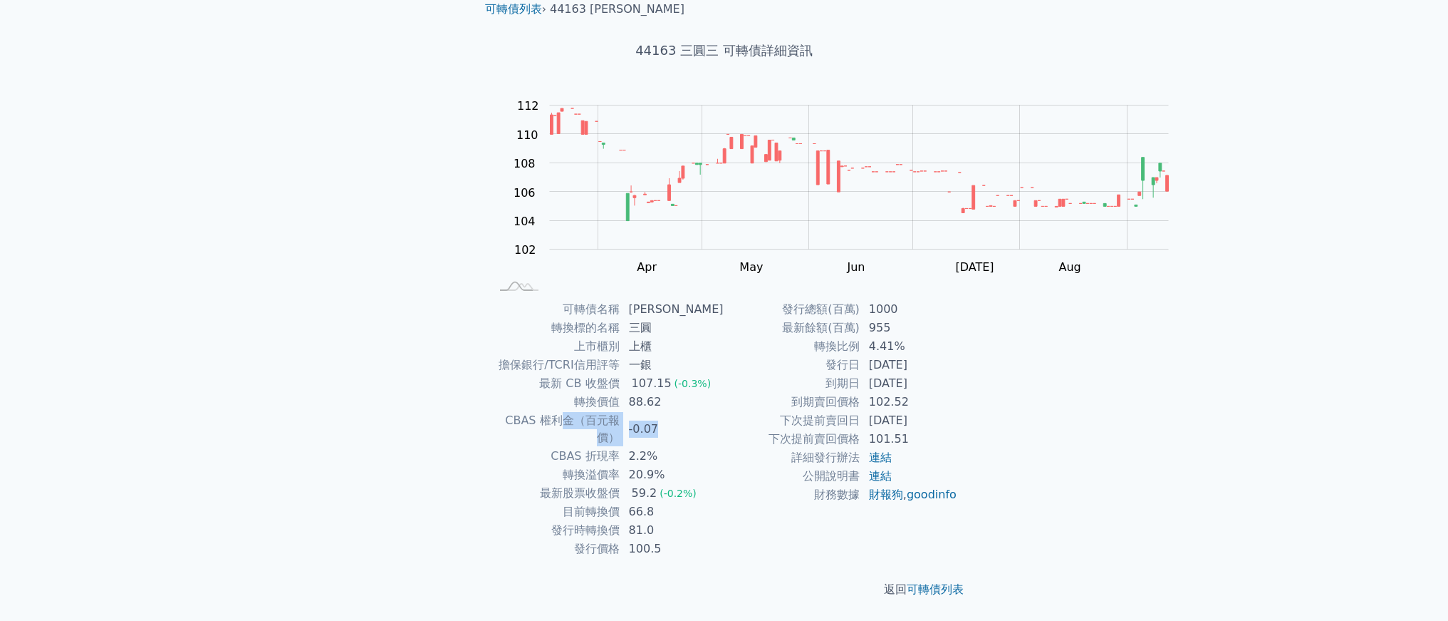
click at [699, 411] on tr "CBAS 權利金（百元報價） -0.07" at bounding box center [608, 429] width 234 height 36
click at [702, 411] on td "-0.07" at bounding box center [673, 429] width 104 height 36
drag, startPoint x: 702, startPoint y: 344, endPoint x: 385, endPoint y: 334, distance: 317.9
click at [491, 411] on tr "CBAS 權利金（百元報價） -0.07" at bounding box center [608, 429] width 234 height 36
click at [491, 393] on td "轉換價值" at bounding box center [556, 402] width 130 height 19
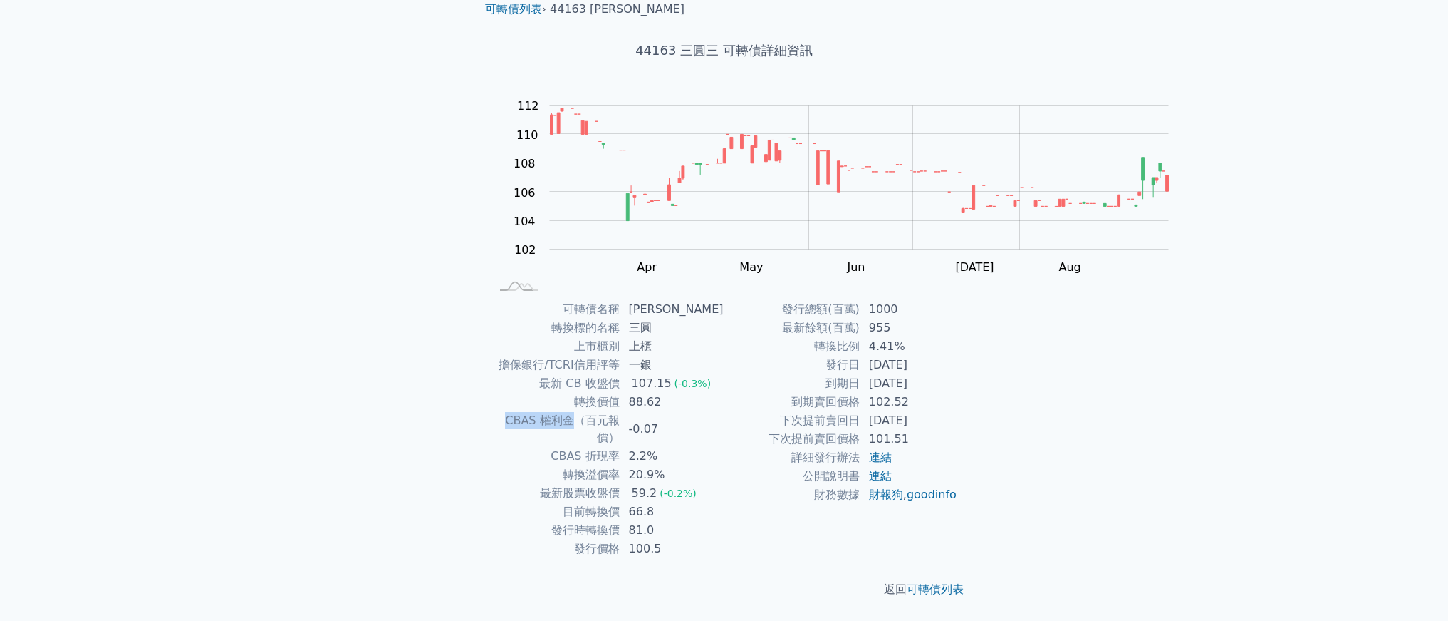
drag, startPoint x: 380, startPoint y: 348, endPoint x: 468, endPoint y: 348, distance: 87.6
click at [491, 411] on td "CBAS 權利金（百元報價）" at bounding box center [556, 429] width 130 height 36
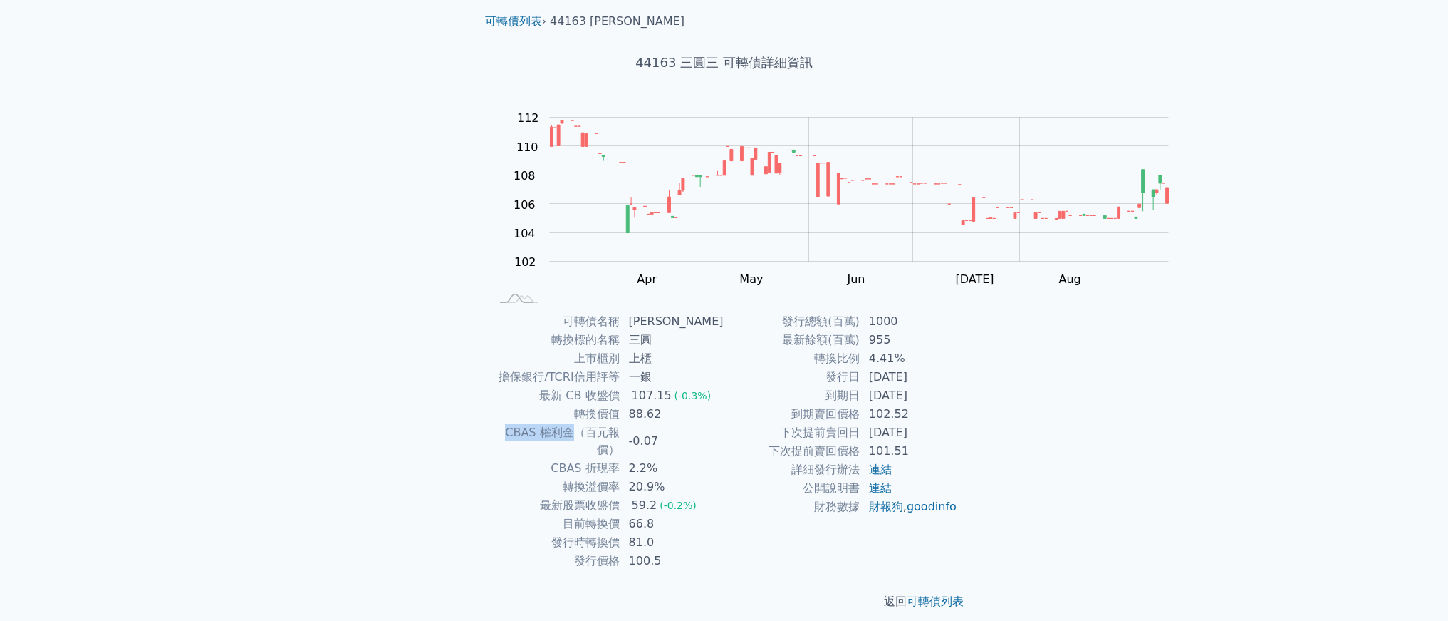
scroll to position [0, 0]
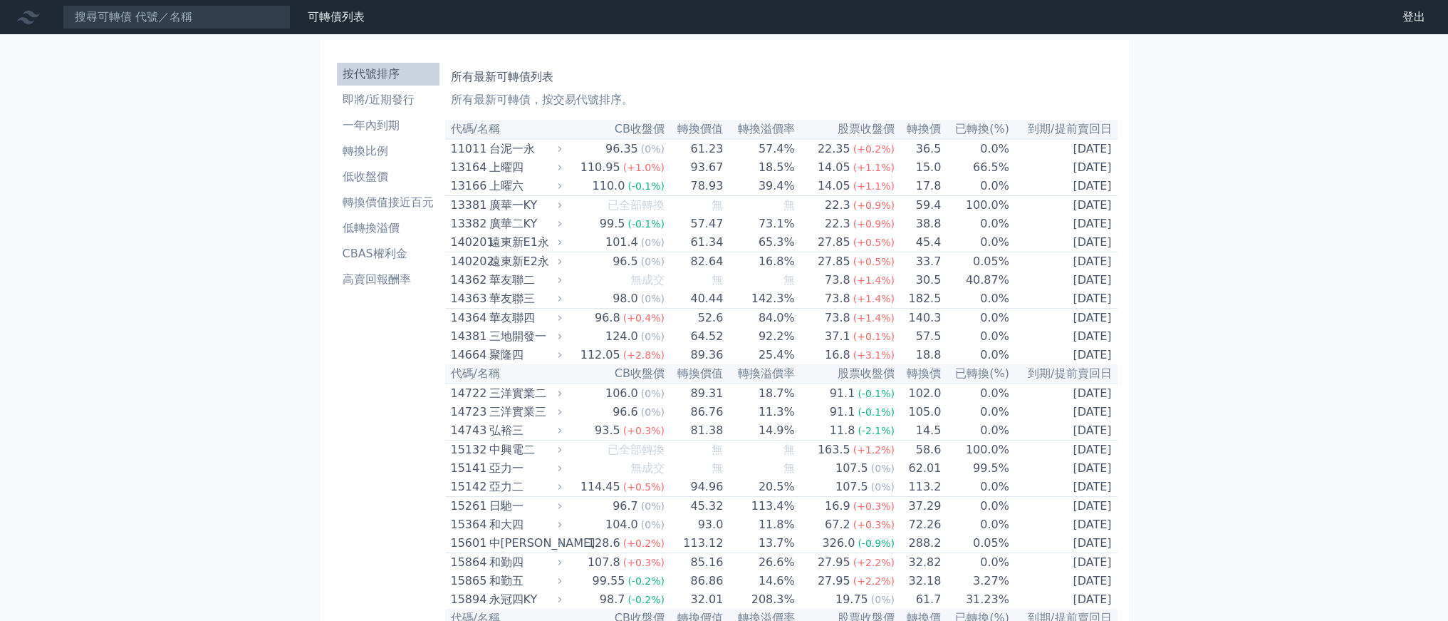
click at [746, 139] on th "轉換溢價率" at bounding box center [759, 129] width 71 height 19
click at [745, 139] on th "轉換溢價率" at bounding box center [759, 129] width 71 height 19
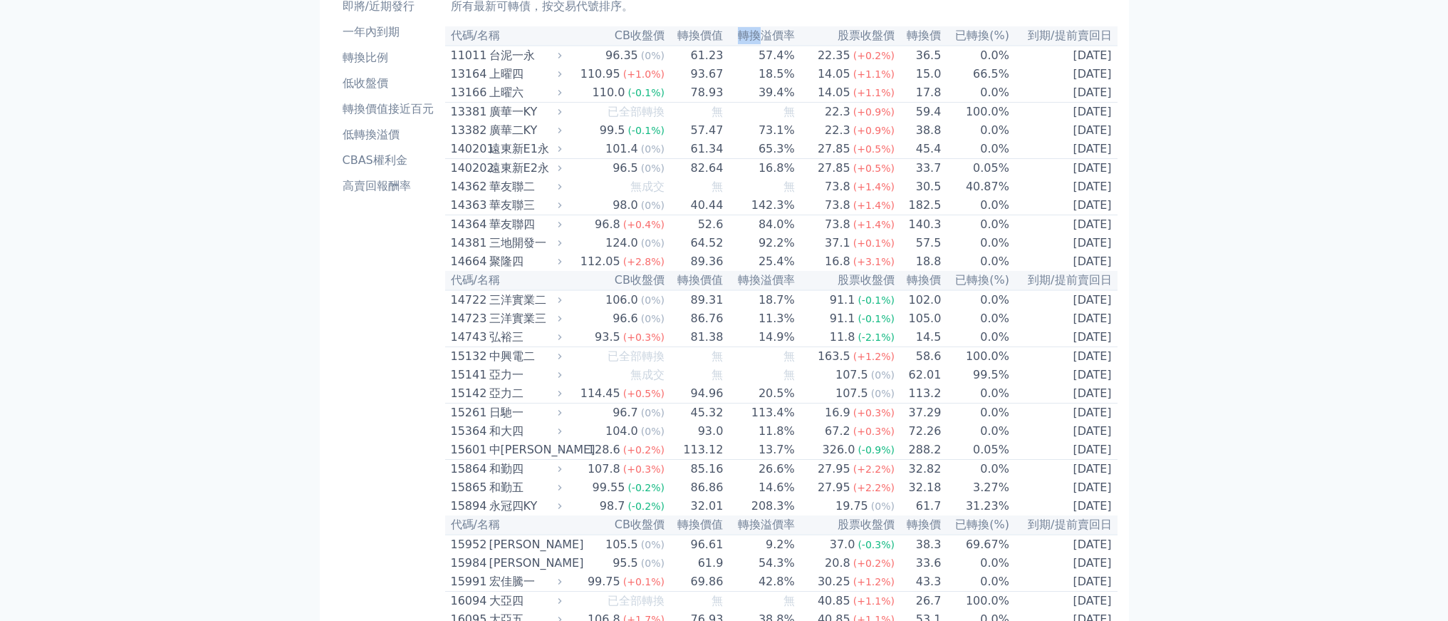
scroll to position [91, 0]
